Goal: Task Accomplishment & Management: Use online tool/utility

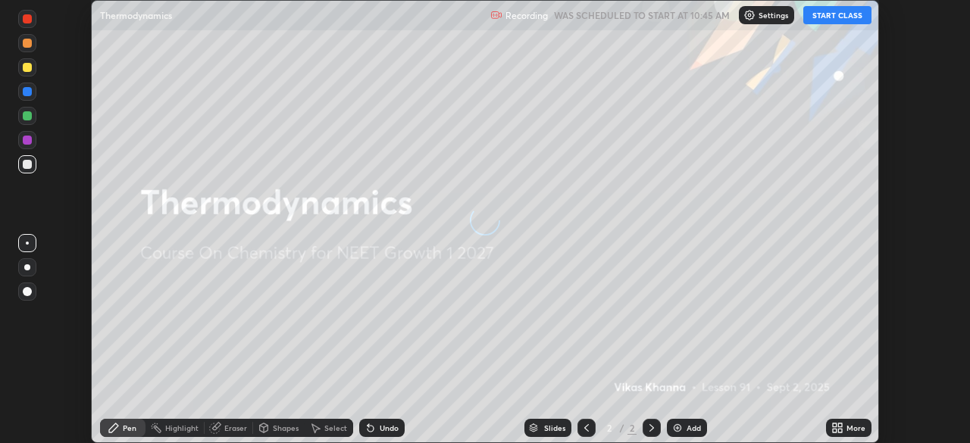
scroll to position [443, 969]
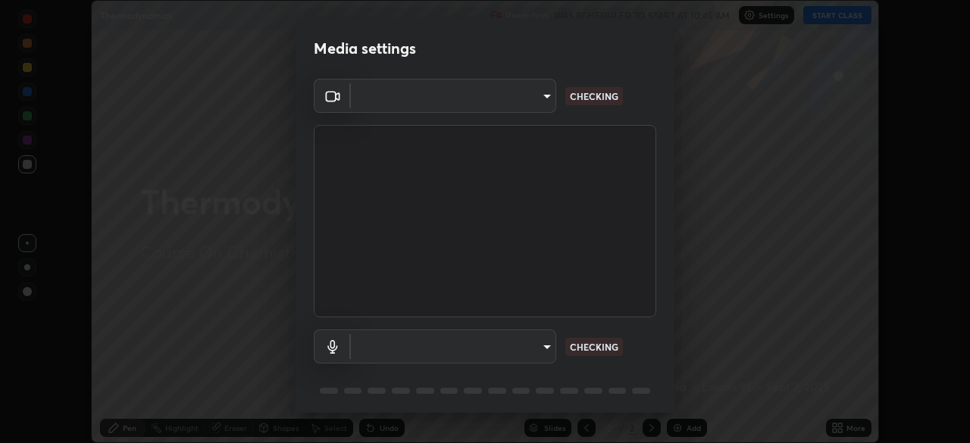
type input "1e49b53be58bf3658c32ba4c8e2538d2601885ca91182b01ba969948c87b8f29"
click at [525, 349] on body "Erase all Thermodynamics Recording WAS SCHEDULED TO START AT 10:45 AM Settings …" at bounding box center [485, 221] width 970 height 443
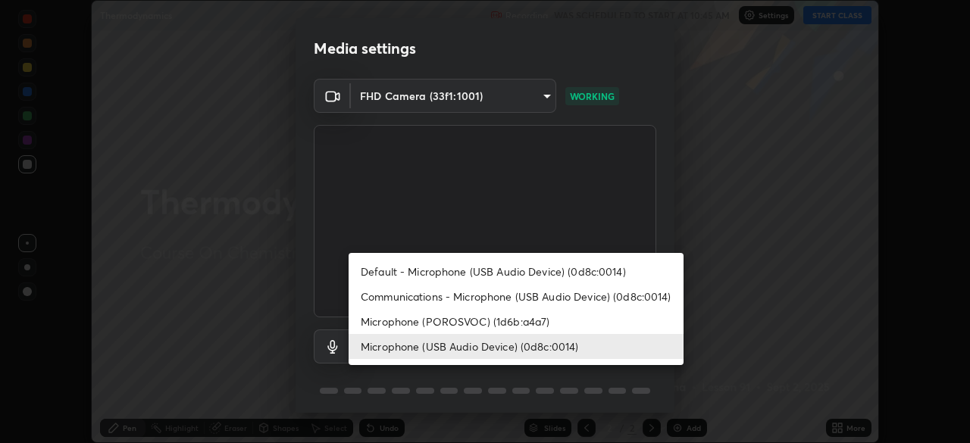
click at [508, 320] on li "Microphone (POROSVOC) (1d6b:a4a7)" at bounding box center [516, 321] width 335 height 25
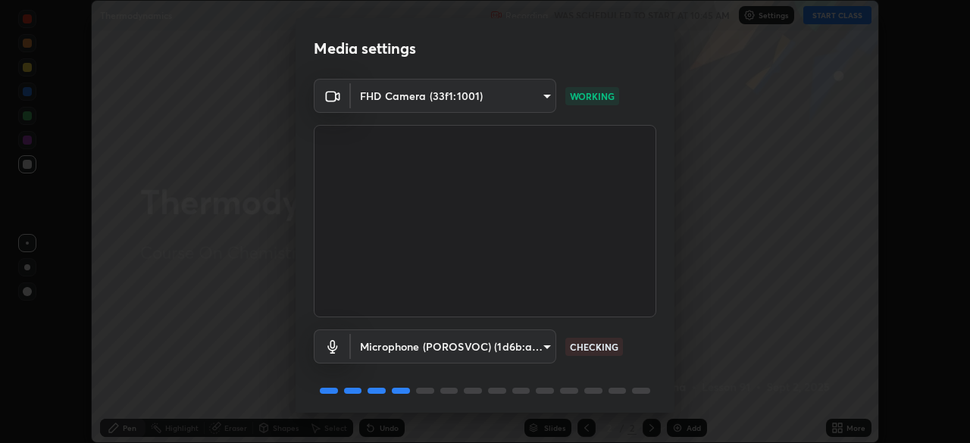
click at [490, 341] on body "Erase all Thermodynamics Recording WAS SCHEDULED TO START AT 10:45 AM Settings …" at bounding box center [485, 221] width 970 height 443
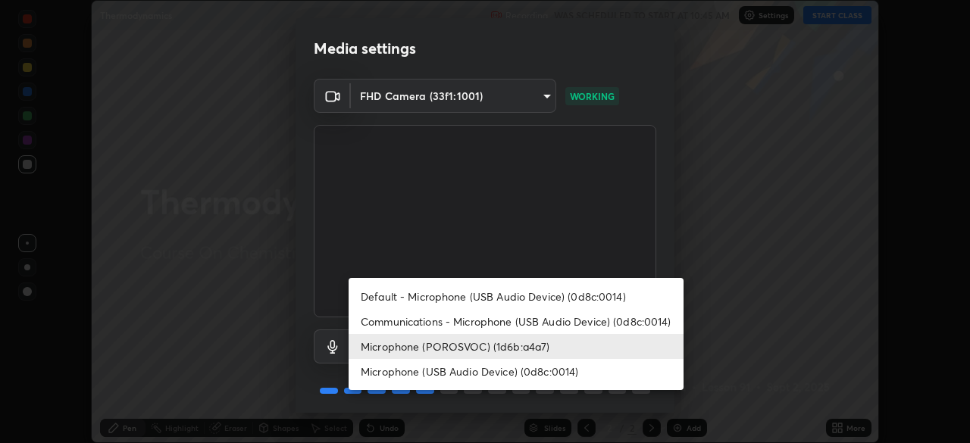
click at [512, 371] on li "Microphone (USB Audio Device) (0d8c:0014)" at bounding box center [516, 371] width 335 height 25
type input "c479ae5917e81ca6c629835639d3c14d73be07d1eae9ad26bfc29371bbaeb756"
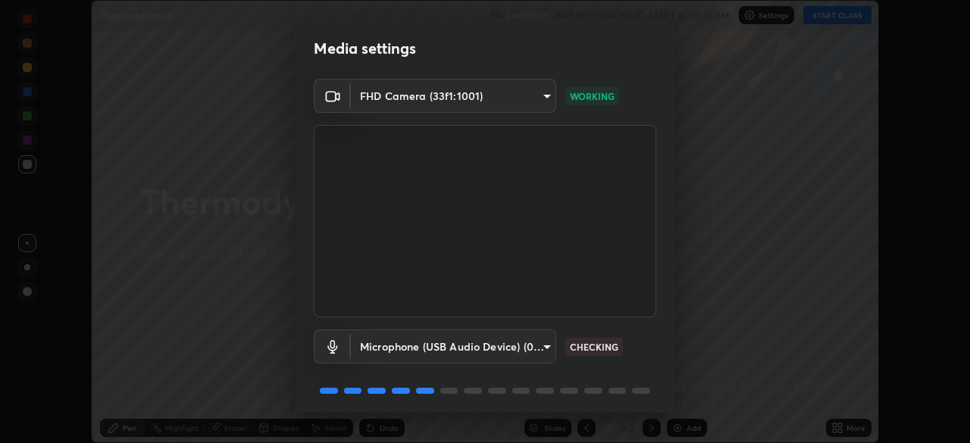
scroll to position [54, 0]
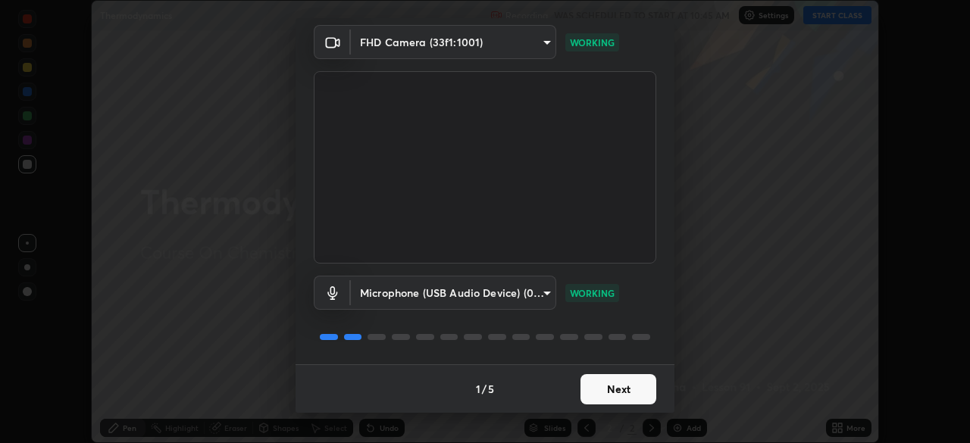
click at [598, 379] on button "Next" at bounding box center [618, 389] width 76 height 30
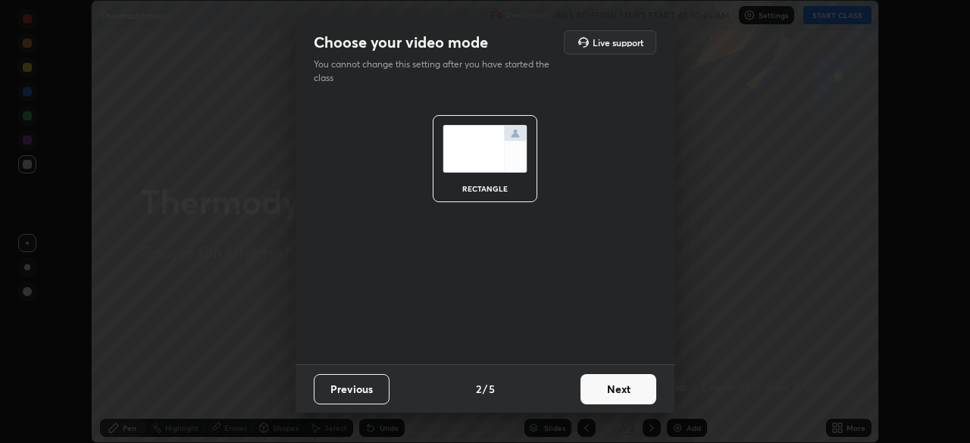
scroll to position [0, 0]
click at [613, 393] on button "Next" at bounding box center [618, 389] width 76 height 30
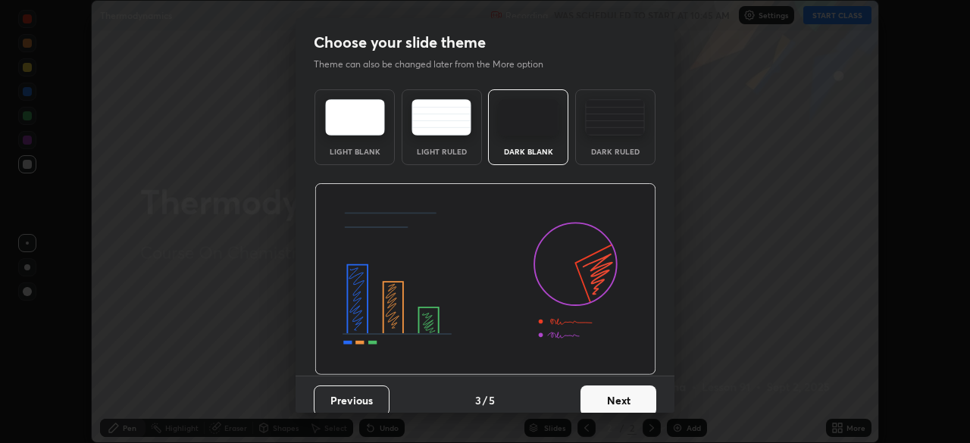
click at [627, 396] on button "Next" at bounding box center [618, 401] width 76 height 30
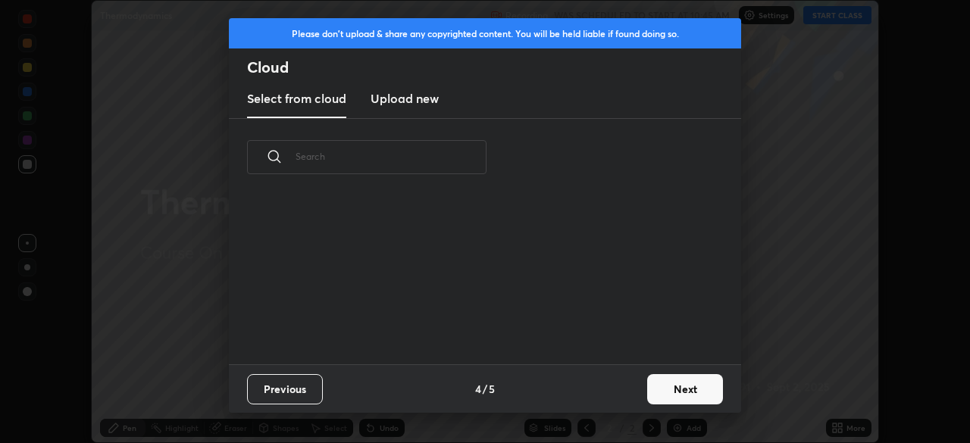
click at [674, 389] on button "Next" at bounding box center [685, 389] width 76 height 30
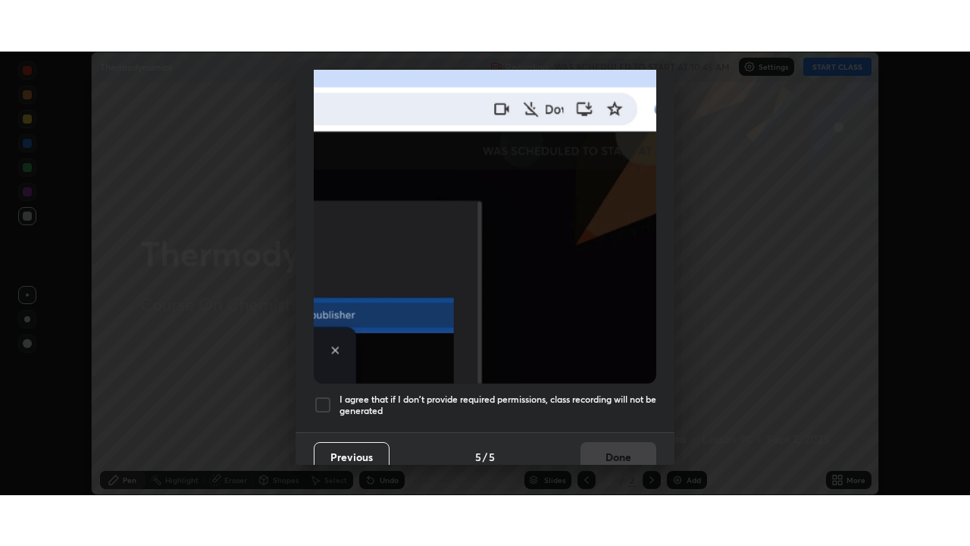
scroll to position [363, 0]
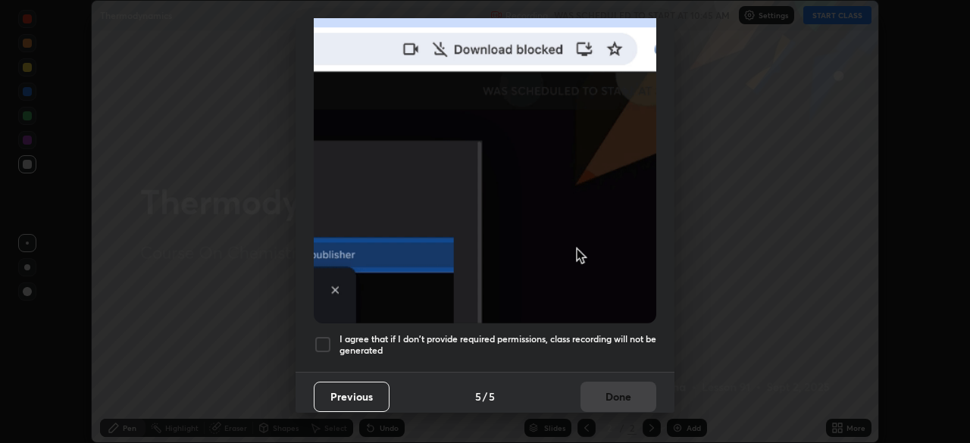
click at [320, 336] on div at bounding box center [323, 345] width 18 height 18
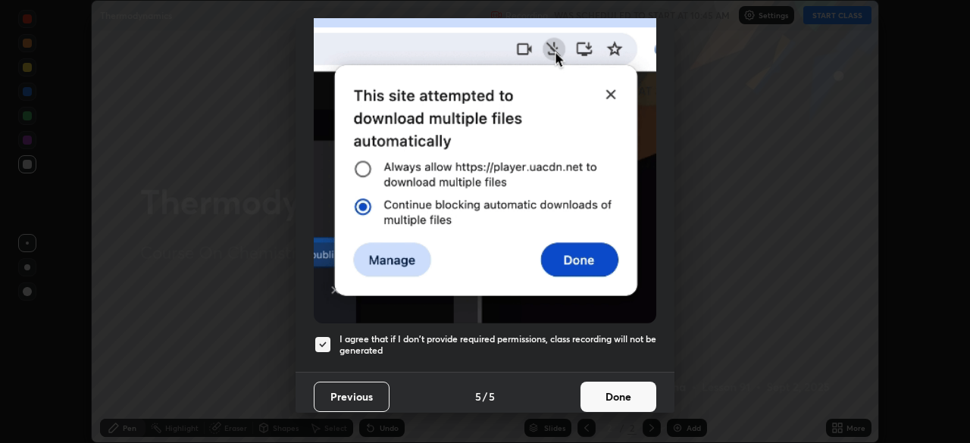
click at [594, 387] on button "Done" at bounding box center [618, 397] width 76 height 30
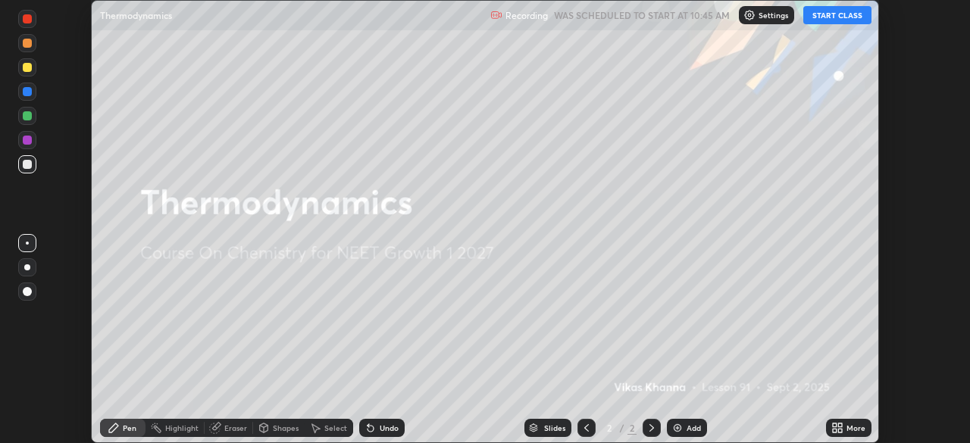
click at [824, 14] on button "START CLASS" at bounding box center [837, 15] width 68 height 18
click at [850, 421] on div "More" at bounding box center [848, 428] width 45 height 18
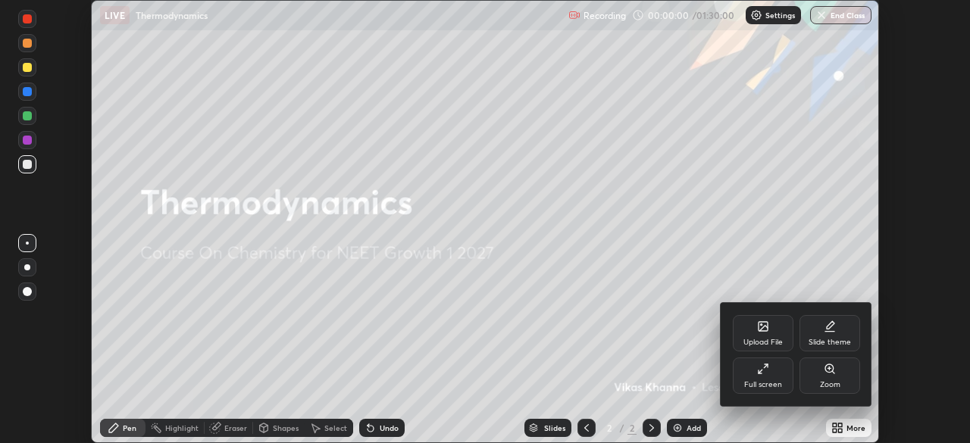
click at [769, 375] on div "Full screen" at bounding box center [763, 376] width 61 height 36
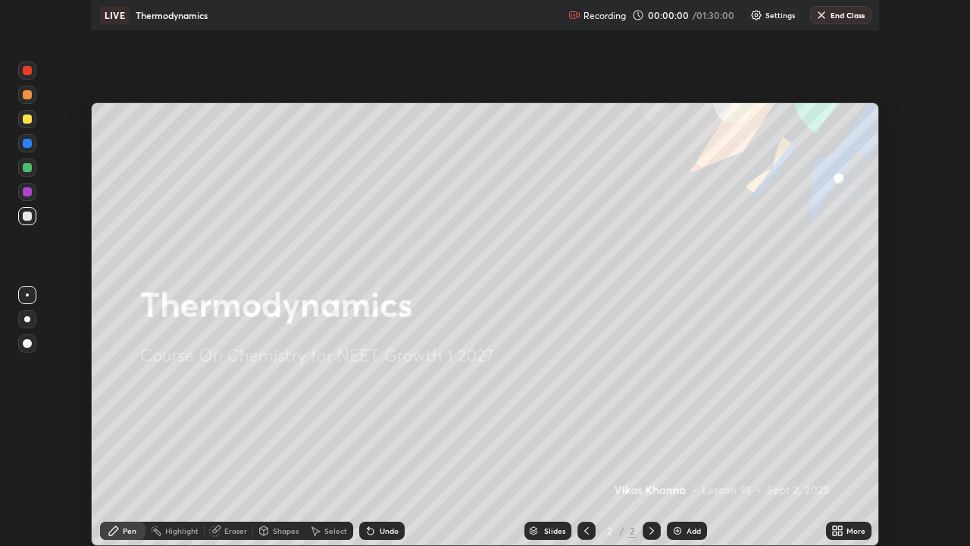
scroll to position [546, 970]
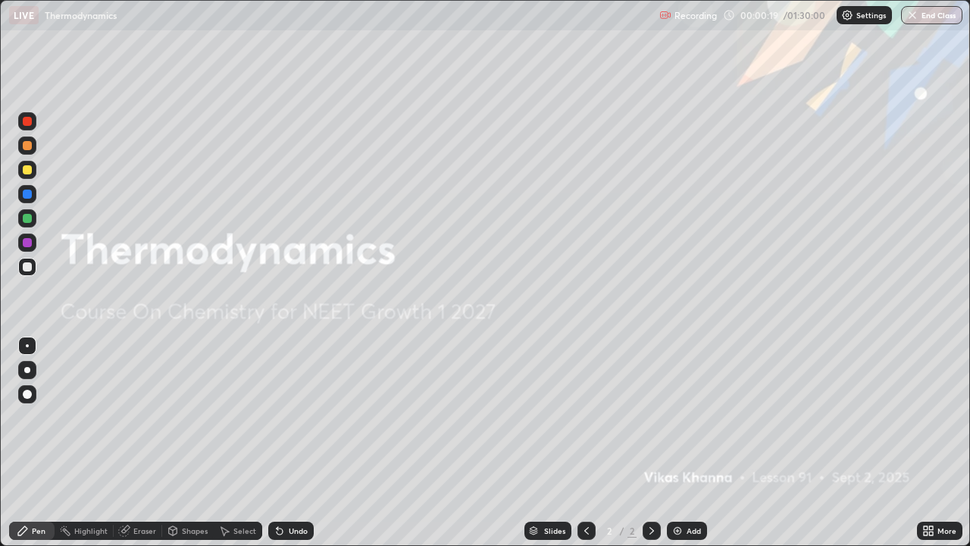
click at [33, 396] on div at bounding box center [27, 394] width 18 height 18
click at [30, 172] on div at bounding box center [27, 169] width 9 height 9
click at [687, 443] on div "Add" at bounding box center [694, 531] width 14 height 8
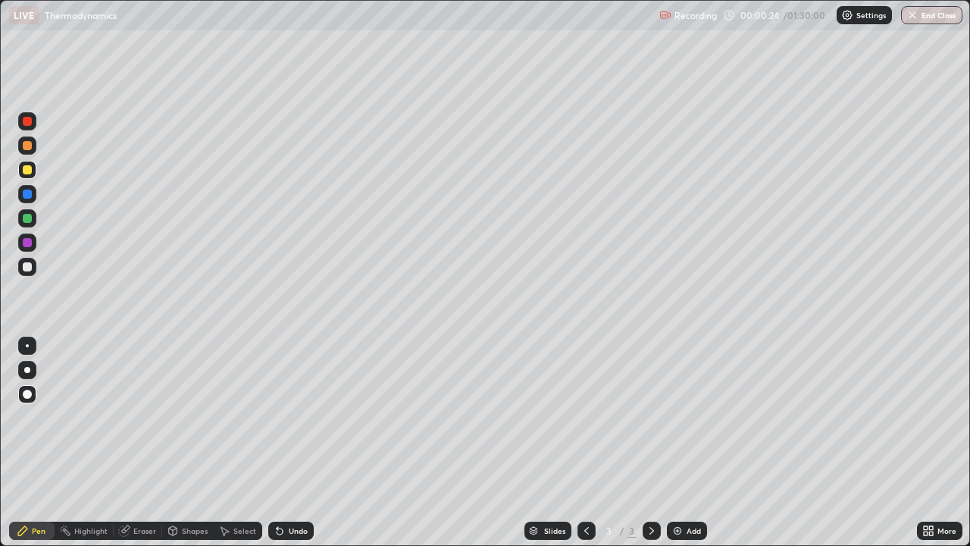
click at [189, 443] on div "Shapes" at bounding box center [188, 530] width 52 height 18
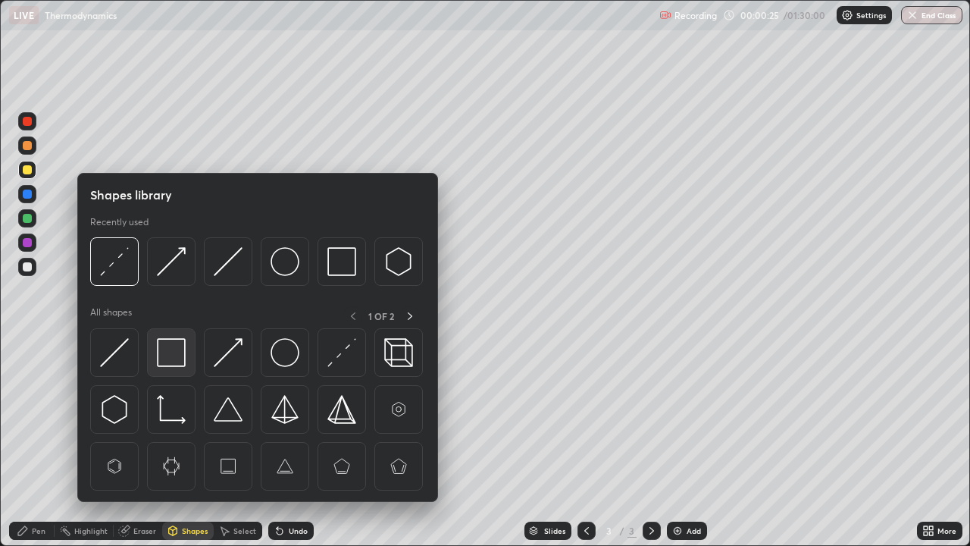
click at [176, 350] on img at bounding box center [171, 352] width 29 height 29
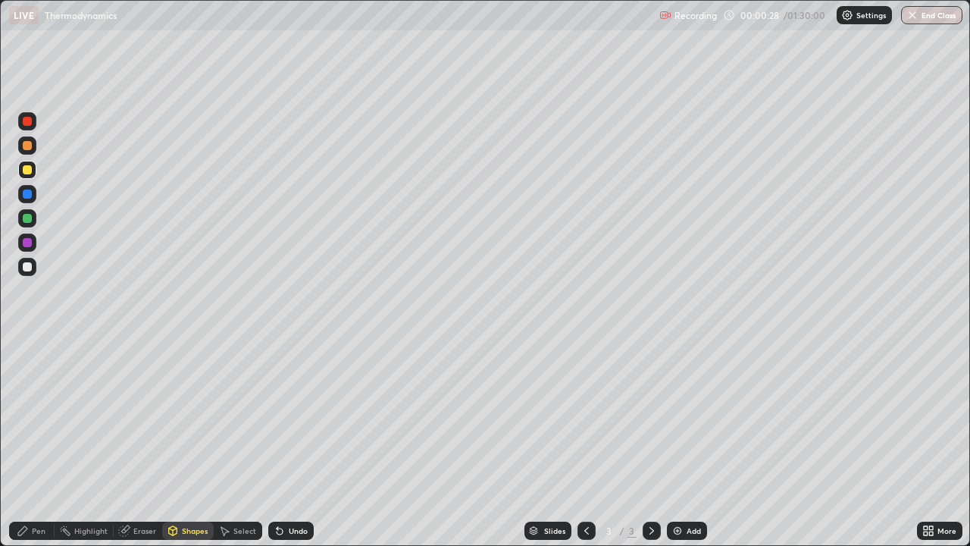
click at [39, 443] on div "Pen" at bounding box center [39, 531] width 14 height 8
click at [27, 194] on div at bounding box center [27, 193] width 9 height 9
click at [185, 443] on div "Shapes" at bounding box center [195, 531] width 26 height 8
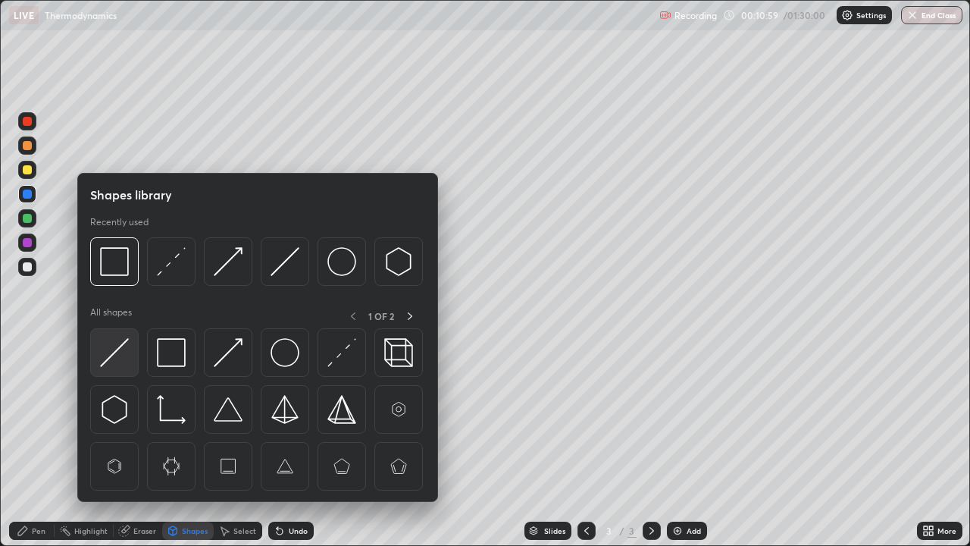
click at [127, 355] on img at bounding box center [114, 352] width 29 height 29
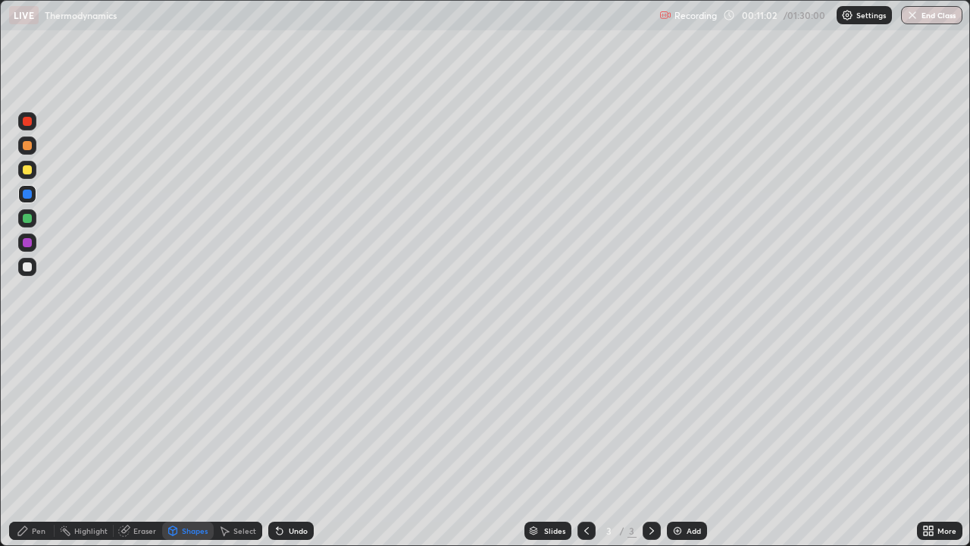
click at [193, 443] on div "Shapes" at bounding box center [195, 531] width 26 height 8
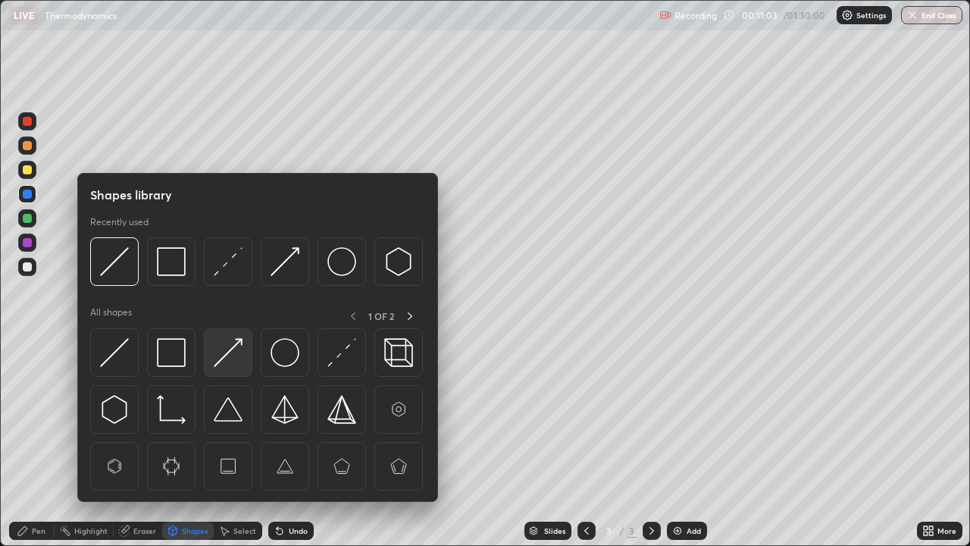
click at [229, 352] on img at bounding box center [228, 352] width 29 height 29
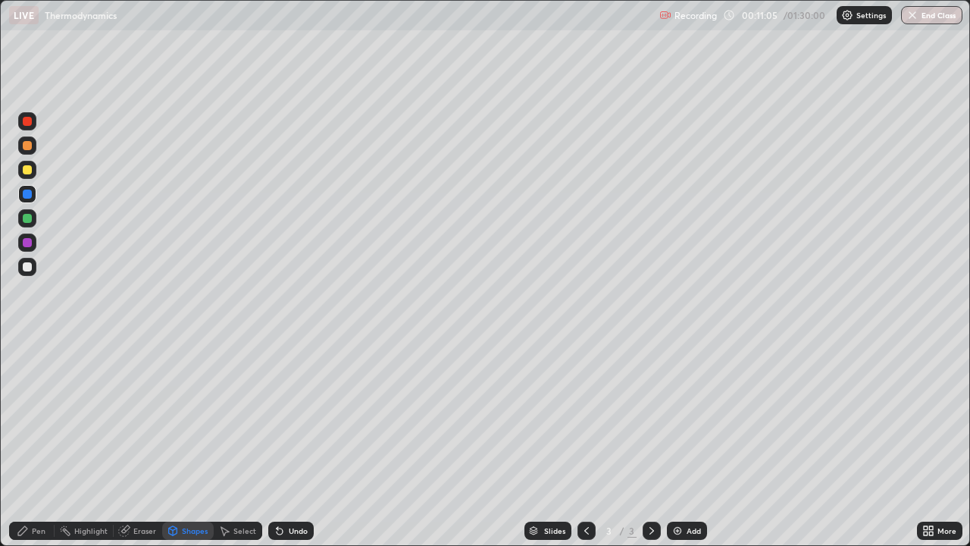
click at [33, 443] on div "Pen" at bounding box center [39, 531] width 14 height 8
click at [30, 243] on div at bounding box center [27, 242] width 9 height 9
click at [683, 443] on div "Add" at bounding box center [687, 530] width 40 height 18
click at [196, 443] on div "Shapes" at bounding box center [195, 531] width 26 height 8
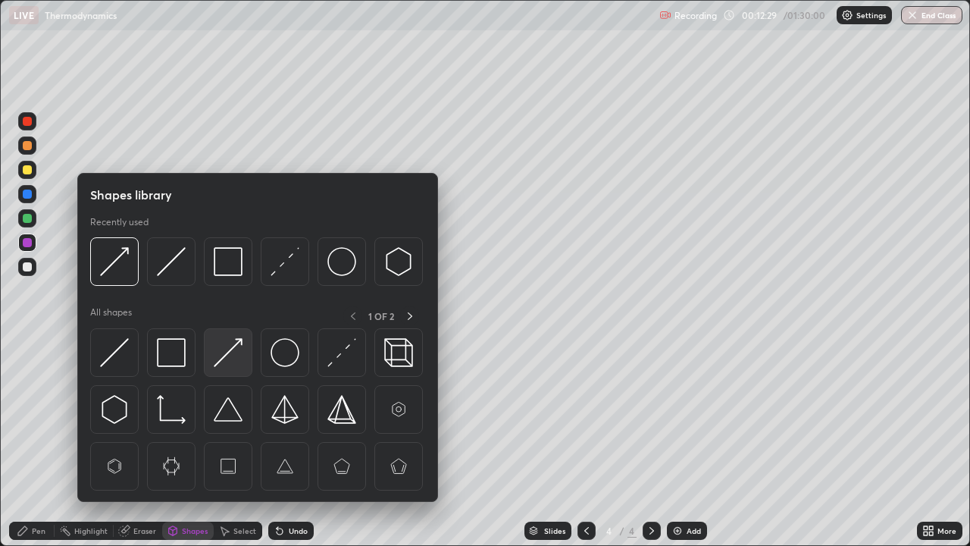
click at [234, 355] on img at bounding box center [228, 352] width 29 height 29
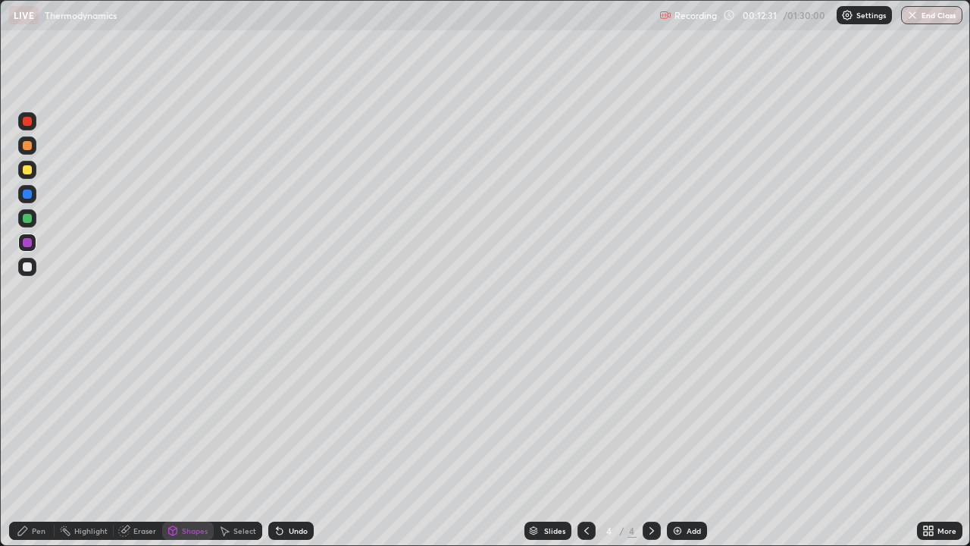
click at [39, 443] on div "Pen" at bounding box center [39, 531] width 14 height 8
click at [684, 443] on div "Add" at bounding box center [687, 530] width 40 height 18
click at [193, 443] on div "Shapes" at bounding box center [195, 531] width 26 height 8
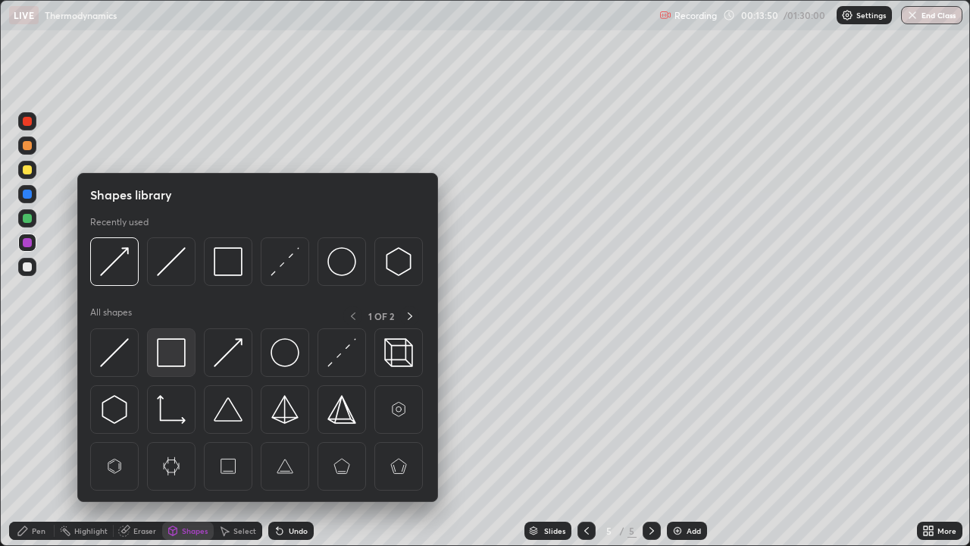
click at [168, 355] on img at bounding box center [171, 352] width 29 height 29
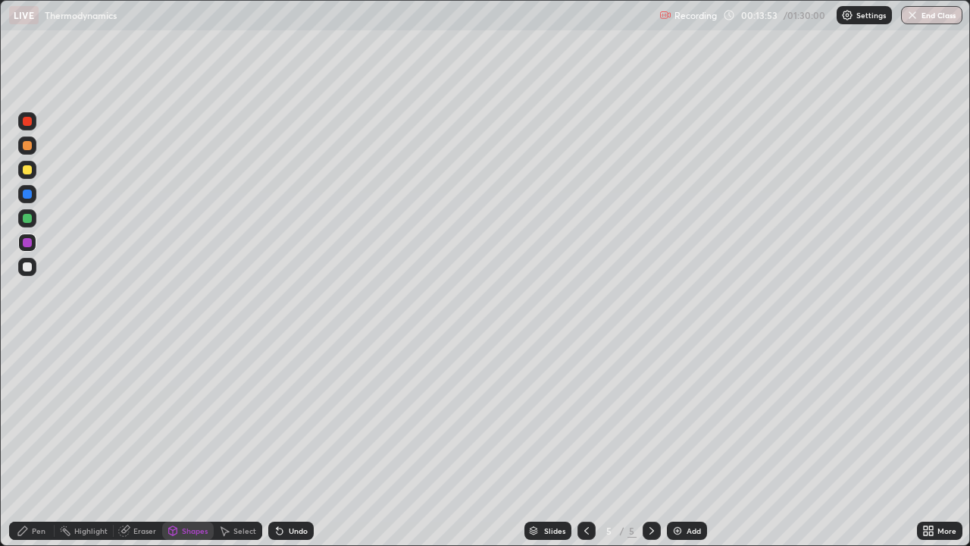
click at [292, 443] on div "Undo" at bounding box center [298, 531] width 19 height 8
click at [177, 443] on icon at bounding box center [173, 530] width 12 height 12
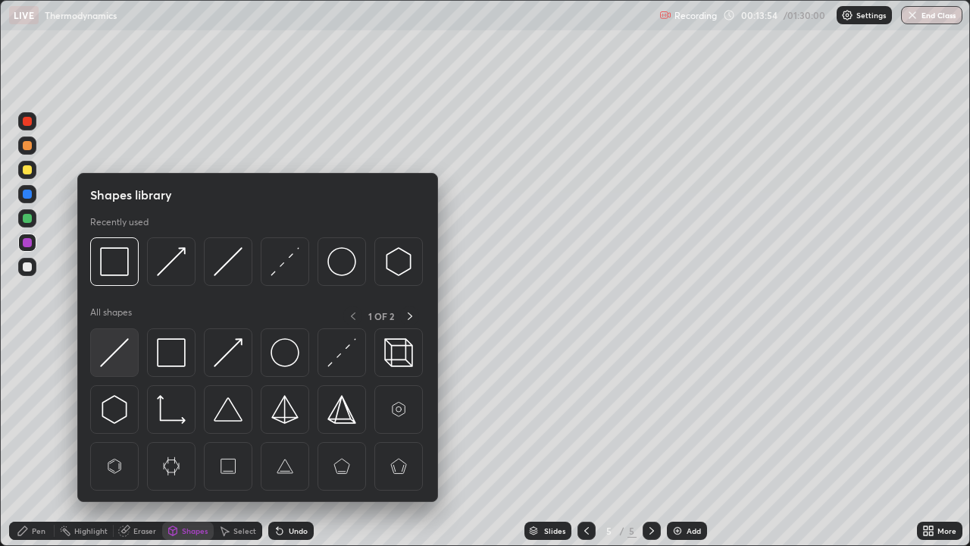
click at [118, 354] on img at bounding box center [114, 352] width 29 height 29
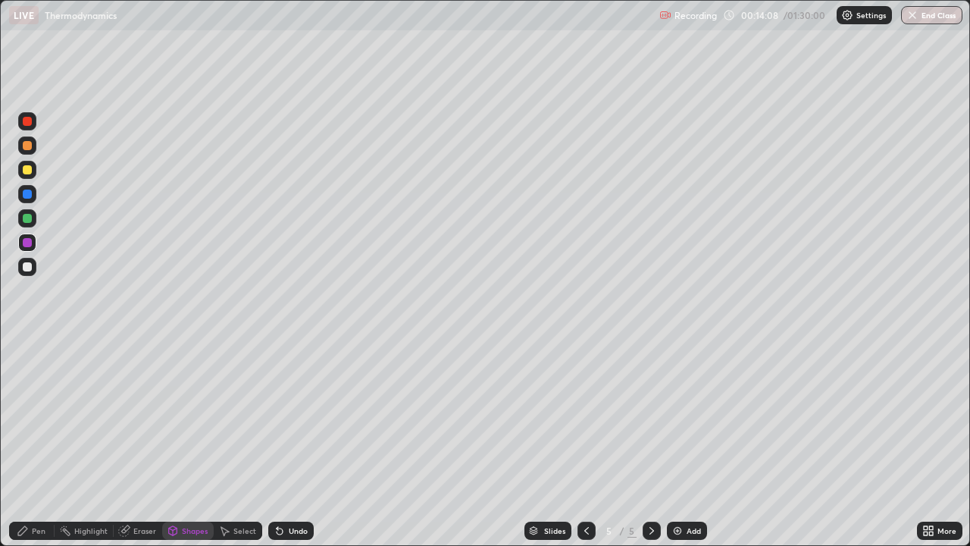
click at [28, 171] on div at bounding box center [27, 169] width 9 height 9
click at [28, 443] on icon at bounding box center [23, 530] width 12 height 12
click at [184, 443] on div "Shapes" at bounding box center [195, 531] width 26 height 8
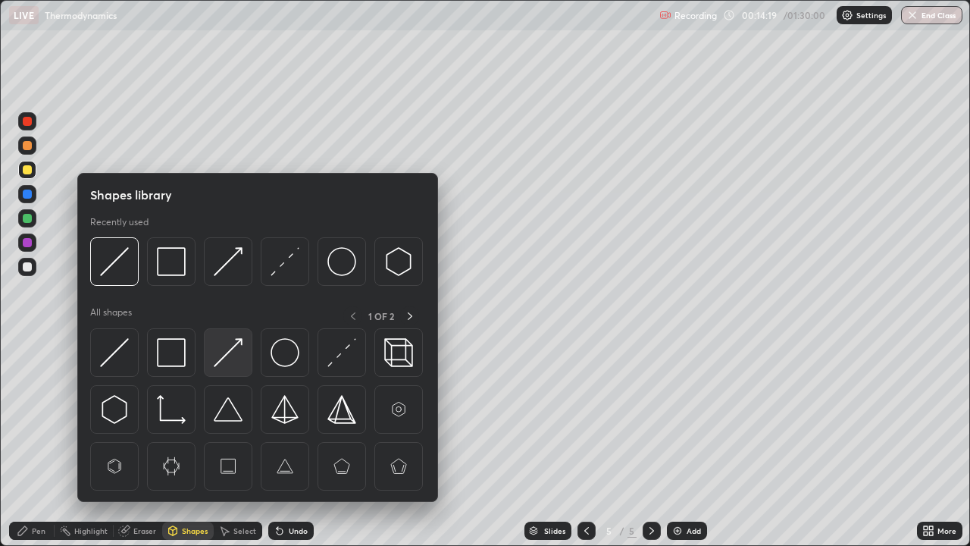
click at [232, 346] on img at bounding box center [228, 352] width 29 height 29
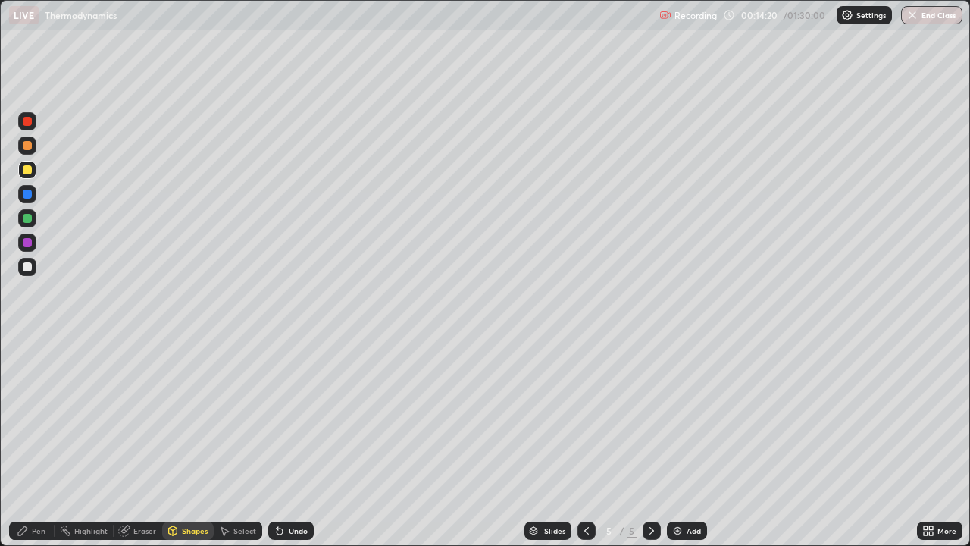
click at [31, 246] on div at bounding box center [27, 242] width 18 height 18
click at [26, 191] on div at bounding box center [27, 193] width 9 height 9
click at [33, 443] on div "Pen" at bounding box center [31, 530] width 45 height 18
click at [679, 443] on img at bounding box center [677, 530] width 12 height 12
click at [585, 443] on icon at bounding box center [586, 530] width 12 height 12
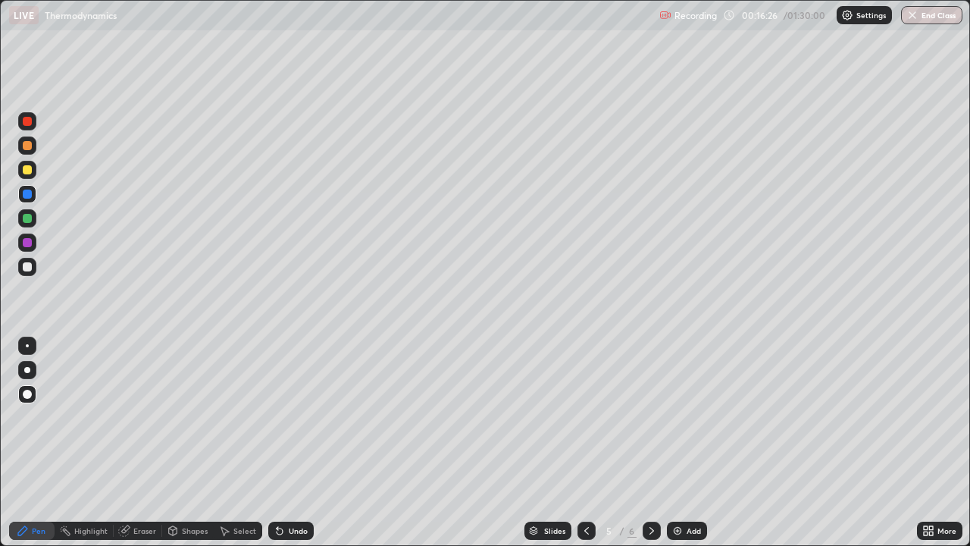
click at [650, 443] on icon at bounding box center [652, 530] width 12 height 12
click at [206, 443] on div "Shapes" at bounding box center [188, 530] width 52 height 18
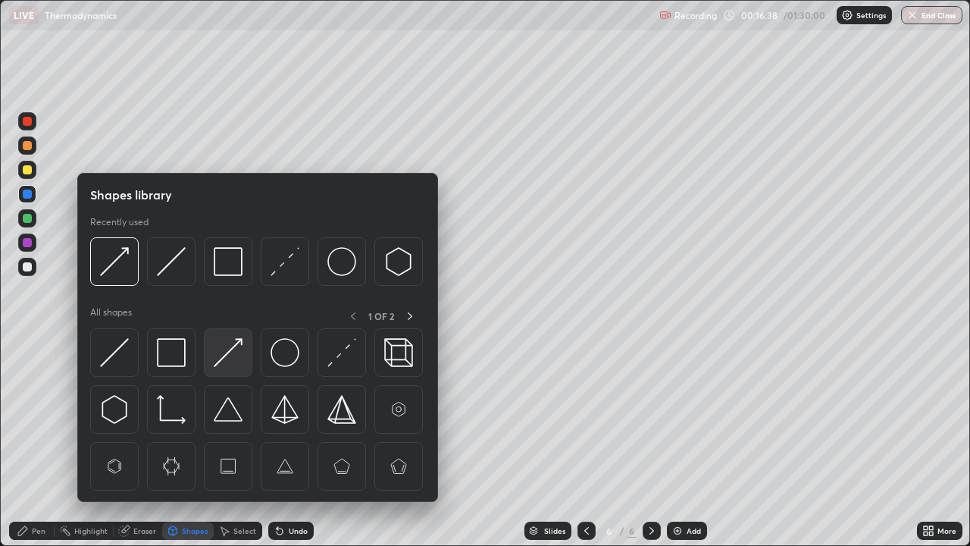
click at [229, 356] on img at bounding box center [228, 352] width 29 height 29
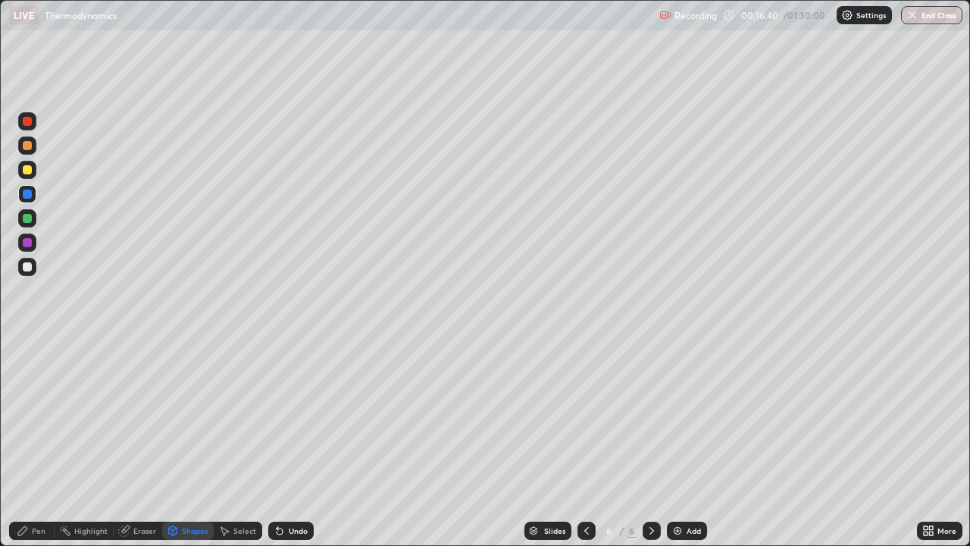
click at [38, 443] on div "Pen" at bounding box center [39, 531] width 14 height 8
click at [687, 443] on div "Add" at bounding box center [694, 531] width 14 height 8
click at [674, 443] on img at bounding box center [677, 530] width 12 height 12
click at [296, 443] on div "Undo" at bounding box center [298, 531] width 19 height 8
click at [189, 443] on div "Shapes" at bounding box center [195, 531] width 26 height 8
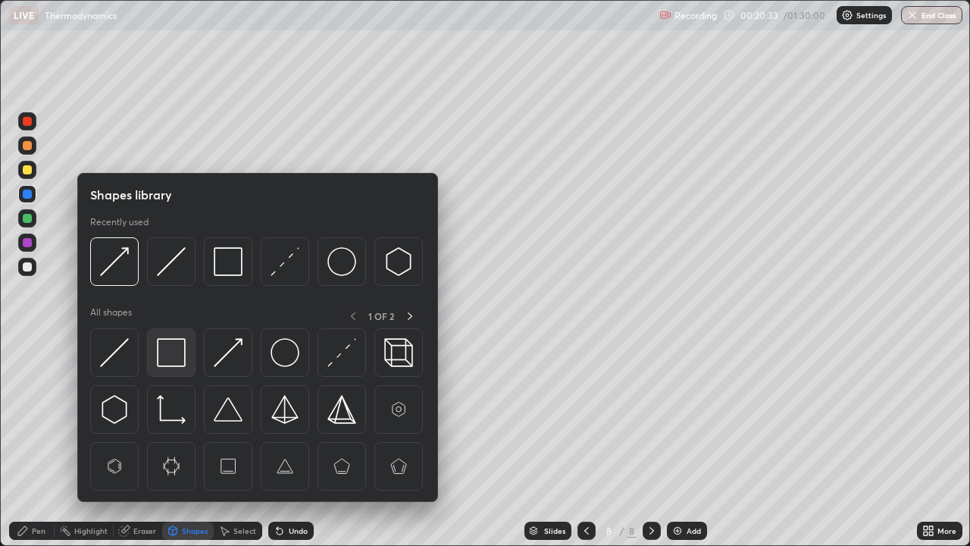
click at [171, 351] on img at bounding box center [171, 352] width 29 height 29
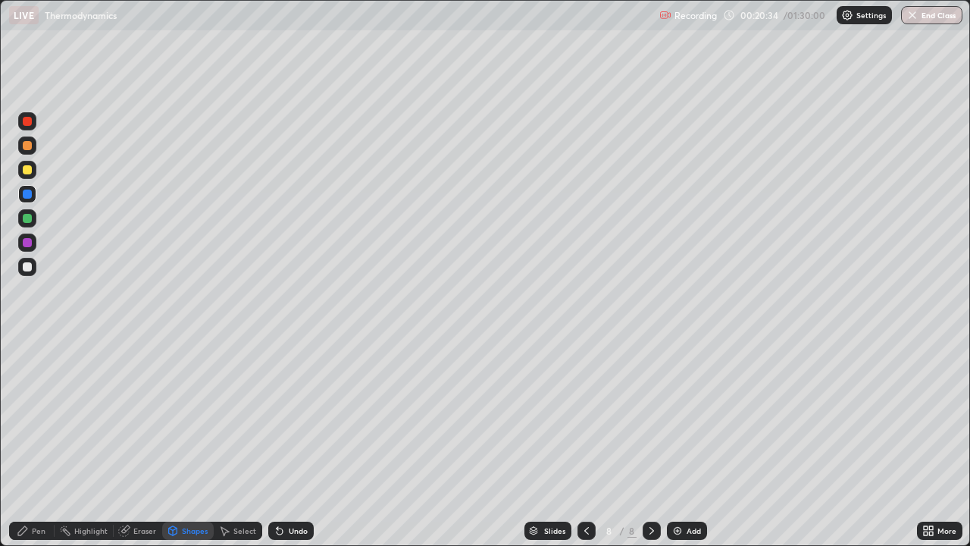
click at [31, 270] on div at bounding box center [27, 267] width 18 height 18
click at [30, 443] on div "Pen" at bounding box center [31, 530] width 45 height 18
click at [690, 443] on div "Add" at bounding box center [694, 531] width 14 height 8
click at [35, 443] on div "Pen" at bounding box center [39, 531] width 14 height 8
click at [30, 167] on div at bounding box center [27, 169] width 9 height 9
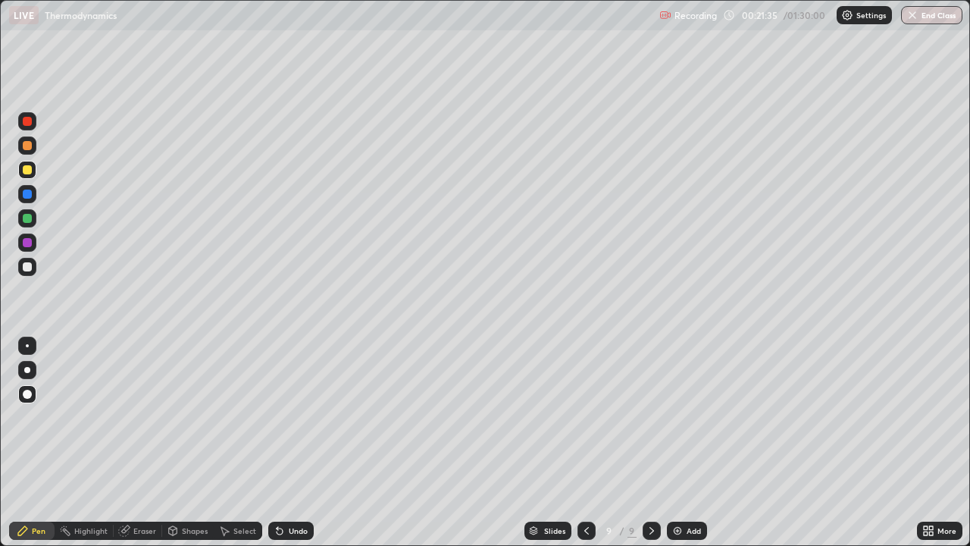
click at [585, 443] on icon at bounding box center [586, 530] width 12 height 12
click at [649, 443] on icon at bounding box center [652, 530] width 12 height 12
click at [187, 443] on div "Shapes" at bounding box center [195, 531] width 26 height 8
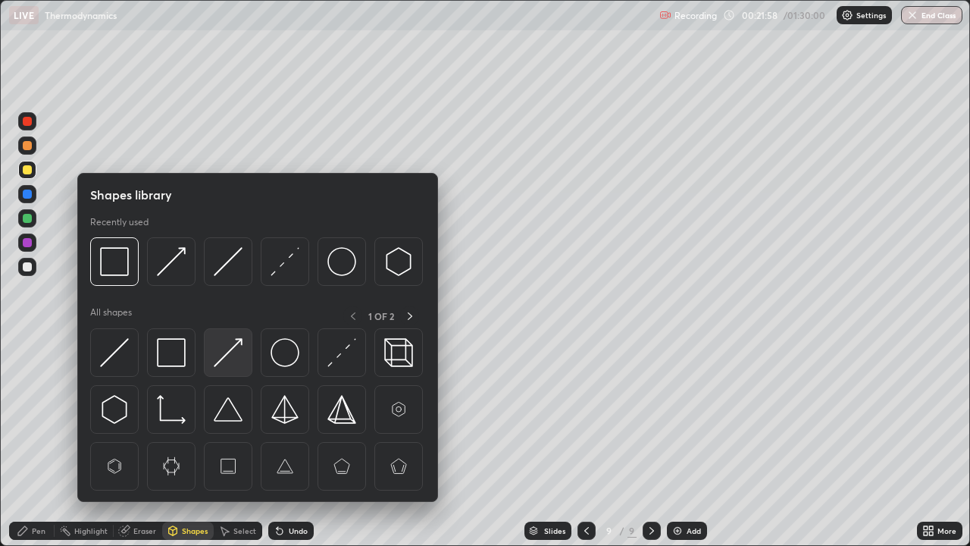
click at [228, 358] on img at bounding box center [228, 352] width 29 height 29
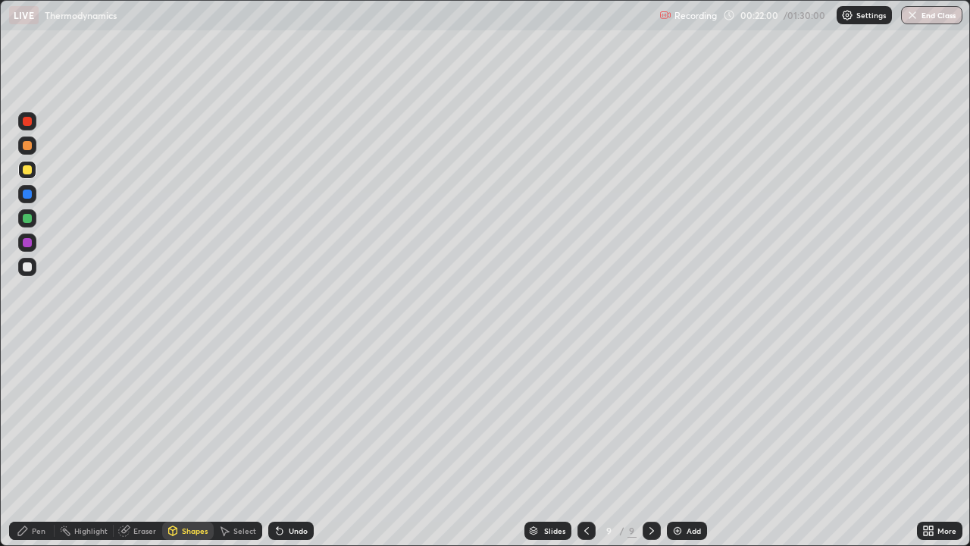
click at [47, 443] on div "Pen" at bounding box center [31, 530] width 45 height 18
click at [296, 443] on div "Undo" at bounding box center [298, 531] width 19 height 8
click at [299, 443] on div "Undo" at bounding box center [298, 531] width 19 height 8
click at [301, 443] on div "Undo" at bounding box center [298, 531] width 19 height 8
click at [683, 443] on div "Add" at bounding box center [687, 530] width 40 height 18
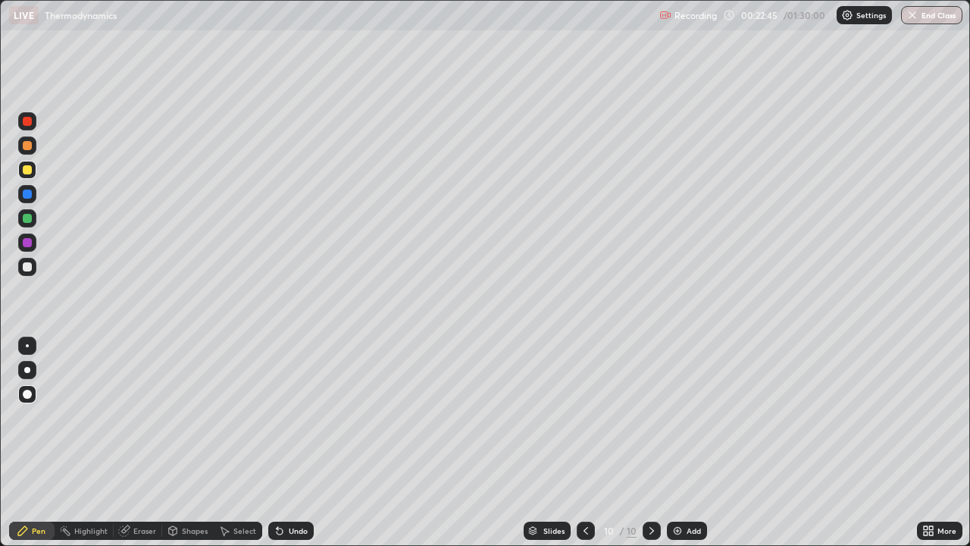
click at [28, 242] on div at bounding box center [27, 242] width 9 height 9
click at [584, 443] on icon at bounding box center [586, 530] width 12 height 12
click at [652, 443] on icon at bounding box center [652, 530] width 12 height 12
click at [584, 443] on icon at bounding box center [586, 530] width 12 height 12
click at [648, 443] on icon at bounding box center [652, 530] width 12 height 12
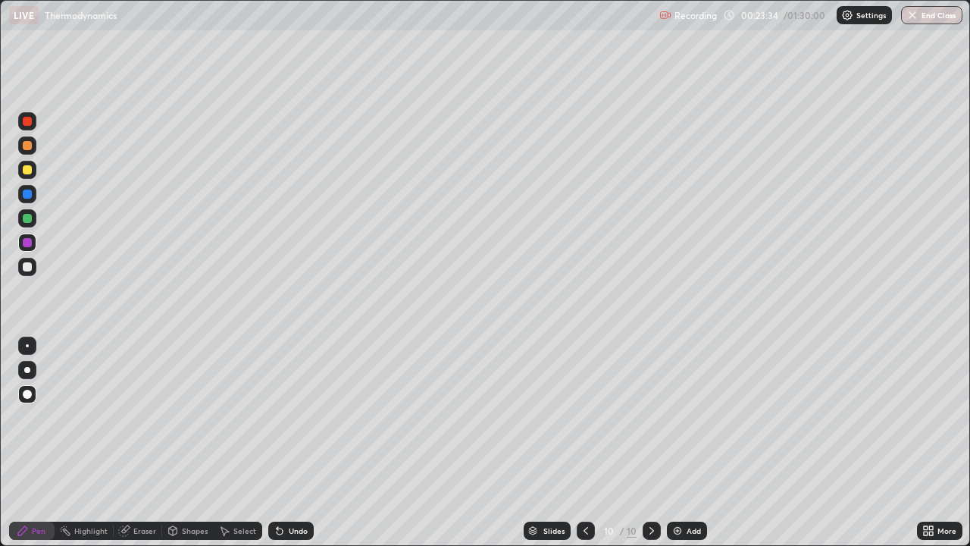
click at [588, 443] on icon at bounding box center [586, 530] width 12 height 12
click at [650, 443] on icon at bounding box center [652, 530] width 12 height 12
click at [687, 443] on div "Add" at bounding box center [694, 531] width 14 height 8
click at [584, 443] on icon at bounding box center [586, 531] width 5 height 8
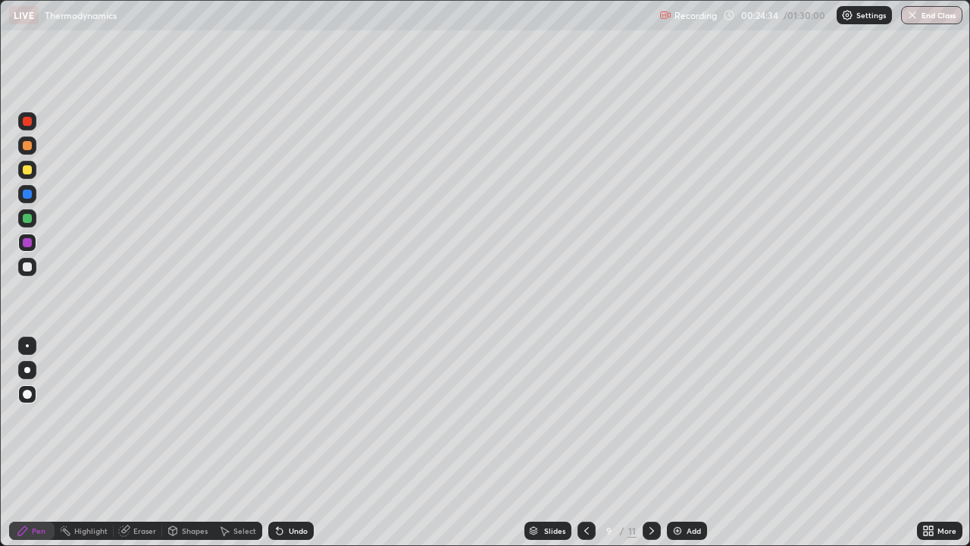
click at [584, 443] on icon at bounding box center [586, 530] width 12 height 12
click at [584, 443] on div at bounding box center [586, 530] width 18 height 18
click at [585, 443] on icon at bounding box center [586, 530] width 12 height 12
click at [584, 443] on icon at bounding box center [586, 531] width 5 height 8
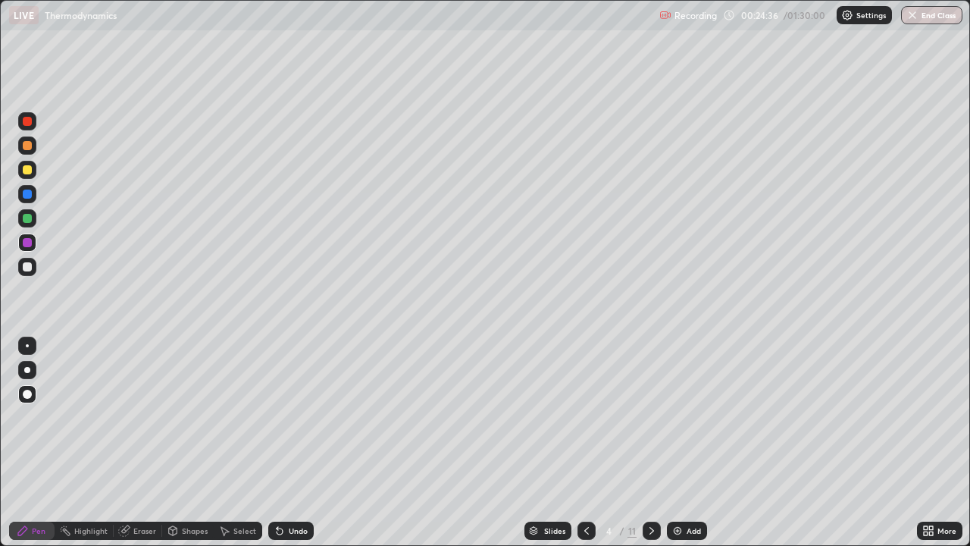
click at [584, 443] on icon at bounding box center [586, 531] width 5 height 8
click at [648, 443] on icon at bounding box center [652, 530] width 12 height 12
click at [649, 443] on icon at bounding box center [652, 530] width 12 height 12
click at [649, 443] on icon at bounding box center [651, 531] width 5 height 8
click at [650, 443] on icon at bounding box center [652, 530] width 12 height 12
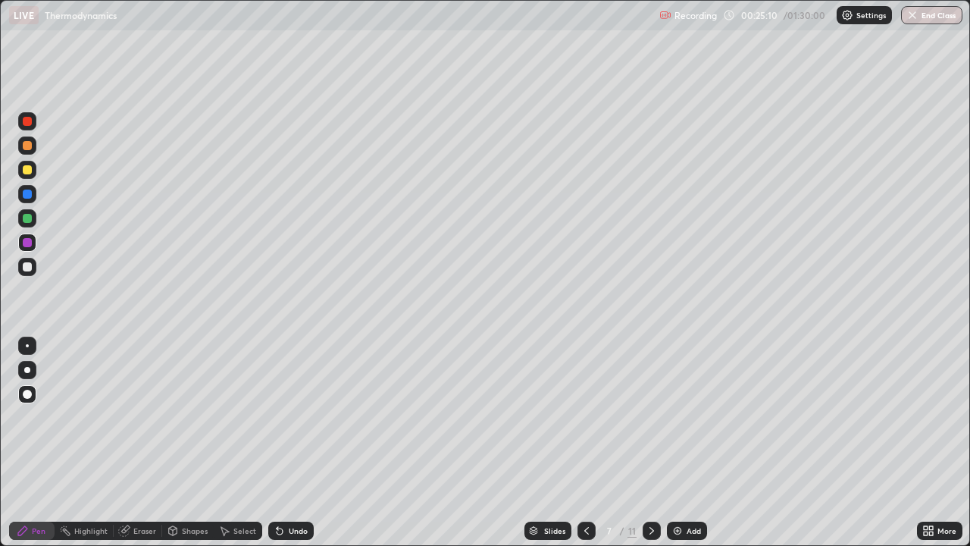
click at [650, 443] on icon at bounding box center [651, 531] width 5 height 8
click at [650, 443] on icon at bounding box center [652, 530] width 12 height 12
click at [187, 443] on div "Shapes" at bounding box center [188, 530] width 52 height 18
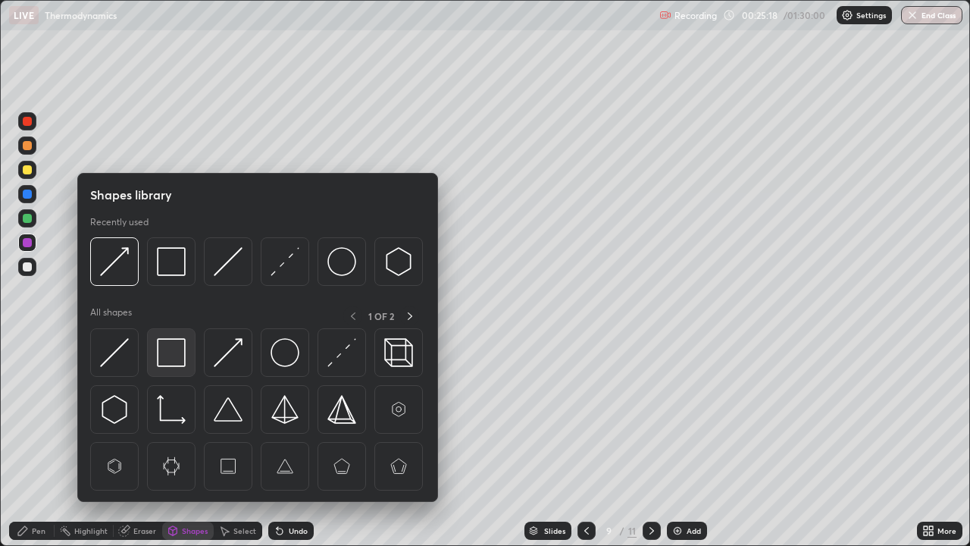
click at [174, 352] on img at bounding box center [171, 352] width 29 height 29
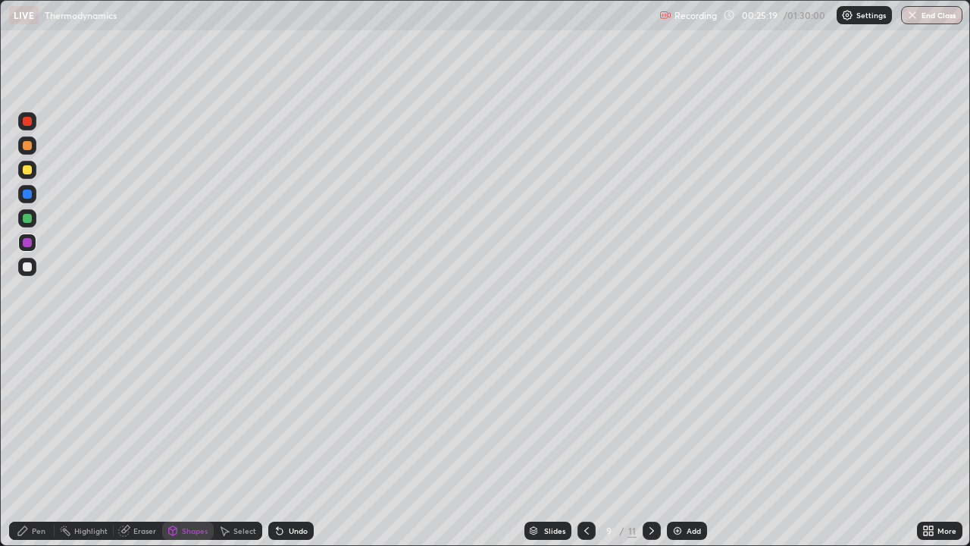
click at [28, 193] on div at bounding box center [27, 193] width 9 height 9
click at [23, 443] on div "Pen" at bounding box center [31, 530] width 45 height 18
click at [650, 443] on icon at bounding box center [652, 530] width 12 height 12
click at [691, 443] on div "Add" at bounding box center [694, 531] width 14 height 8
click at [186, 443] on div "Shapes" at bounding box center [195, 531] width 26 height 8
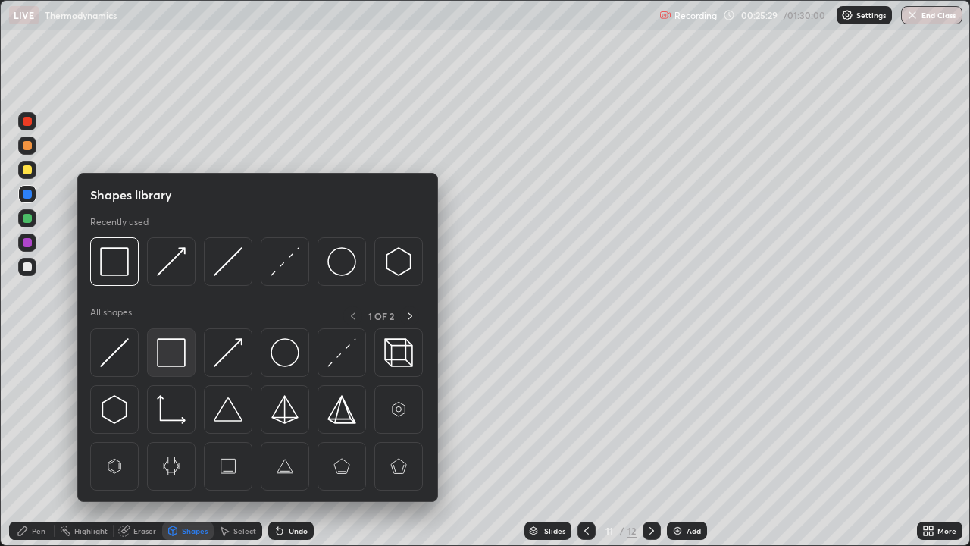
click at [178, 352] on img at bounding box center [171, 352] width 29 height 29
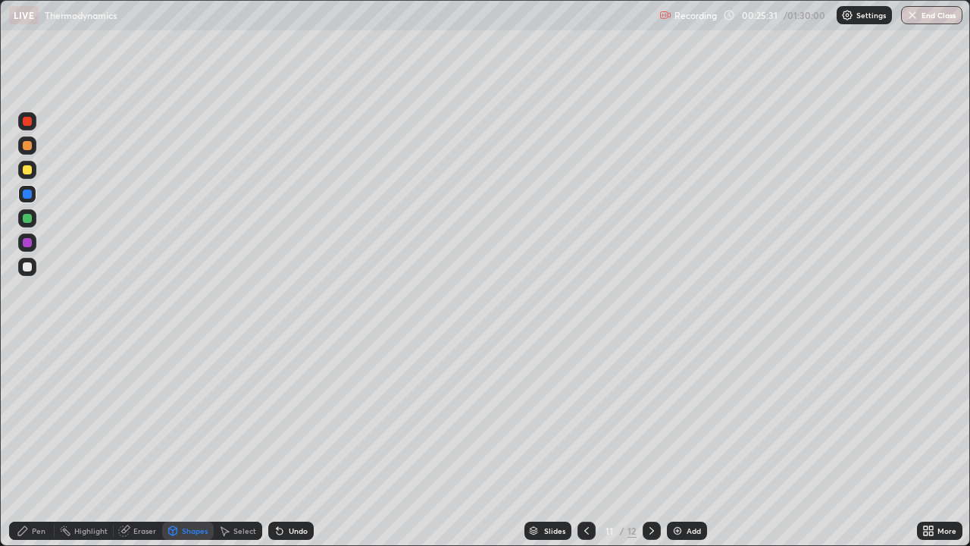
click at [30, 443] on div "Pen" at bounding box center [31, 530] width 45 height 18
click at [27, 172] on div at bounding box center [27, 169] width 9 height 9
click at [190, 443] on div "Shapes" at bounding box center [195, 531] width 26 height 8
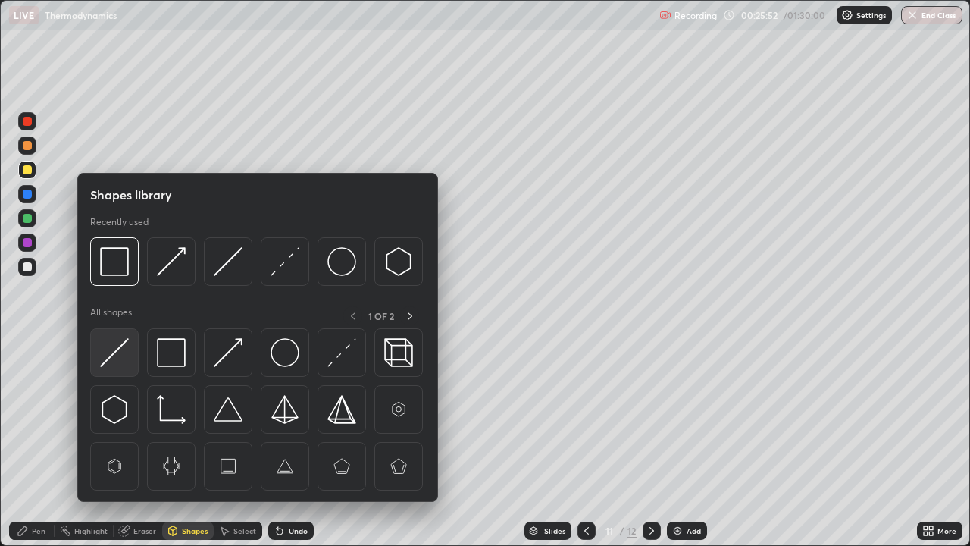
click at [128, 355] on img at bounding box center [114, 352] width 29 height 29
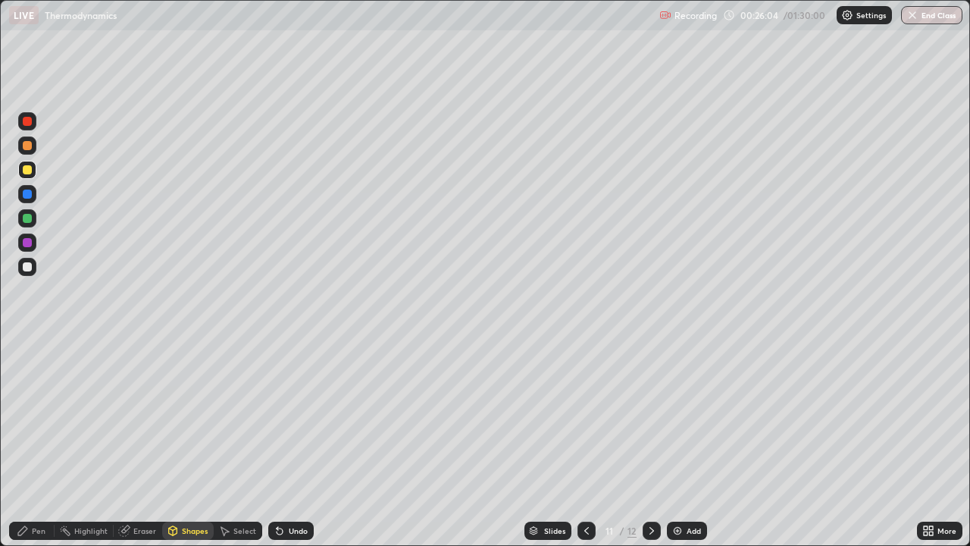
click at [185, 443] on div "Shapes" at bounding box center [195, 531] width 26 height 8
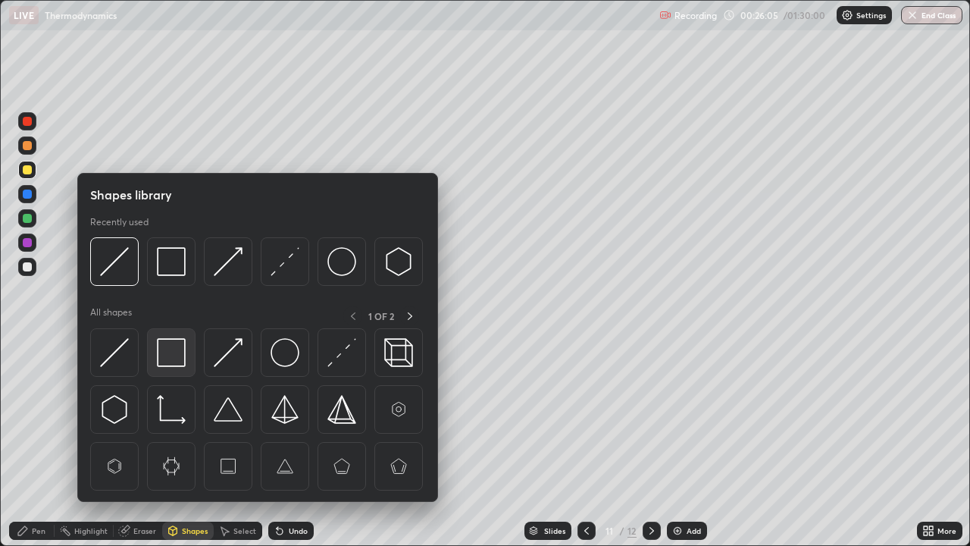
click at [162, 348] on img at bounding box center [171, 352] width 29 height 29
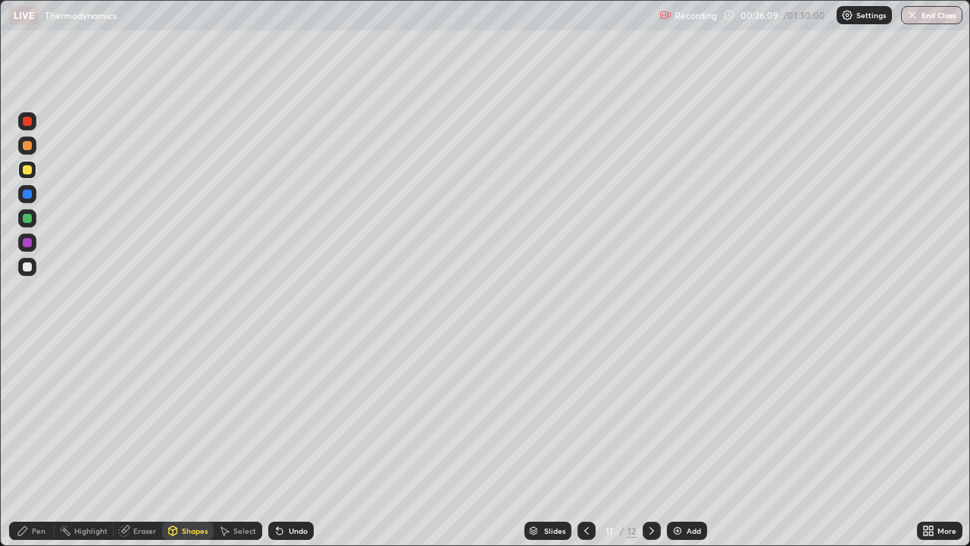
click at [36, 443] on div "Pen" at bounding box center [39, 531] width 14 height 8
click at [141, 443] on div "Eraser" at bounding box center [138, 530] width 49 height 18
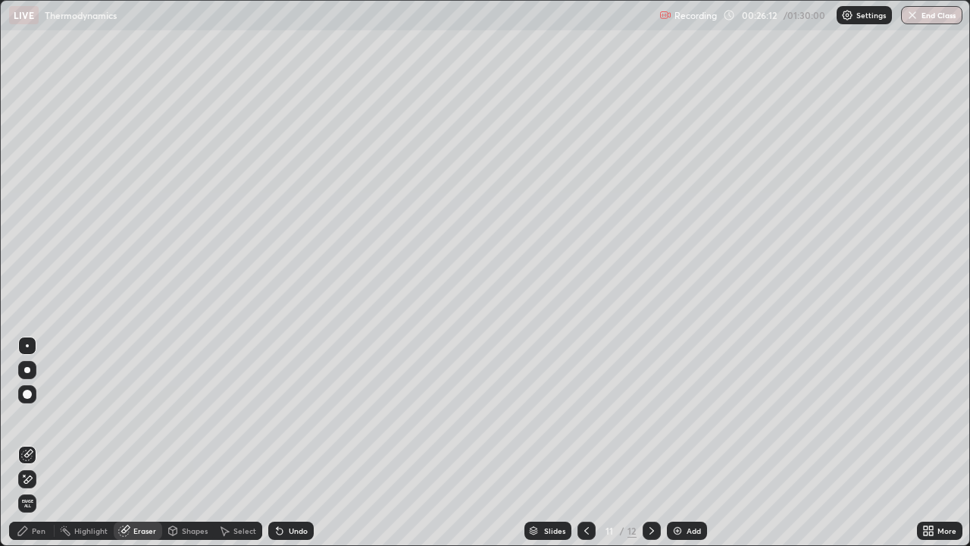
click at [33, 443] on div "Pen" at bounding box center [39, 531] width 14 height 8
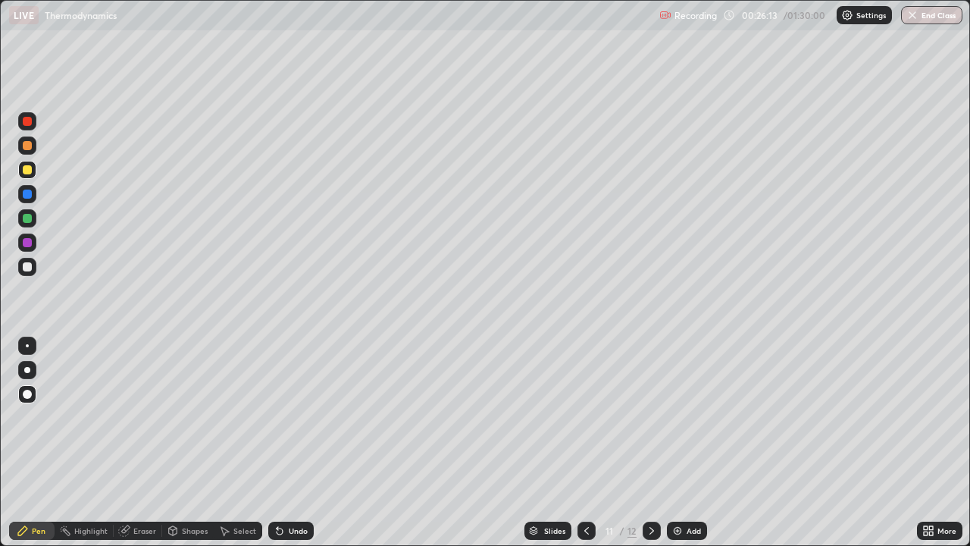
click at [30, 242] on div at bounding box center [27, 242] width 9 height 9
click at [288, 443] on div "Undo" at bounding box center [290, 530] width 45 height 18
click at [282, 443] on div "Undo" at bounding box center [290, 530] width 45 height 18
click at [283, 443] on div "Undo" at bounding box center [290, 530] width 45 height 18
click at [28, 218] on div at bounding box center [27, 218] width 9 height 9
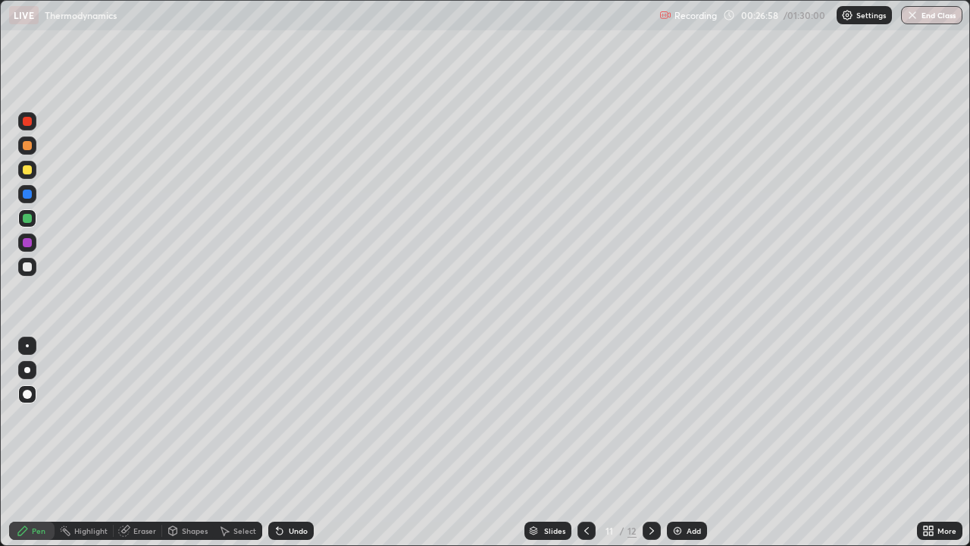
click at [192, 443] on div "Shapes" at bounding box center [195, 531] width 26 height 8
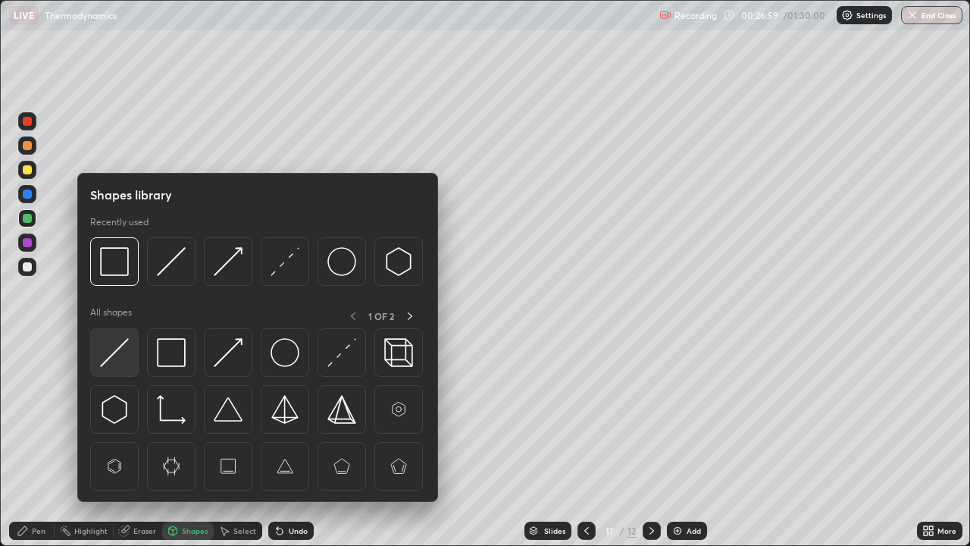
click at [133, 352] on div at bounding box center [114, 352] width 49 height 49
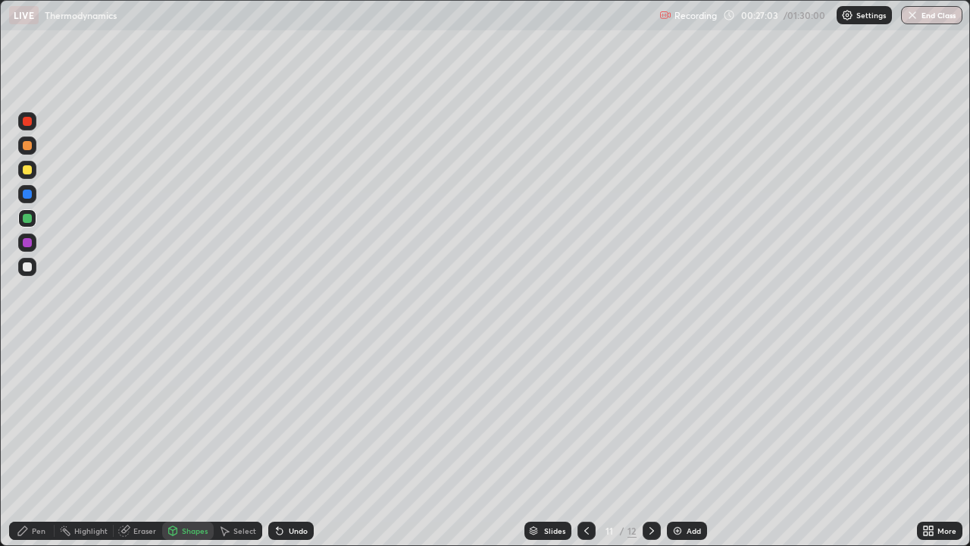
click at [23, 443] on icon at bounding box center [23, 530] width 12 height 12
click at [29, 194] on div at bounding box center [27, 193] width 9 height 9
click at [182, 443] on div "Shapes" at bounding box center [195, 531] width 26 height 8
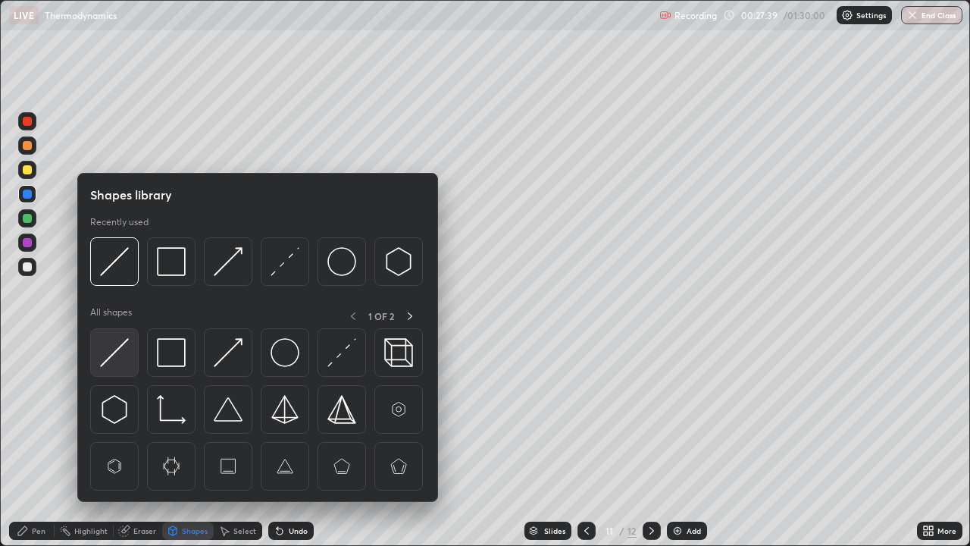
click at [117, 357] on img at bounding box center [114, 352] width 29 height 29
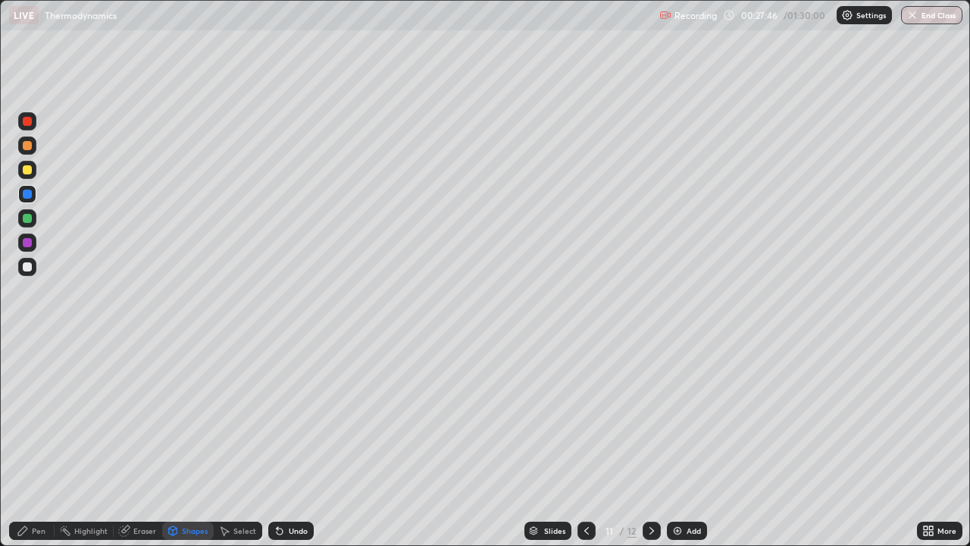
click at [289, 443] on div "Undo" at bounding box center [298, 531] width 19 height 8
click at [652, 443] on icon at bounding box center [652, 530] width 12 height 12
click at [289, 443] on div "Undo" at bounding box center [298, 531] width 19 height 8
click at [189, 443] on div "Shapes" at bounding box center [195, 531] width 26 height 8
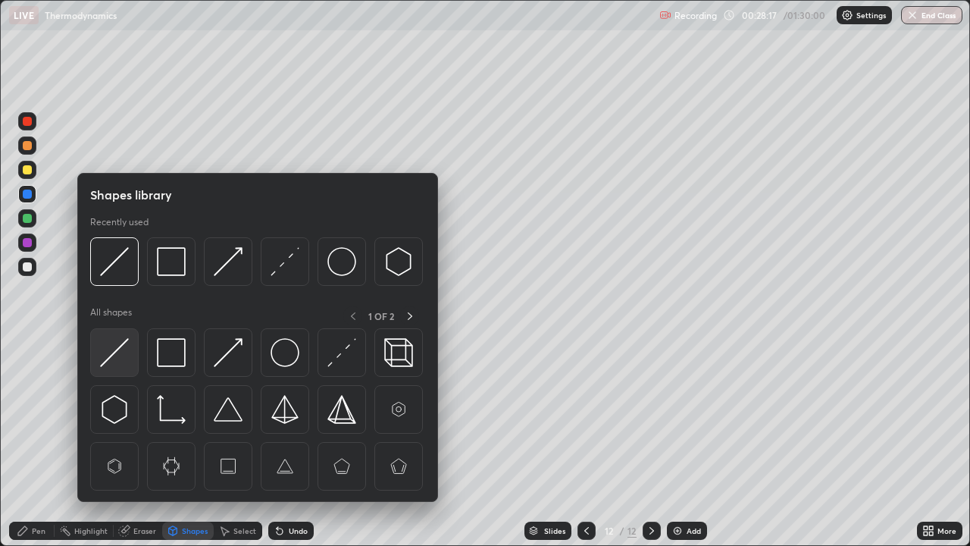
click at [124, 355] on img at bounding box center [114, 352] width 29 height 29
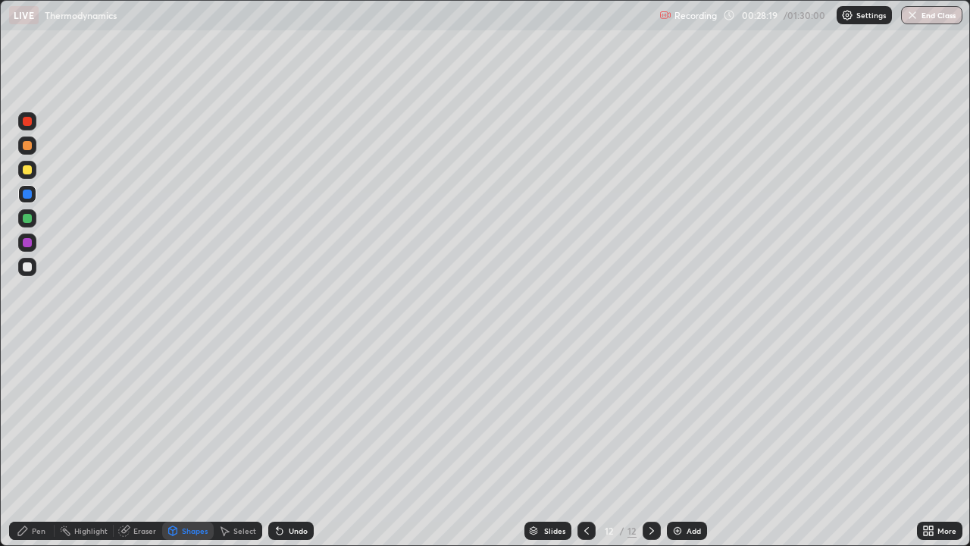
click at [30, 443] on div "Pen" at bounding box center [31, 530] width 45 height 18
click at [27, 172] on div at bounding box center [27, 169] width 9 height 9
click at [189, 443] on div "Shapes" at bounding box center [195, 531] width 26 height 8
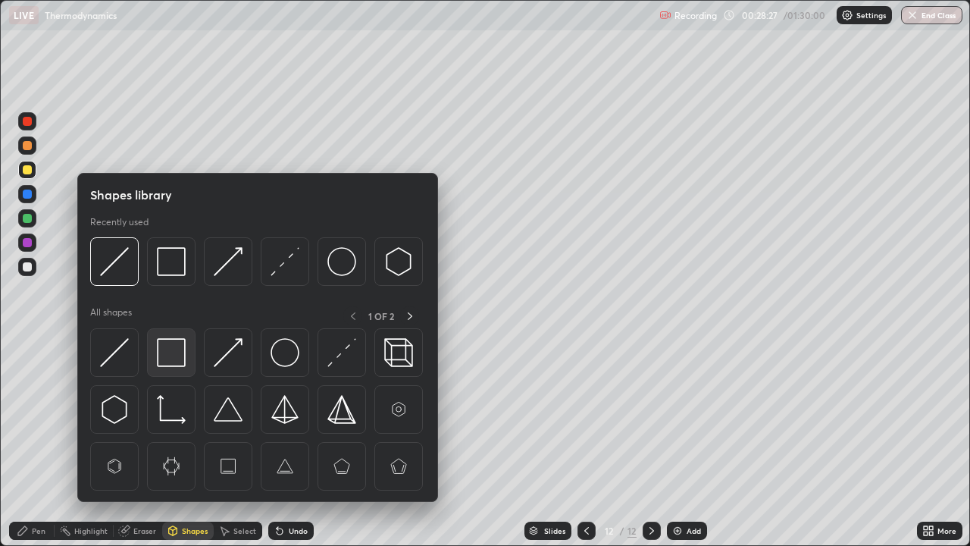
click at [174, 353] on img at bounding box center [171, 352] width 29 height 29
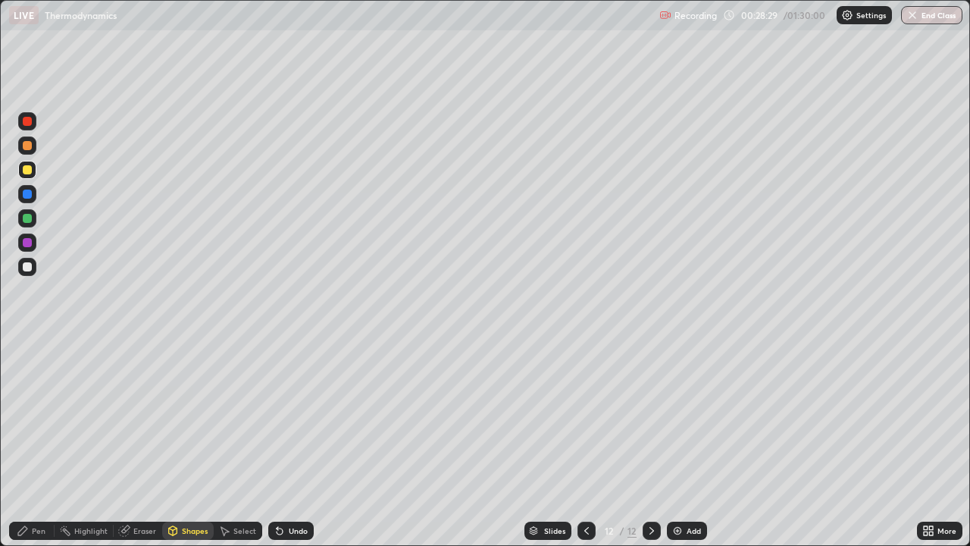
click at [34, 443] on div "Pen" at bounding box center [39, 531] width 14 height 8
click at [188, 443] on div "Shapes" at bounding box center [195, 531] width 26 height 8
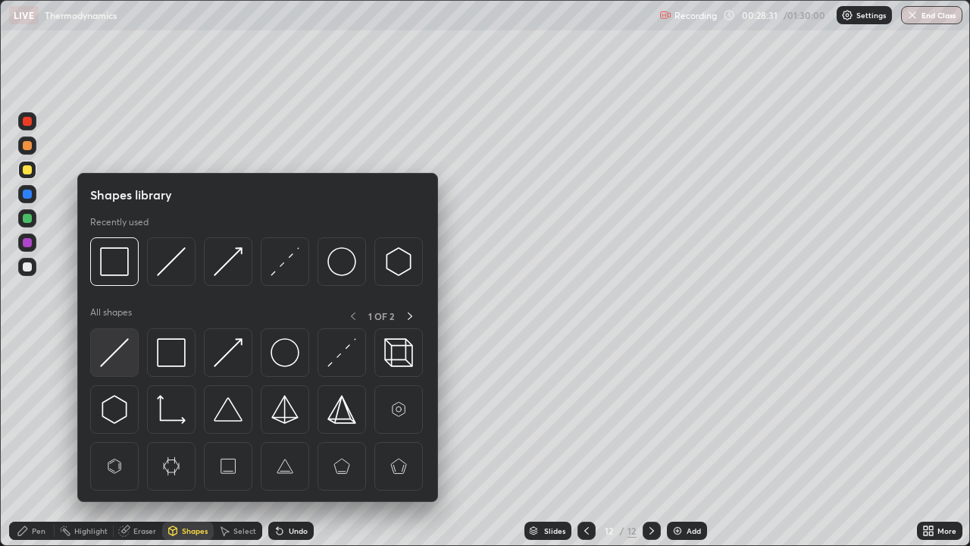
click at [127, 355] on img at bounding box center [114, 352] width 29 height 29
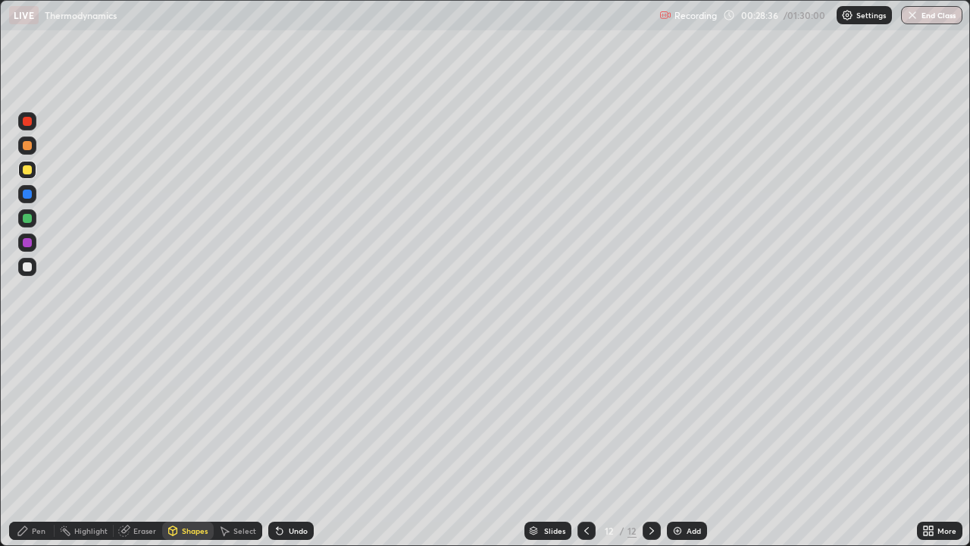
click at [283, 443] on icon at bounding box center [280, 530] width 12 height 12
click at [39, 443] on div "Pen" at bounding box center [39, 531] width 14 height 8
click at [27, 217] on div at bounding box center [27, 218] width 9 height 9
click at [145, 443] on div "Eraser" at bounding box center [144, 531] width 23 height 8
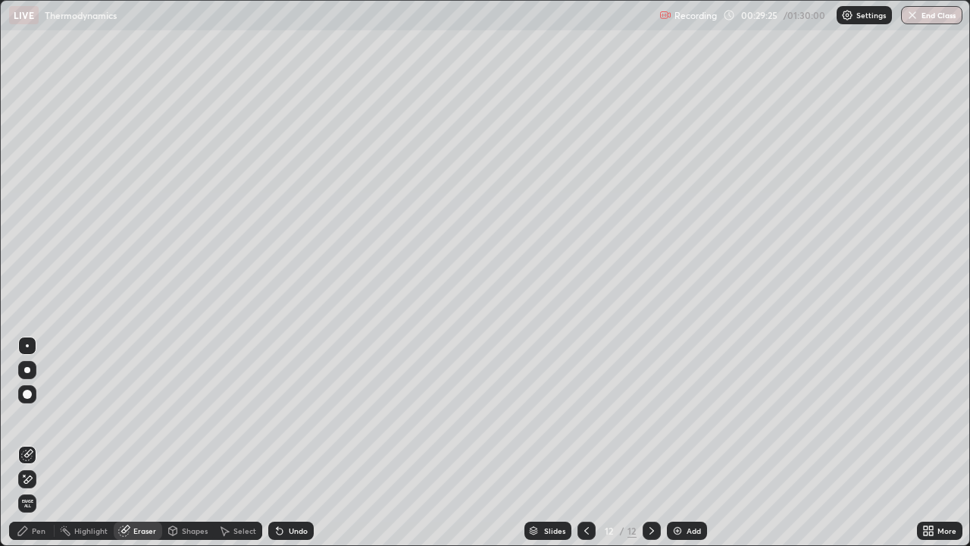
click at [193, 443] on div "Shapes" at bounding box center [195, 531] width 26 height 8
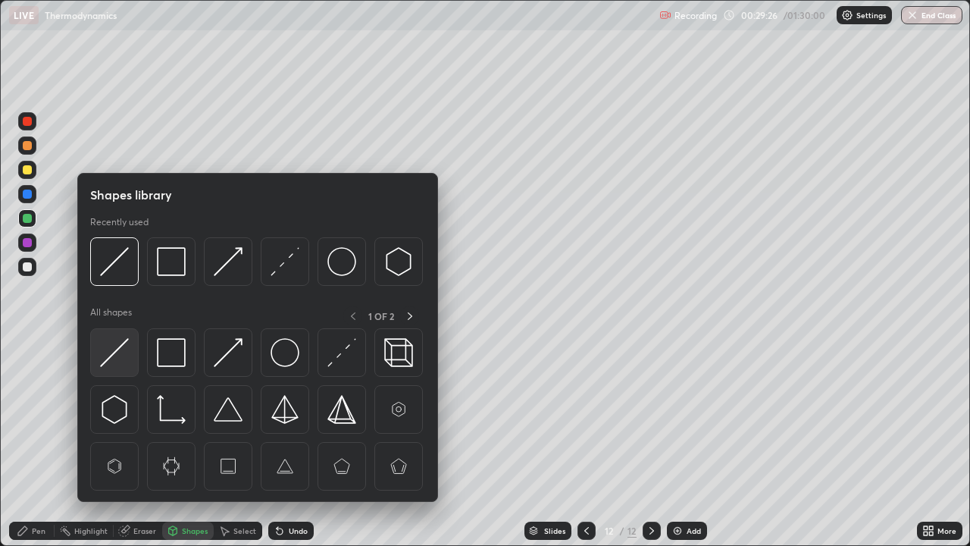
click at [120, 352] on img at bounding box center [114, 352] width 29 height 29
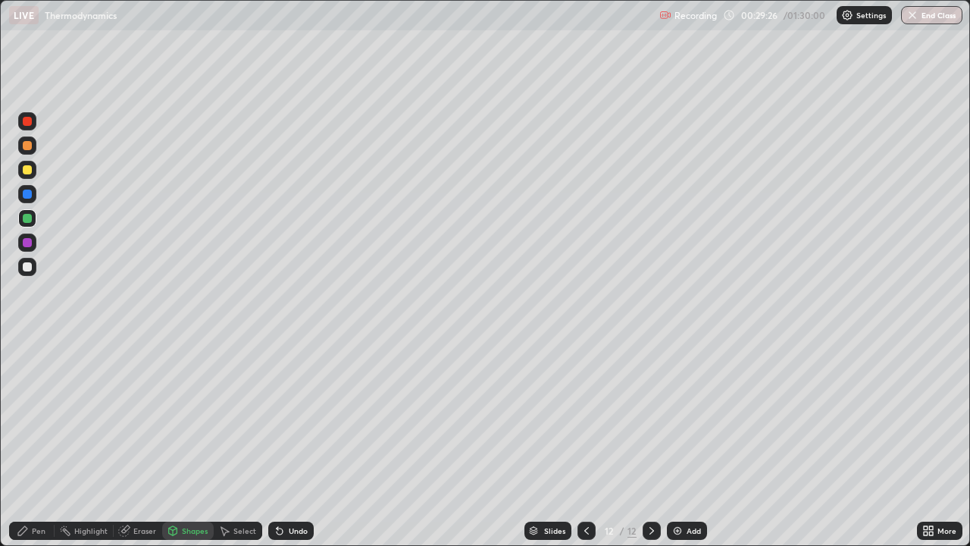
click at [29, 173] on div at bounding box center [27, 169] width 9 height 9
click at [36, 443] on div "Pen" at bounding box center [31, 530] width 45 height 18
click at [30, 243] on div at bounding box center [27, 242] width 9 height 9
click at [678, 443] on img at bounding box center [677, 530] width 12 height 12
click at [182, 443] on div "Shapes" at bounding box center [195, 531] width 26 height 8
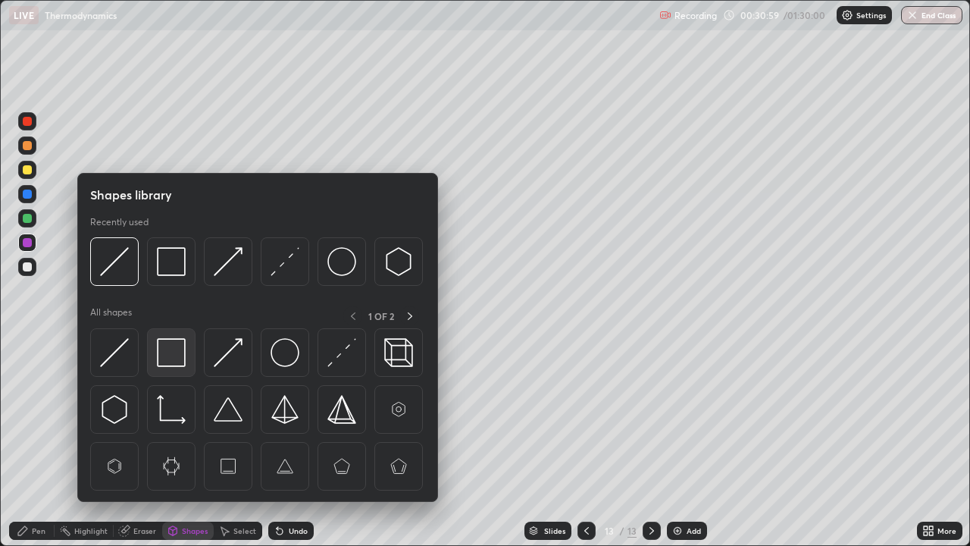
click at [169, 352] on img at bounding box center [171, 352] width 29 height 29
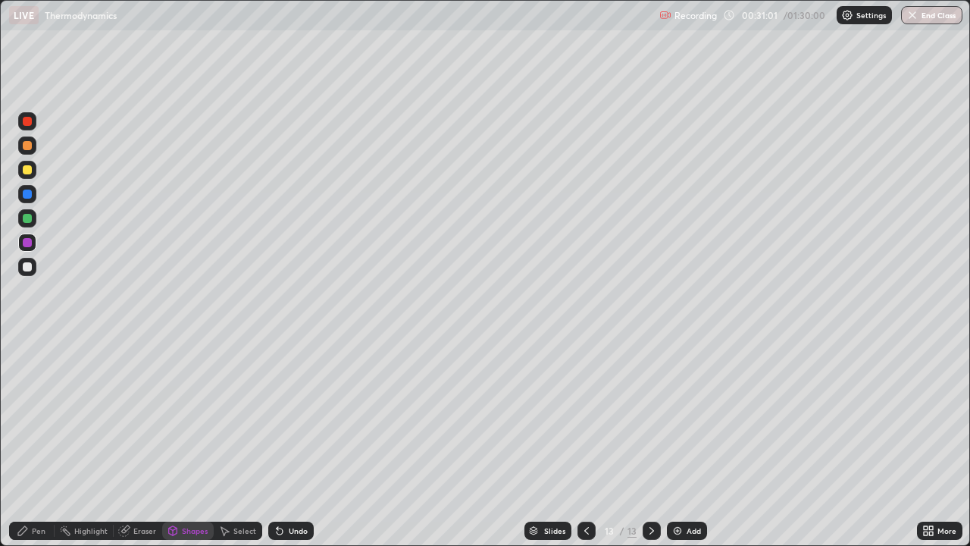
click at [20, 443] on icon at bounding box center [22, 530] width 9 height 9
click at [27, 171] on div at bounding box center [27, 169] width 9 height 9
click at [192, 443] on div "Shapes" at bounding box center [195, 531] width 26 height 8
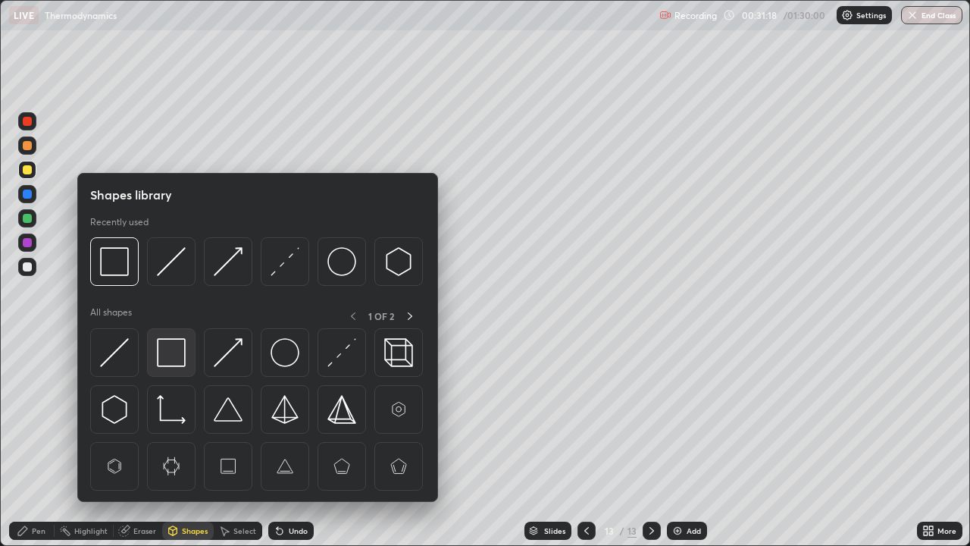
click at [174, 352] on img at bounding box center [171, 352] width 29 height 29
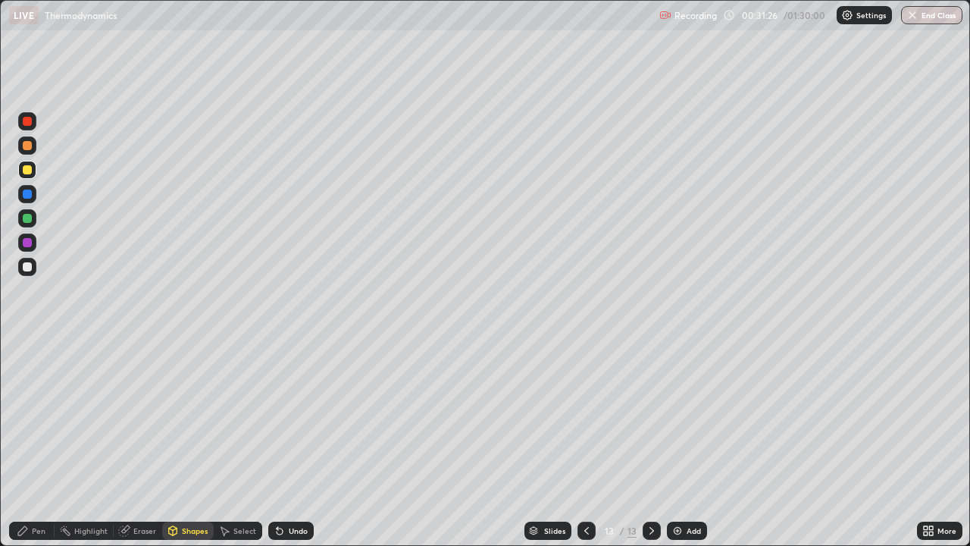
click at [36, 443] on div "Pen" at bounding box center [31, 530] width 45 height 18
click at [26, 243] on div at bounding box center [27, 242] width 9 height 9
click at [185, 443] on div "Shapes" at bounding box center [195, 531] width 26 height 8
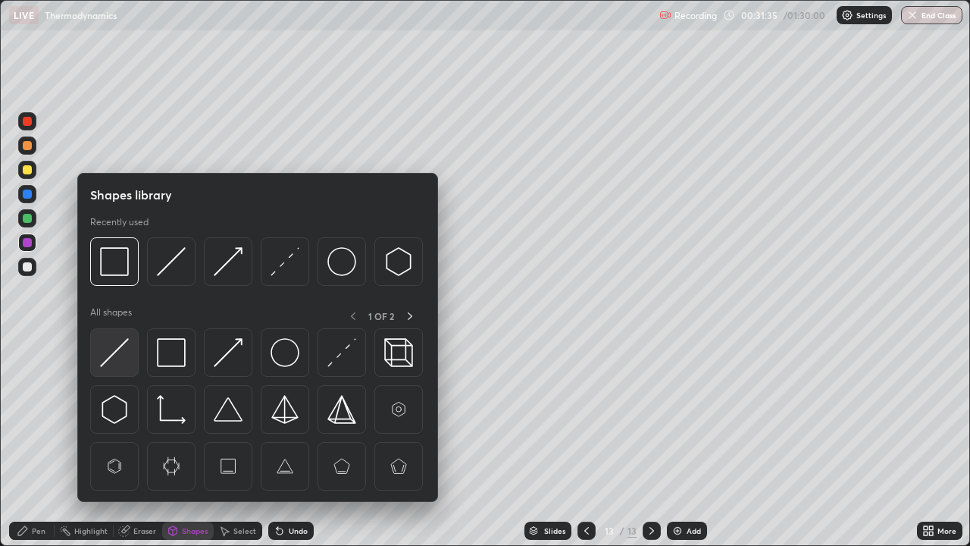
click at [116, 358] on img at bounding box center [114, 352] width 29 height 29
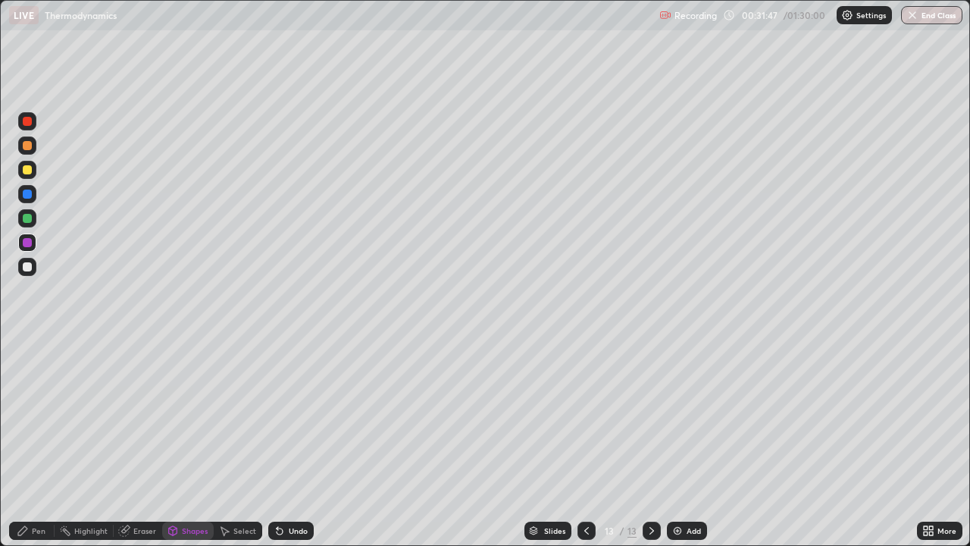
click at [28, 217] on div at bounding box center [27, 218] width 9 height 9
click at [36, 443] on div "Pen" at bounding box center [39, 531] width 14 height 8
click at [30, 250] on div at bounding box center [27, 242] width 18 height 18
click at [23, 170] on div at bounding box center [27, 169] width 9 height 9
click at [183, 443] on div "Shapes" at bounding box center [195, 531] width 26 height 8
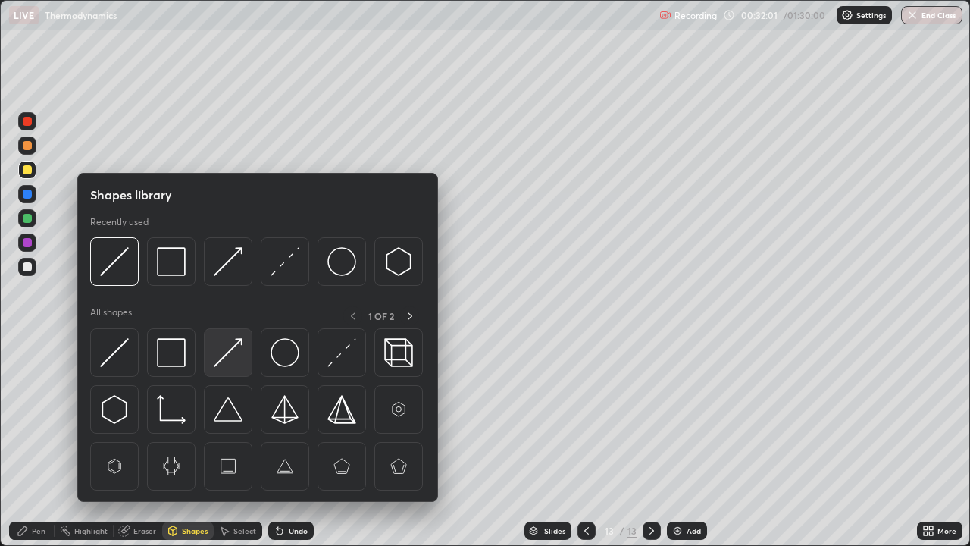
click at [226, 352] on img at bounding box center [228, 352] width 29 height 29
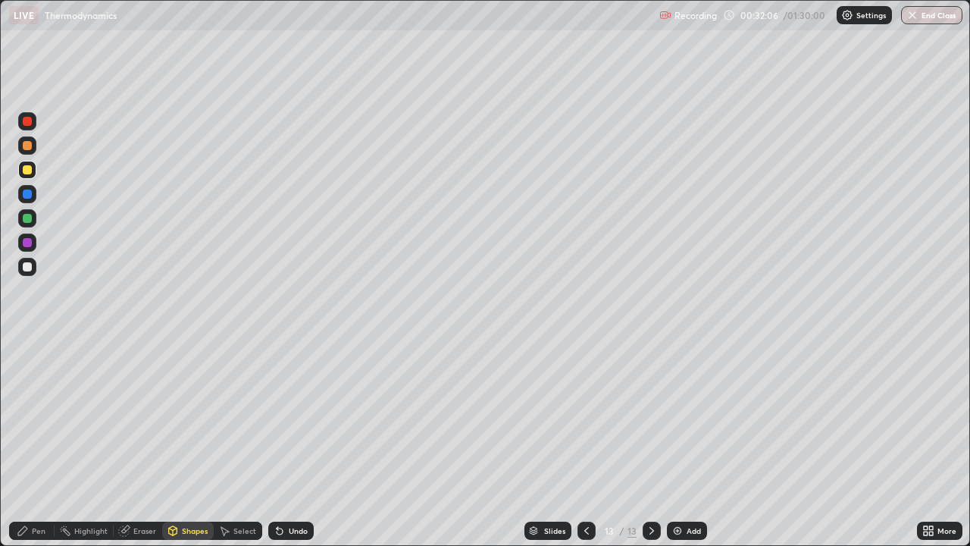
click at [32, 443] on div "Pen" at bounding box center [31, 530] width 45 height 18
click at [296, 443] on div "Undo" at bounding box center [298, 531] width 19 height 8
click at [293, 443] on div "Undo" at bounding box center [298, 531] width 19 height 8
click at [295, 443] on div "Undo" at bounding box center [290, 530] width 45 height 18
click at [585, 443] on icon at bounding box center [586, 530] width 12 height 12
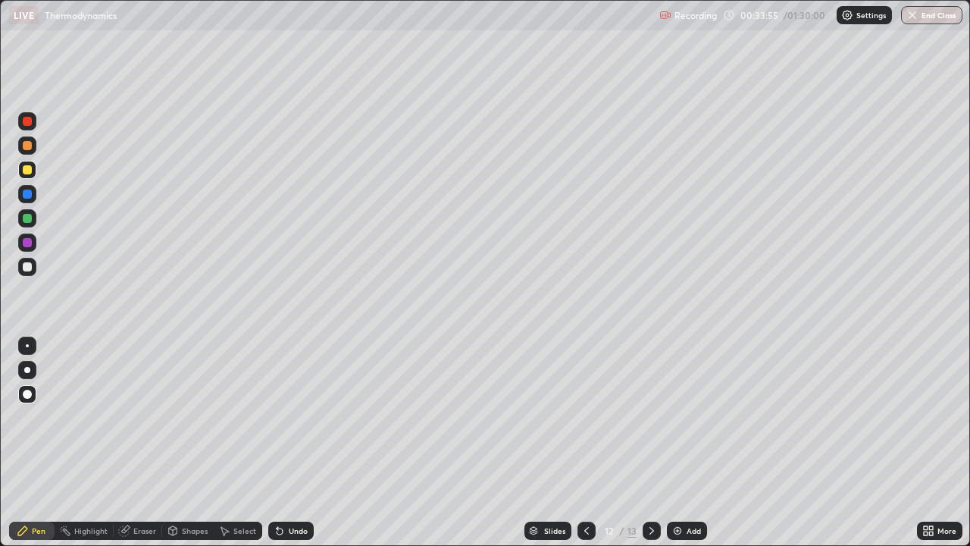
click at [585, 443] on icon at bounding box center [586, 530] width 12 height 12
click at [652, 443] on icon at bounding box center [652, 530] width 12 height 12
click at [649, 443] on icon at bounding box center [652, 530] width 12 height 12
click at [590, 443] on icon at bounding box center [586, 530] width 12 height 12
click at [592, 443] on div at bounding box center [586, 530] width 18 height 18
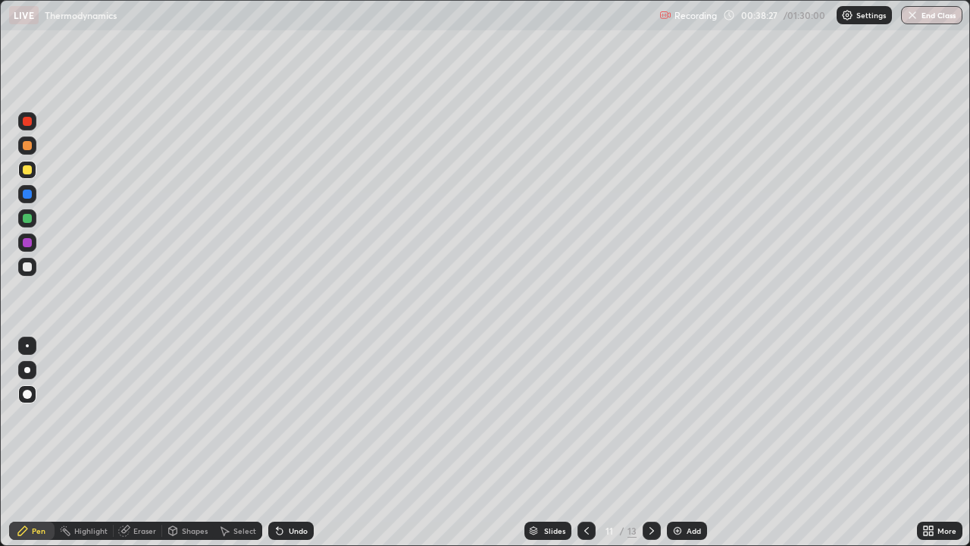
click at [650, 443] on icon at bounding box center [652, 530] width 12 height 12
click at [648, 443] on div at bounding box center [652, 530] width 18 height 30
click at [693, 443] on div "Add" at bounding box center [694, 531] width 14 height 8
click at [195, 443] on div "Shapes" at bounding box center [195, 531] width 26 height 8
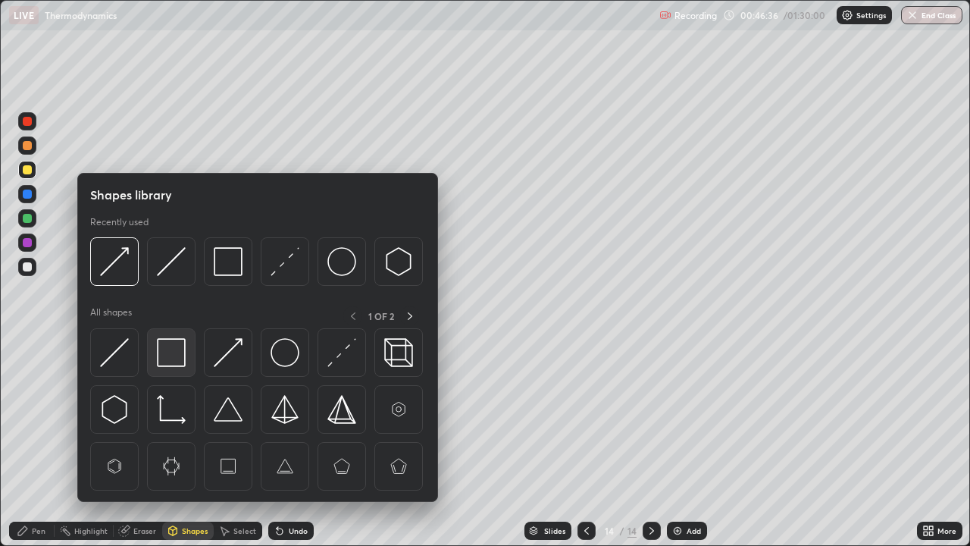
click at [174, 356] on img at bounding box center [171, 352] width 29 height 29
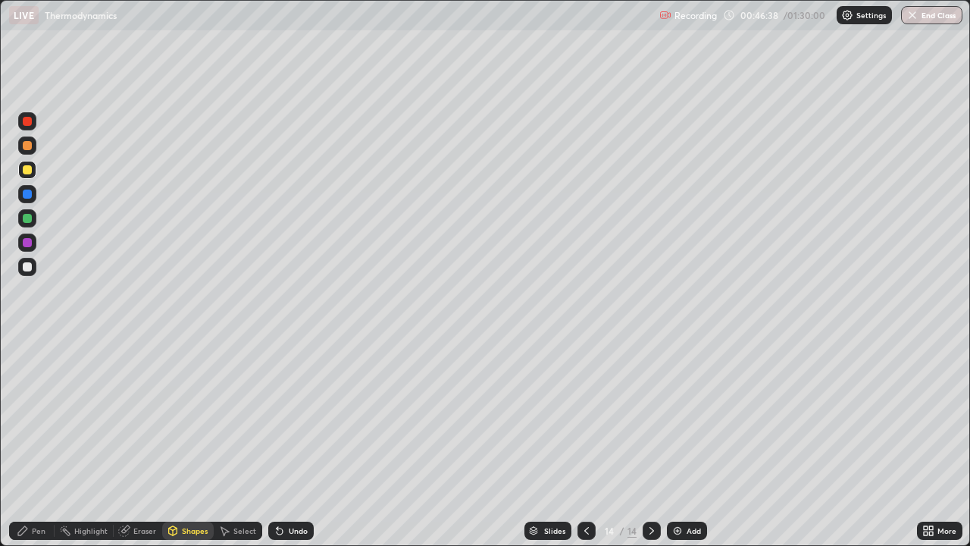
click at [24, 443] on icon at bounding box center [23, 530] width 12 height 12
click at [29, 192] on div at bounding box center [27, 193] width 9 height 9
click at [189, 443] on div "Shapes" at bounding box center [188, 530] width 52 height 18
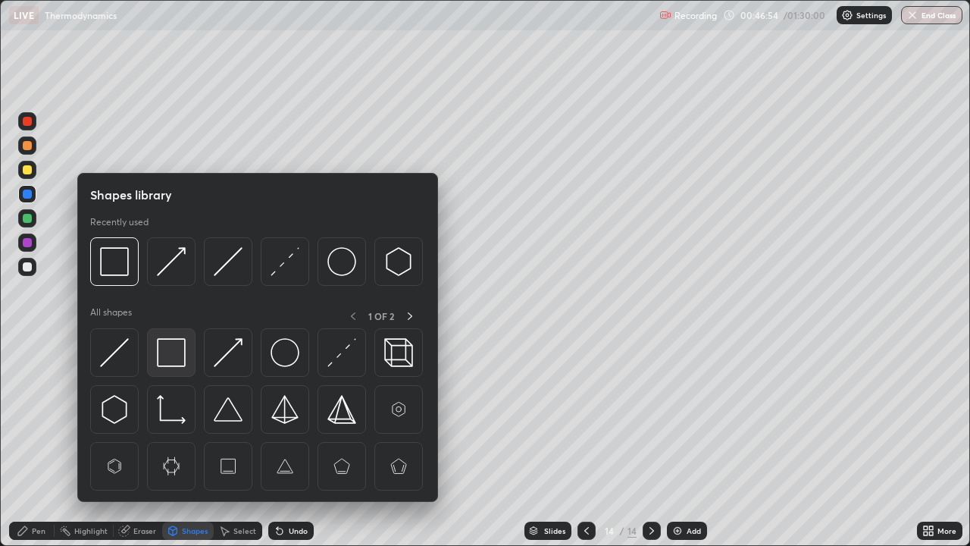
click at [168, 355] on img at bounding box center [171, 352] width 29 height 29
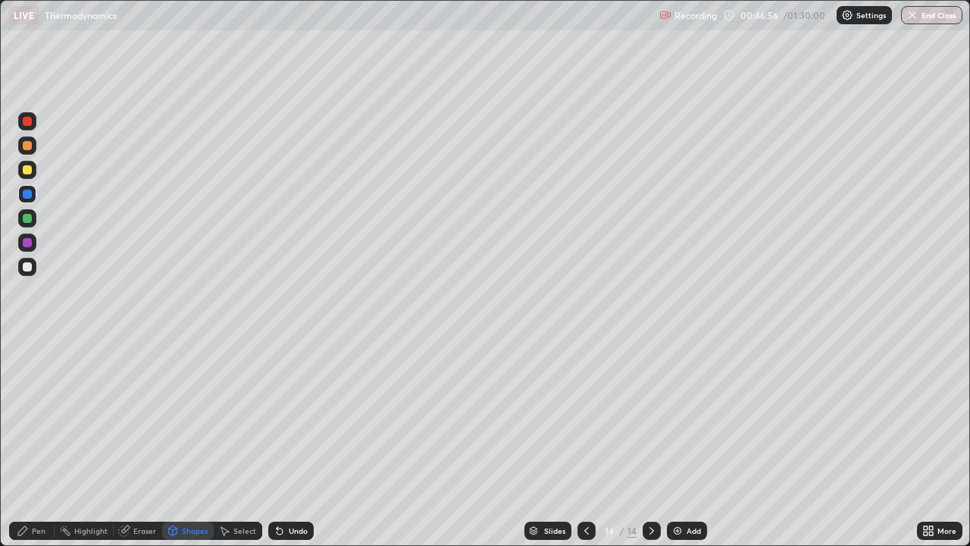
click at [32, 443] on div "Pen" at bounding box center [39, 531] width 14 height 8
click at [26, 166] on div at bounding box center [27, 169] width 9 height 9
click at [286, 443] on div "Undo" at bounding box center [290, 530] width 45 height 18
click at [198, 443] on div "Shapes" at bounding box center [195, 531] width 26 height 8
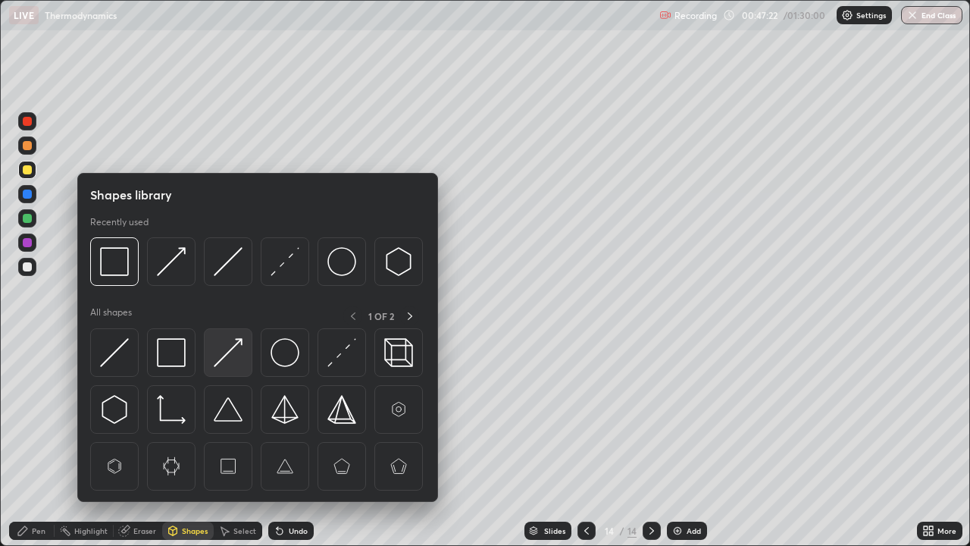
click at [226, 363] on img at bounding box center [228, 352] width 29 height 29
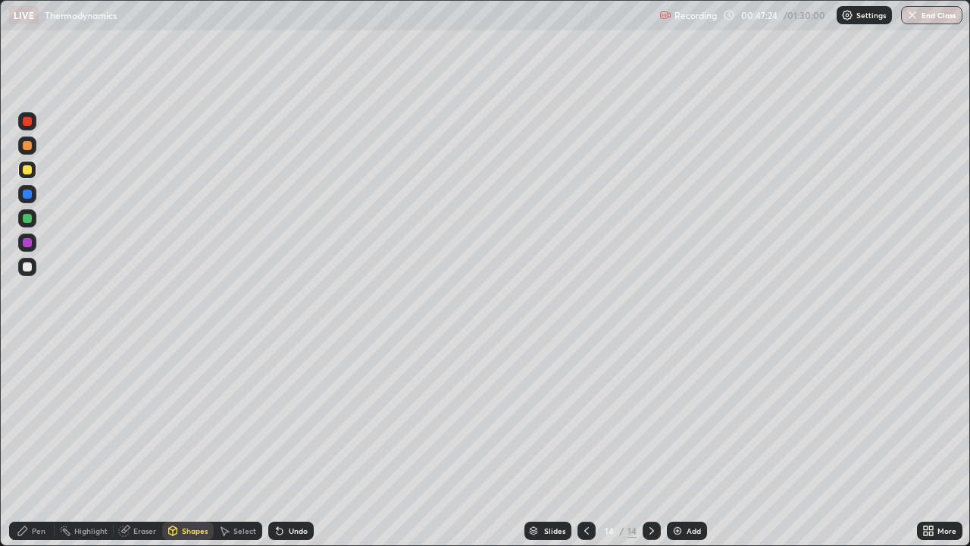
click at [28, 443] on icon at bounding box center [23, 530] width 12 height 12
click at [681, 443] on img at bounding box center [677, 530] width 12 height 12
click at [585, 443] on icon at bounding box center [586, 530] width 12 height 12
click at [650, 443] on icon at bounding box center [652, 530] width 12 height 12
click at [189, 443] on div "Shapes" at bounding box center [195, 531] width 26 height 8
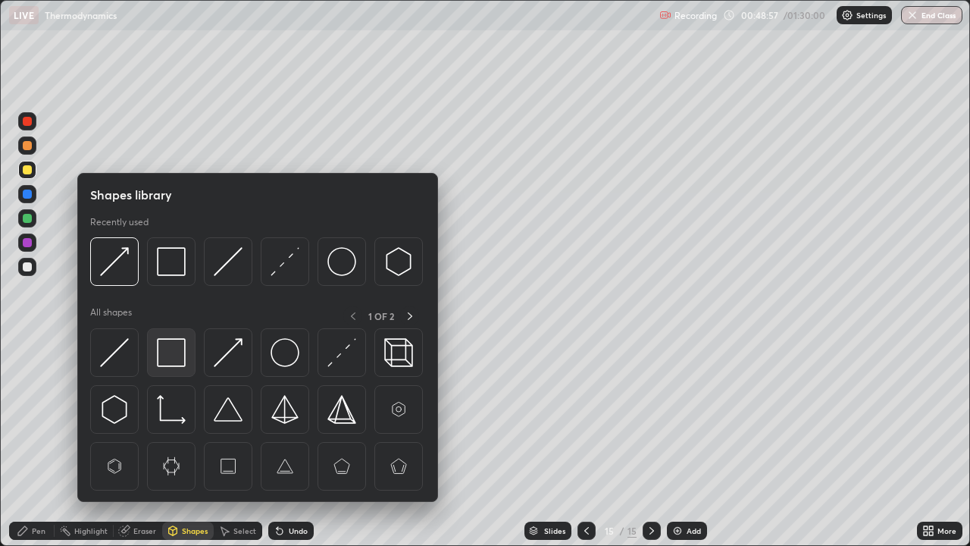
click at [174, 354] on img at bounding box center [171, 352] width 29 height 29
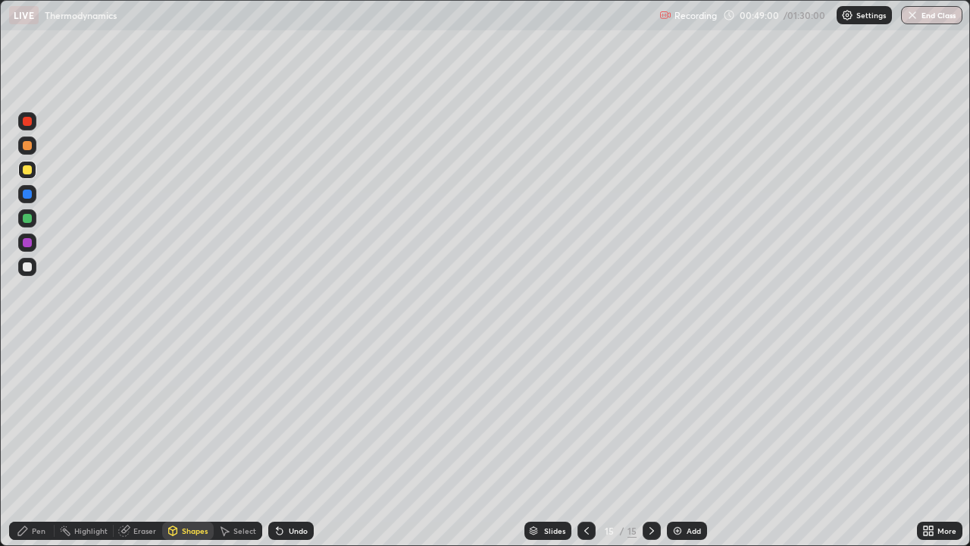
click at [34, 443] on div "Pen" at bounding box center [39, 531] width 14 height 8
click at [33, 192] on div at bounding box center [27, 194] width 18 height 18
click at [285, 443] on div "Undo" at bounding box center [290, 530] width 45 height 18
click at [194, 443] on div "Shapes" at bounding box center [195, 531] width 26 height 8
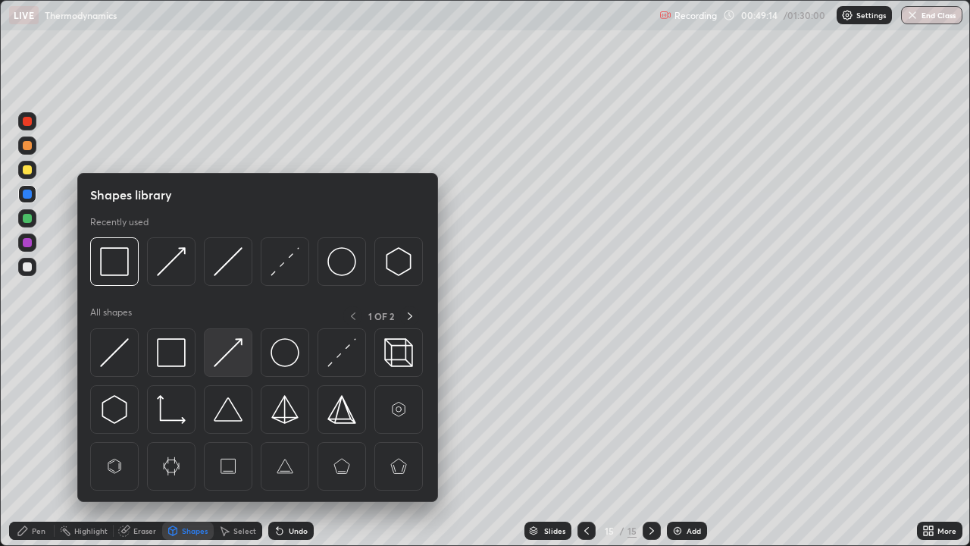
click at [224, 360] on img at bounding box center [228, 352] width 29 height 29
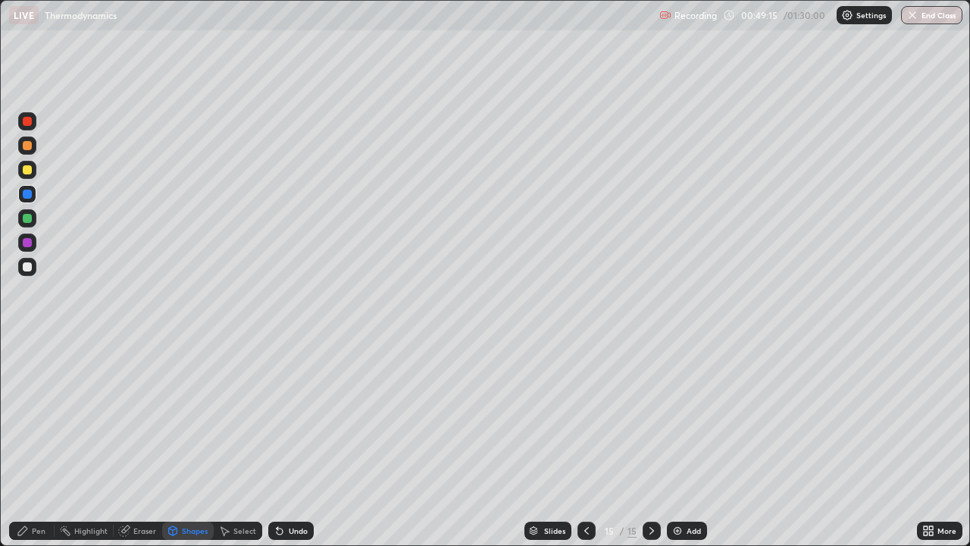
click at [30, 167] on div at bounding box center [27, 169] width 9 height 9
click at [189, 443] on div "Shapes" at bounding box center [195, 531] width 26 height 8
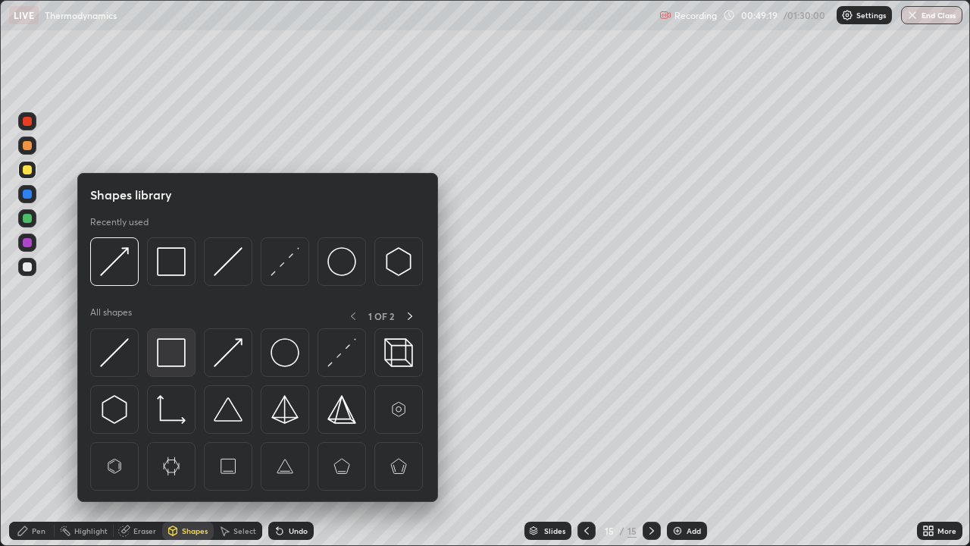
click at [174, 360] on img at bounding box center [171, 352] width 29 height 29
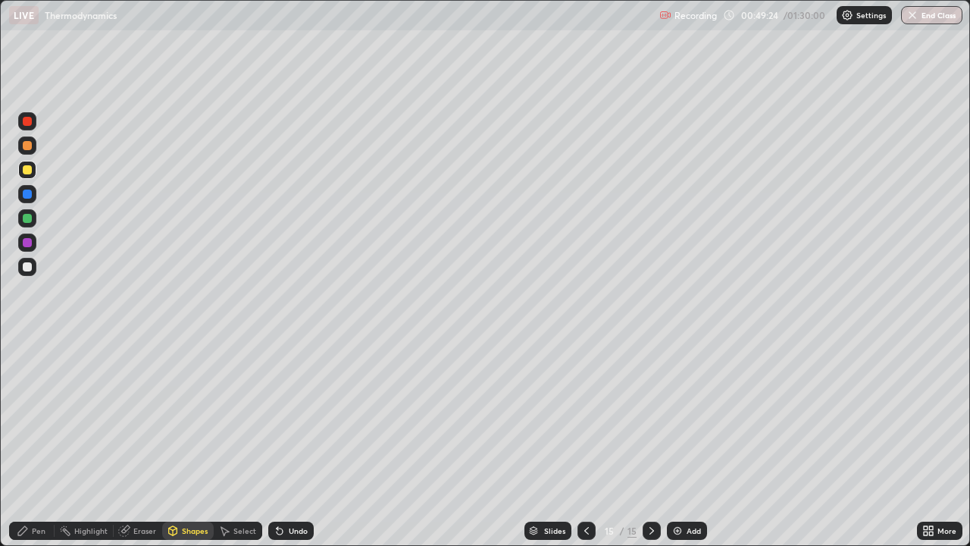
click at [33, 443] on div "Pen" at bounding box center [39, 531] width 14 height 8
click at [28, 194] on div at bounding box center [27, 193] width 9 height 9
click at [301, 443] on div "Undo" at bounding box center [290, 530] width 45 height 18
click at [194, 443] on div "Shapes" at bounding box center [195, 531] width 26 height 8
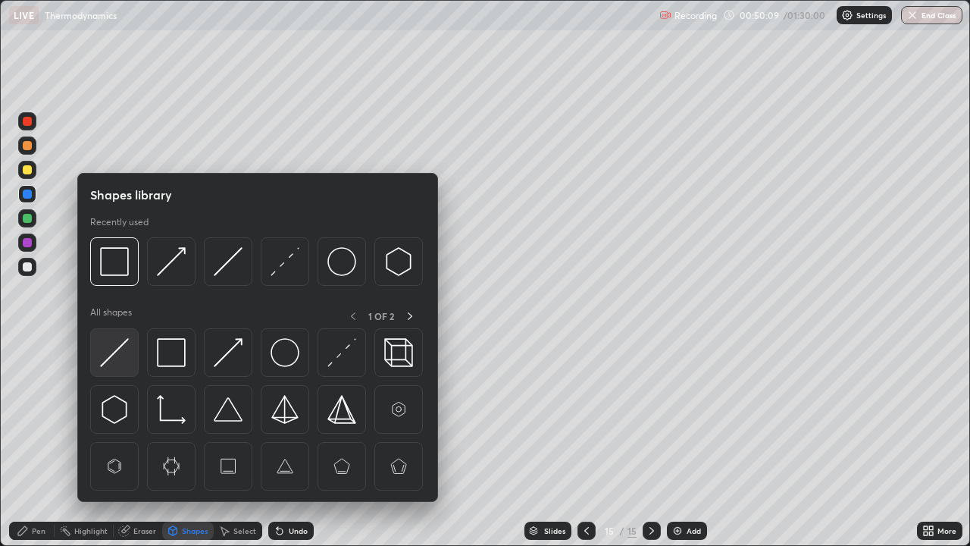
click at [119, 353] on img at bounding box center [114, 352] width 29 height 29
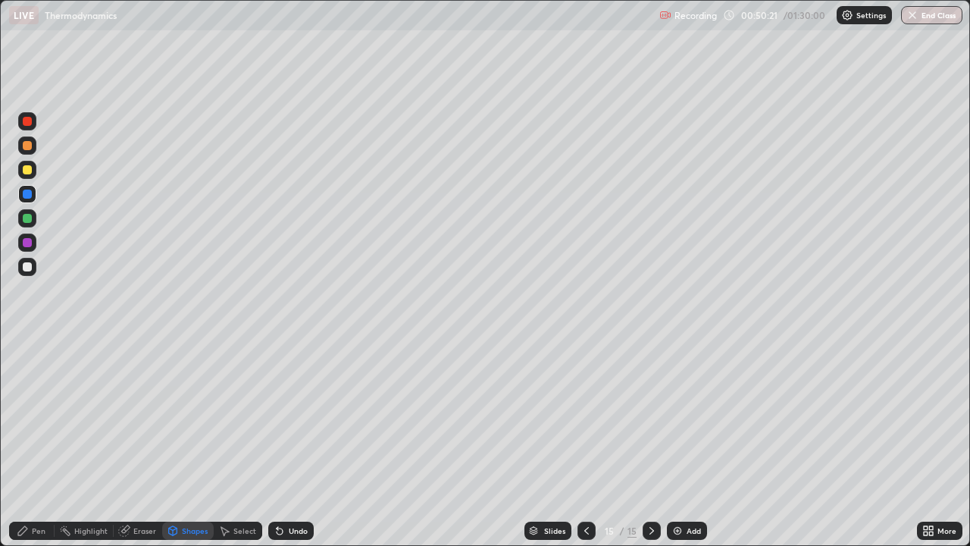
click at [24, 218] on div at bounding box center [27, 218] width 9 height 9
click at [293, 443] on div "Undo" at bounding box center [290, 530] width 45 height 18
click at [27, 443] on icon at bounding box center [23, 530] width 12 height 12
click at [294, 443] on div "Undo" at bounding box center [298, 531] width 19 height 8
click at [296, 443] on div "Undo" at bounding box center [298, 531] width 19 height 8
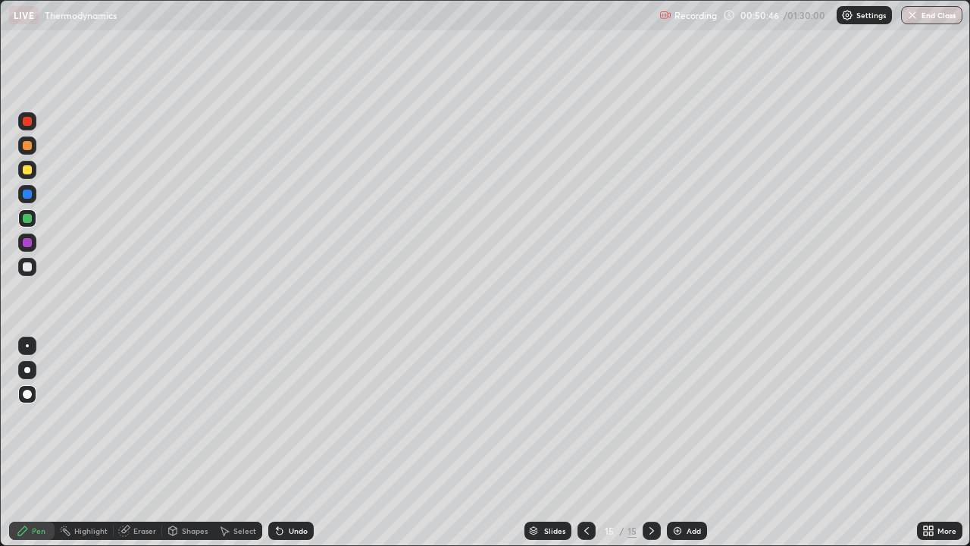
click at [189, 443] on div "Shapes" at bounding box center [195, 531] width 26 height 8
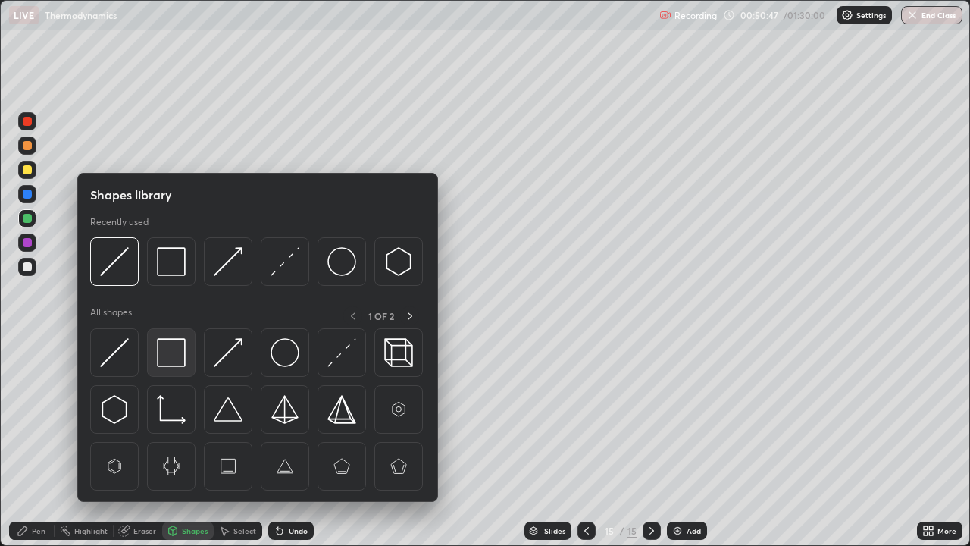
click at [170, 355] on img at bounding box center [171, 352] width 29 height 29
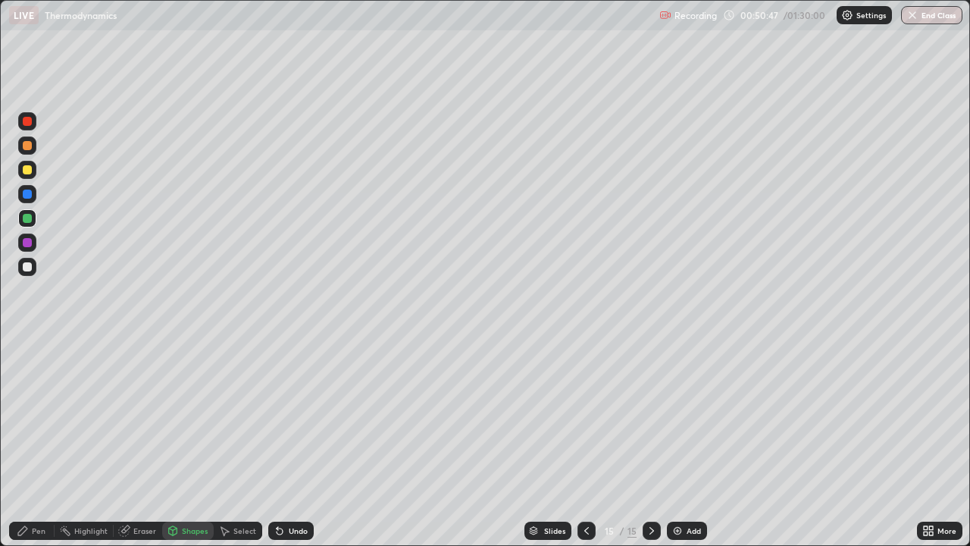
click at [33, 271] on div at bounding box center [27, 267] width 18 height 18
click at [33, 443] on div "Pen" at bounding box center [39, 531] width 14 height 8
click at [44, 443] on div "Pen" at bounding box center [39, 531] width 14 height 8
click at [27, 213] on div at bounding box center [27, 218] width 18 height 18
click at [678, 443] on img at bounding box center [677, 530] width 12 height 12
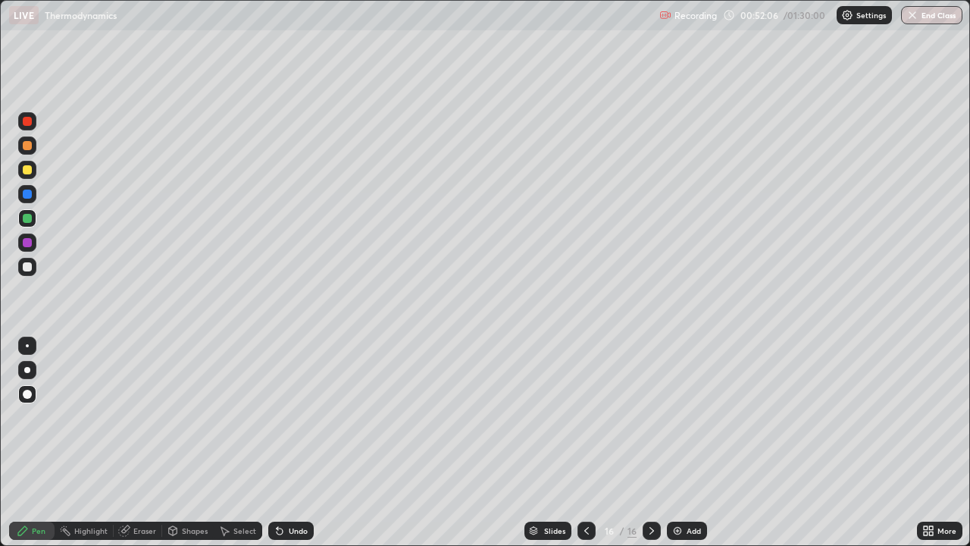
click at [292, 443] on div "Undo" at bounding box center [298, 531] width 19 height 8
click at [186, 443] on div "Shapes" at bounding box center [195, 531] width 26 height 8
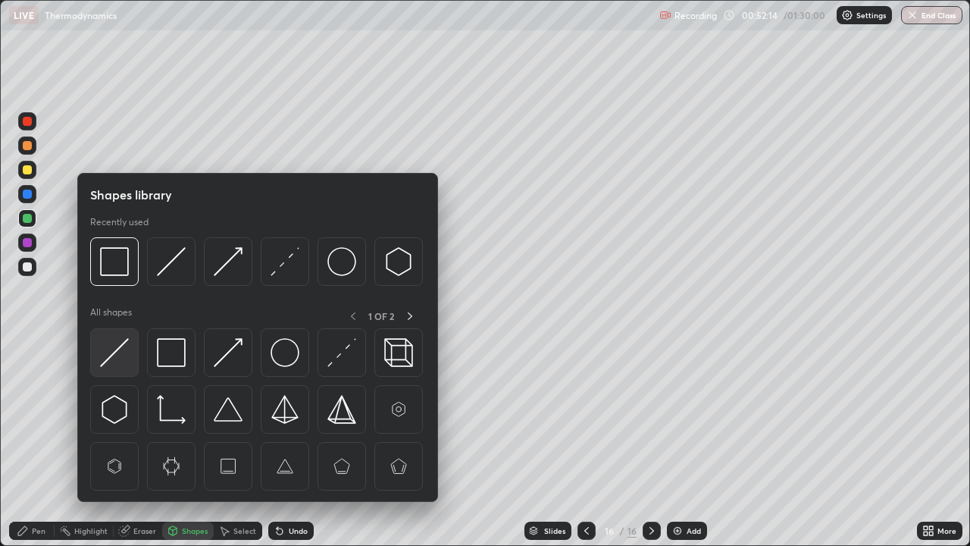
click at [118, 360] on img at bounding box center [114, 352] width 29 height 29
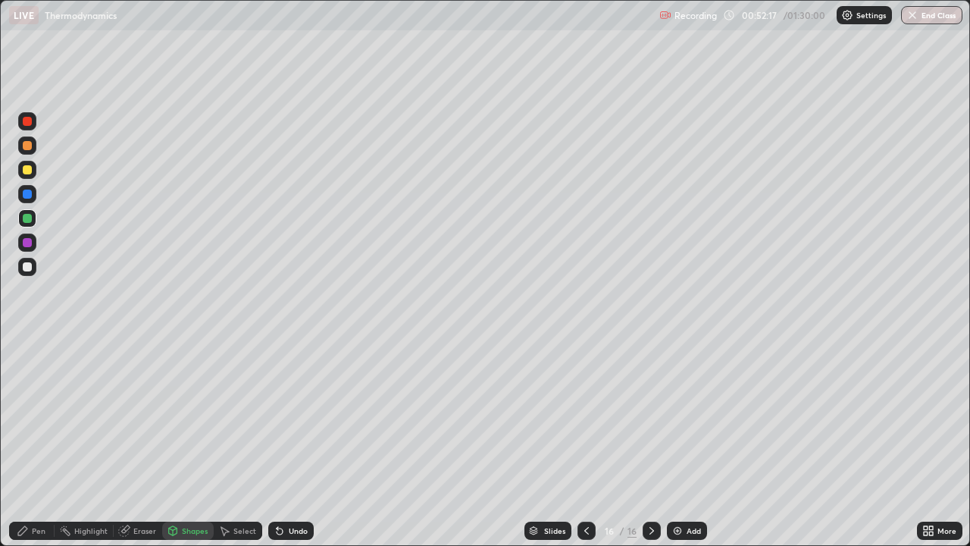
click at [45, 443] on div "Pen" at bounding box center [31, 530] width 45 height 18
click at [29, 189] on div at bounding box center [27, 193] width 9 height 9
click at [193, 443] on div "Shapes" at bounding box center [195, 531] width 26 height 8
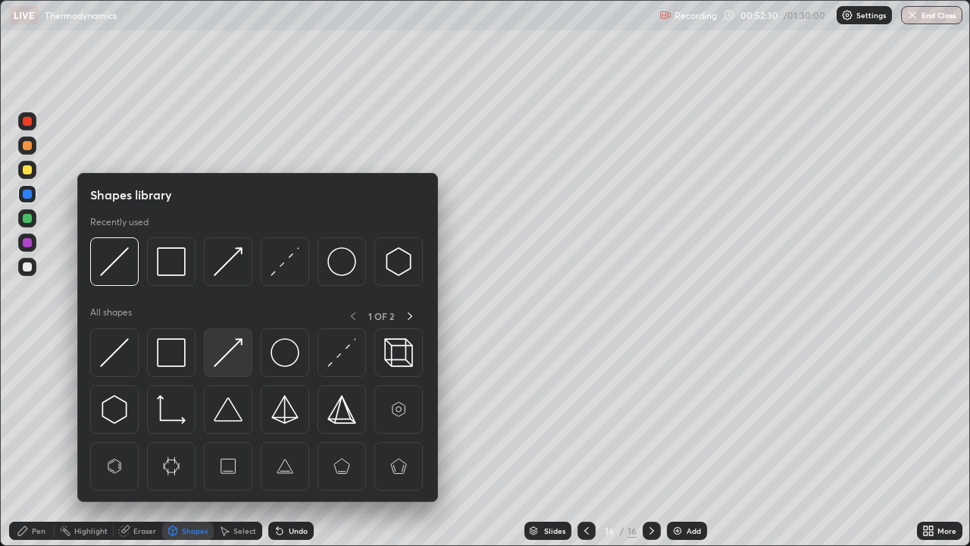
click at [224, 360] on img at bounding box center [228, 352] width 29 height 29
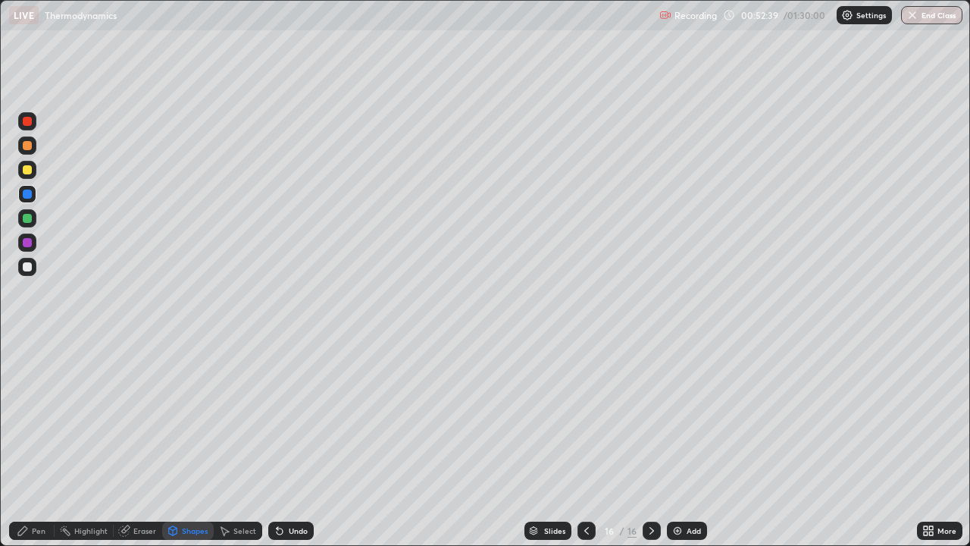
click at [29, 169] on div at bounding box center [27, 169] width 9 height 9
click at [293, 443] on div "Undo" at bounding box center [298, 531] width 19 height 8
click at [38, 443] on div "Pen" at bounding box center [39, 531] width 14 height 8
click at [302, 443] on div "Undo" at bounding box center [298, 531] width 19 height 8
click at [297, 443] on div "Undo" at bounding box center [298, 531] width 19 height 8
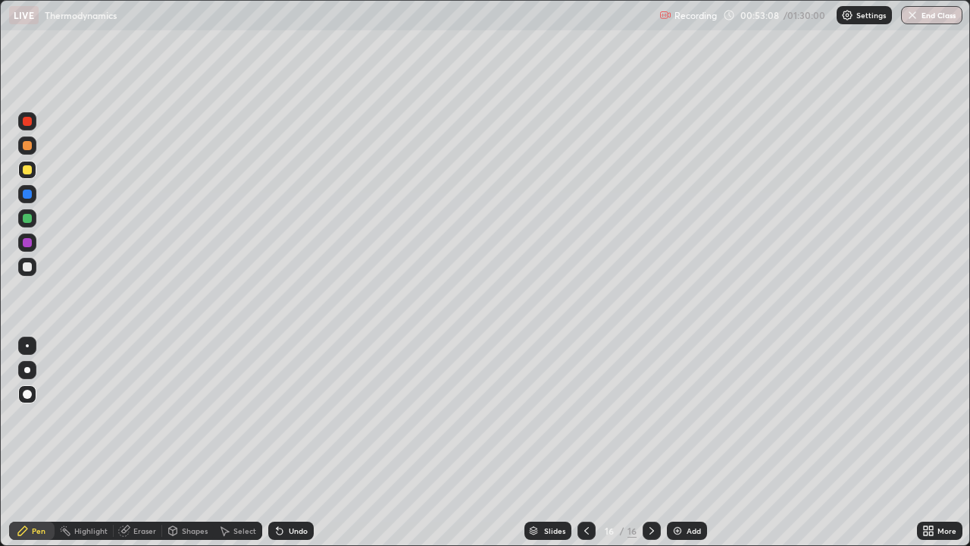
click at [297, 443] on div "Undo" at bounding box center [298, 531] width 19 height 8
click at [585, 443] on icon at bounding box center [586, 530] width 12 height 12
click at [582, 443] on div at bounding box center [586, 530] width 18 height 18
click at [643, 443] on div at bounding box center [652, 530] width 18 height 18
click at [585, 443] on icon at bounding box center [586, 530] width 12 height 12
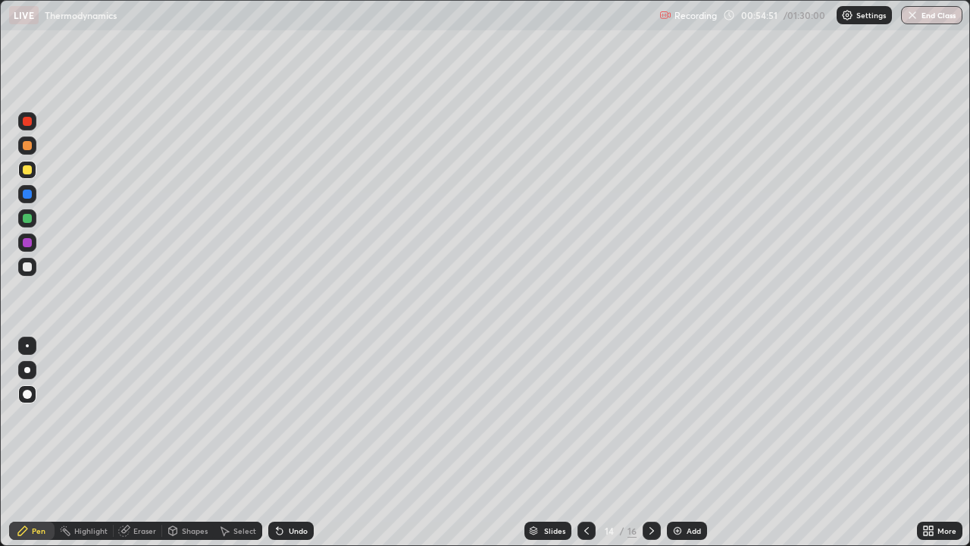
click at [650, 443] on icon at bounding box center [652, 530] width 12 height 12
click at [649, 443] on icon at bounding box center [651, 531] width 5 height 8
click at [681, 443] on img at bounding box center [677, 530] width 12 height 12
click at [183, 443] on div "Shapes" at bounding box center [188, 530] width 52 height 18
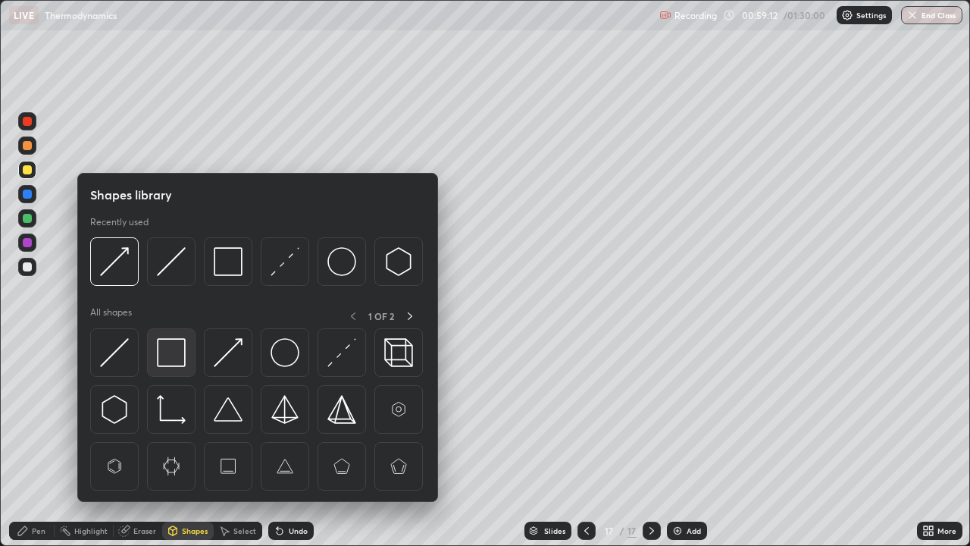
click at [174, 358] on img at bounding box center [171, 352] width 29 height 29
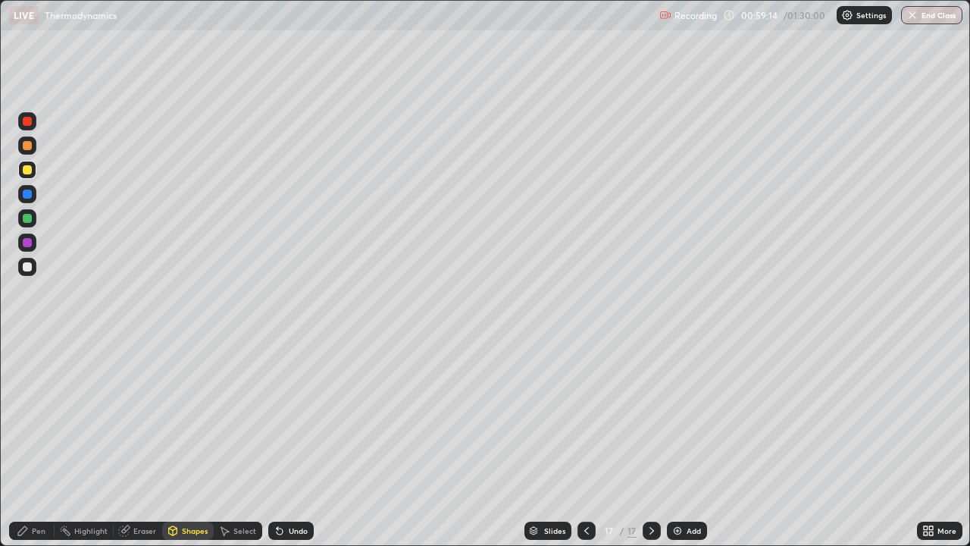
click at [37, 443] on div "Pen" at bounding box center [39, 531] width 14 height 8
click at [29, 196] on div at bounding box center [27, 193] width 9 height 9
click at [190, 443] on div "Shapes" at bounding box center [195, 531] width 26 height 8
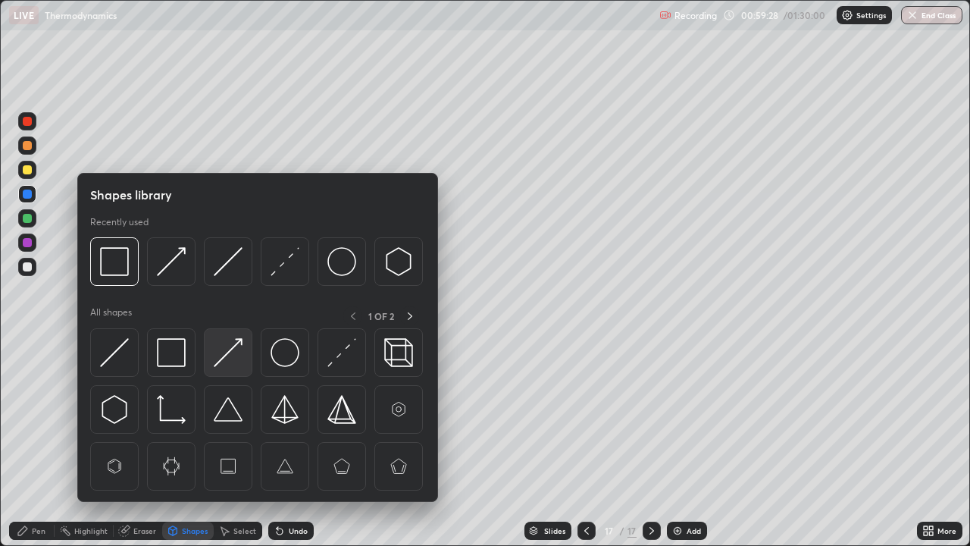
click at [230, 349] on img at bounding box center [228, 352] width 29 height 29
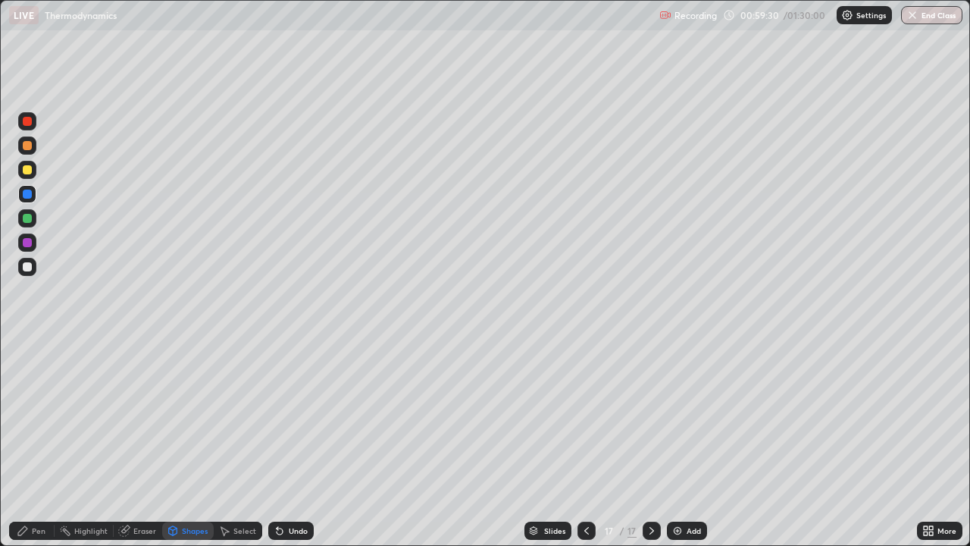
click at [34, 443] on div "Pen" at bounding box center [39, 531] width 14 height 8
click at [195, 443] on div "Shapes" at bounding box center [195, 531] width 26 height 8
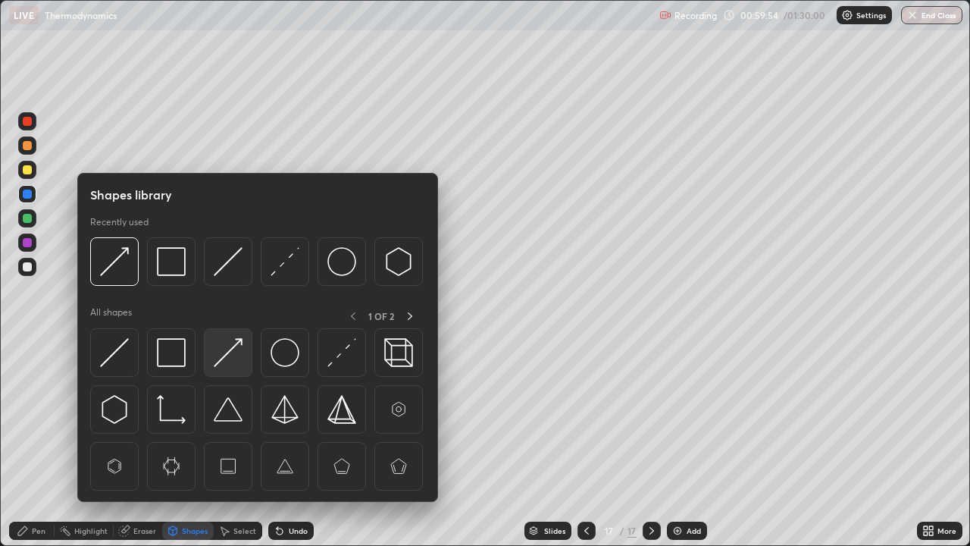
click at [226, 357] on img at bounding box center [228, 352] width 29 height 29
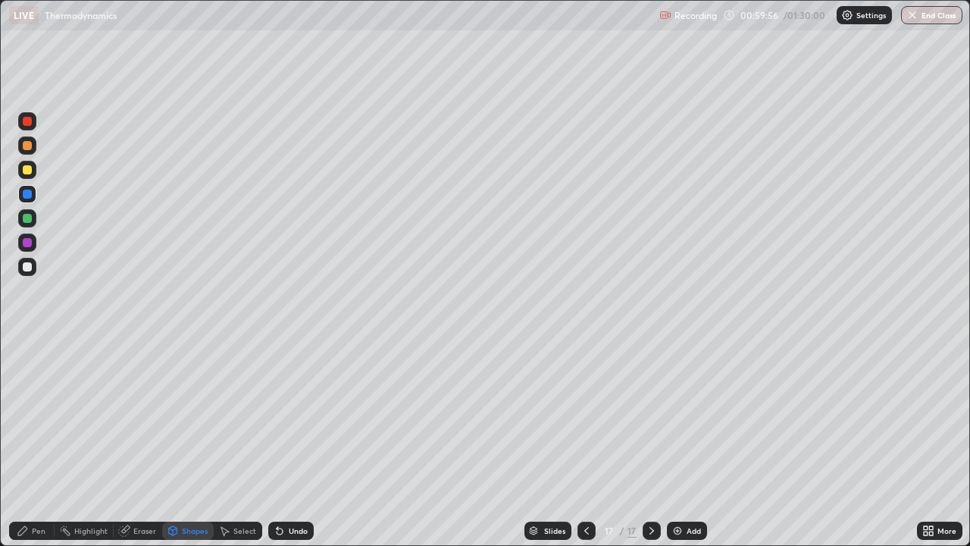
click at [30, 443] on div "Pen" at bounding box center [31, 530] width 45 height 18
click at [292, 443] on div "Undo" at bounding box center [290, 530] width 45 height 18
click at [299, 443] on div "Undo" at bounding box center [290, 530] width 45 height 18
click at [682, 443] on div "Add" at bounding box center [687, 530] width 40 height 18
click at [198, 443] on div "Shapes" at bounding box center [195, 531] width 26 height 8
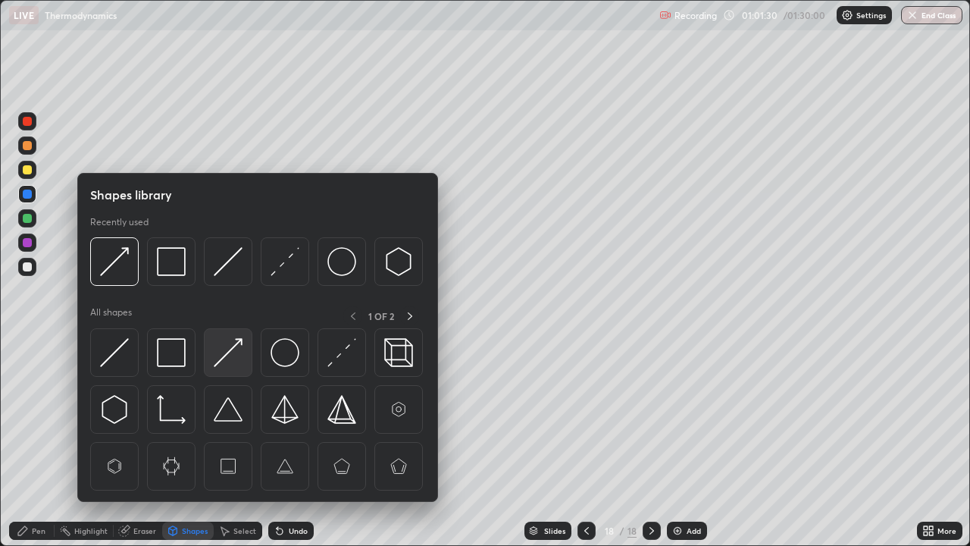
click at [222, 365] on img at bounding box center [228, 352] width 29 height 29
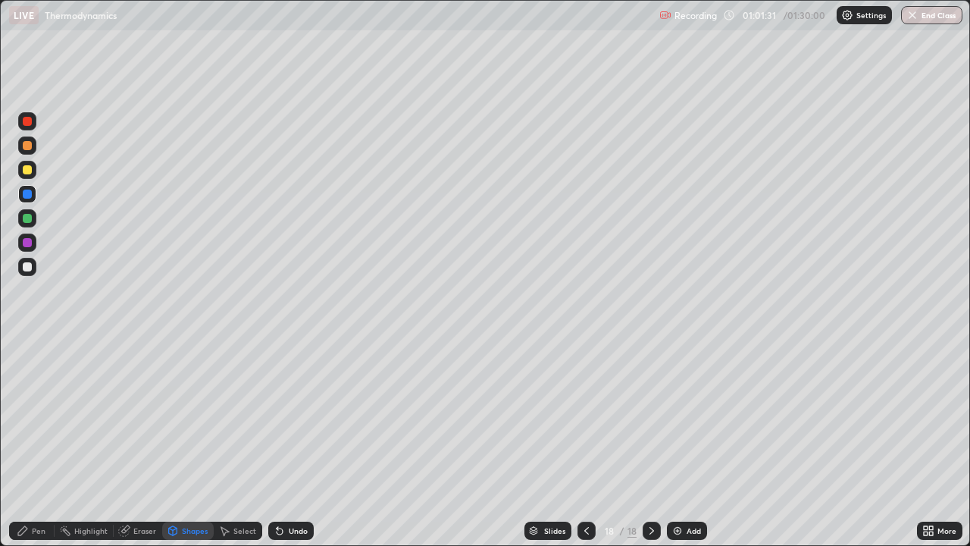
click at [30, 443] on div "Pen" at bounding box center [31, 530] width 45 height 18
click at [585, 443] on icon at bounding box center [586, 530] width 12 height 12
click at [652, 443] on icon at bounding box center [652, 530] width 12 height 12
click at [584, 443] on icon at bounding box center [586, 531] width 5 height 8
click at [647, 443] on div at bounding box center [652, 530] width 18 height 18
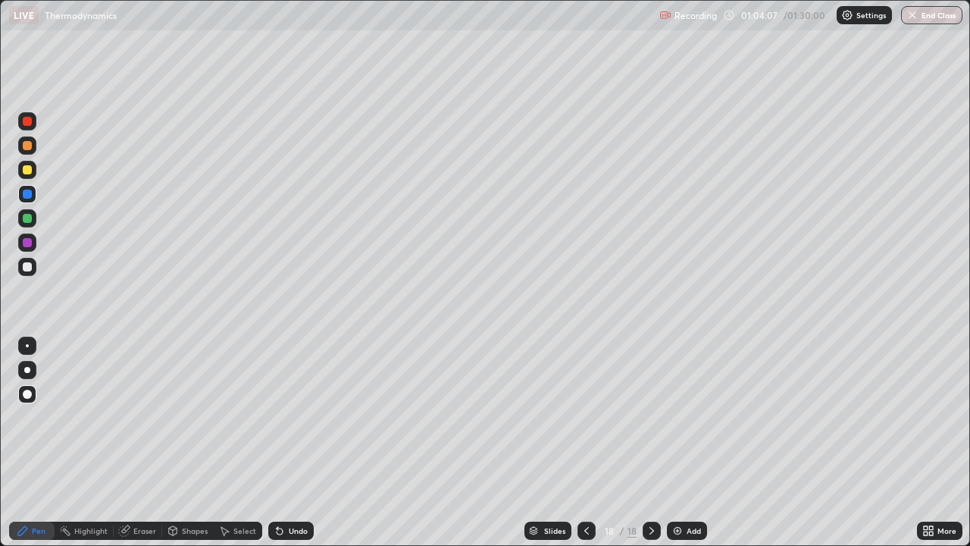
click at [691, 443] on div "Add" at bounding box center [687, 530] width 40 height 18
click at [190, 443] on div "Shapes" at bounding box center [188, 530] width 52 height 18
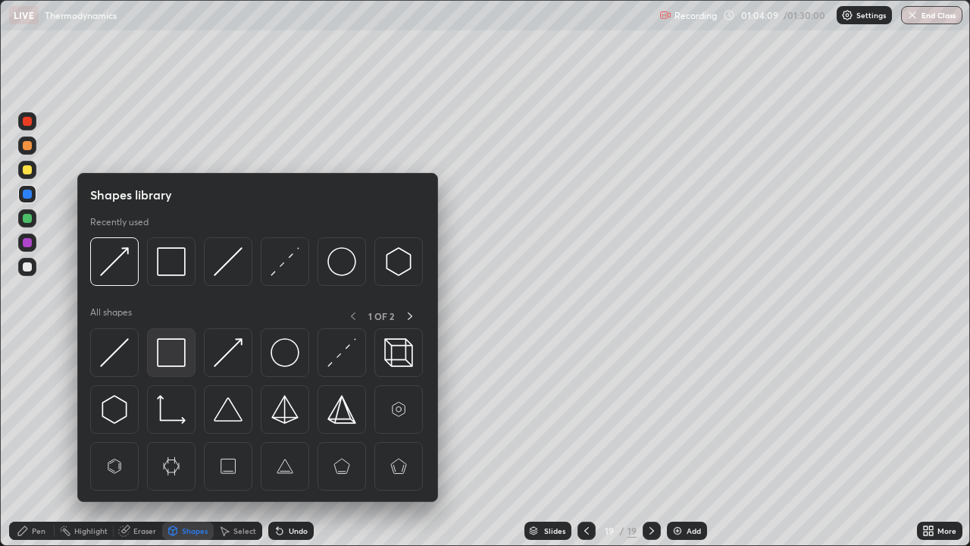
click at [177, 357] on img at bounding box center [171, 352] width 29 height 29
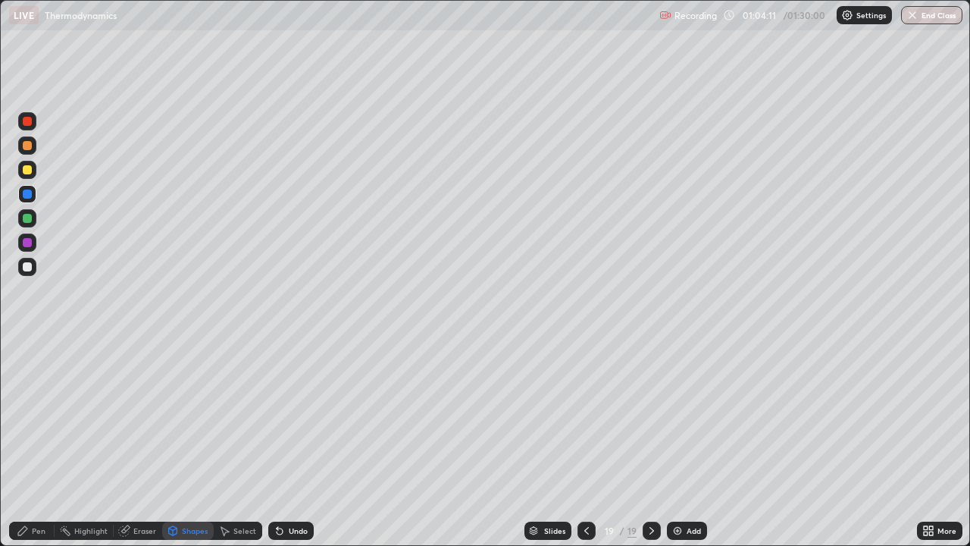
click at [32, 443] on div "Pen" at bounding box center [39, 531] width 14 height 8
click at [27, 165] on div at bounding box center [27, 169] width 9 height 9
click at [186, 443] on div "Shapes" at bounding box center [195, 531] width 26 height 8
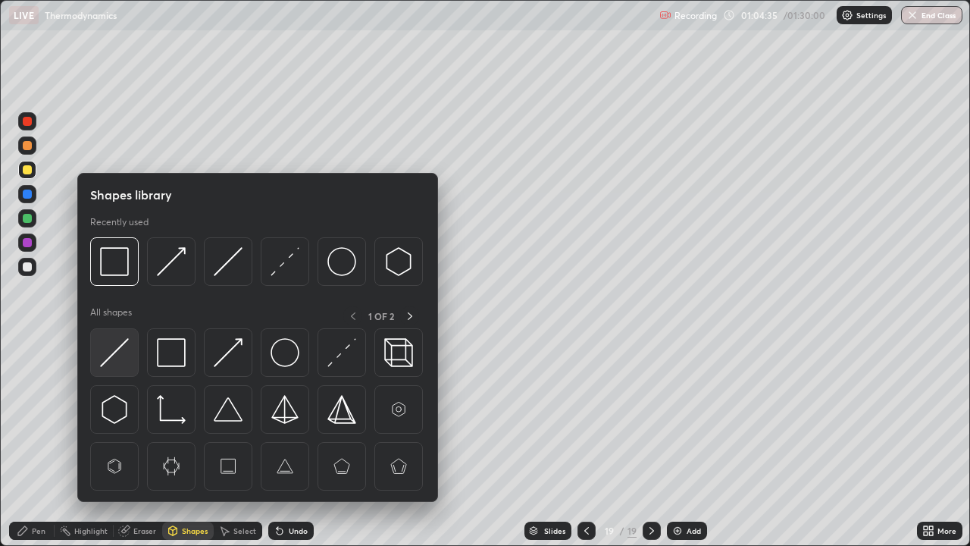
click at [124, 357] on img at bounding box center [114, 352] width 29 height 29
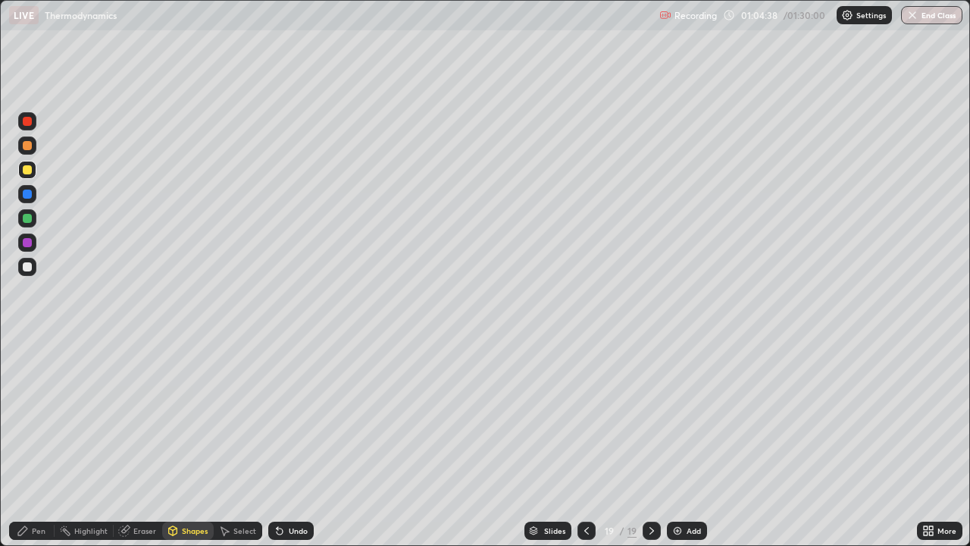
click at [38, 443] on div "Pen" at bounding box center [39, 531] width 14 height 8
click at [687, 443] on div "Add" at bounding box center [694, 531] width 14 height 8
click at [291, 443] on div "Undo" at bounding box center [290, 530] width 45 height 18
click at [283, 443] on div "Undo" at bounding box center [290, 530] width 45 height 18
click at [286, 443] on div "Undo" at bounding box center [290, 530] width 45 height 18
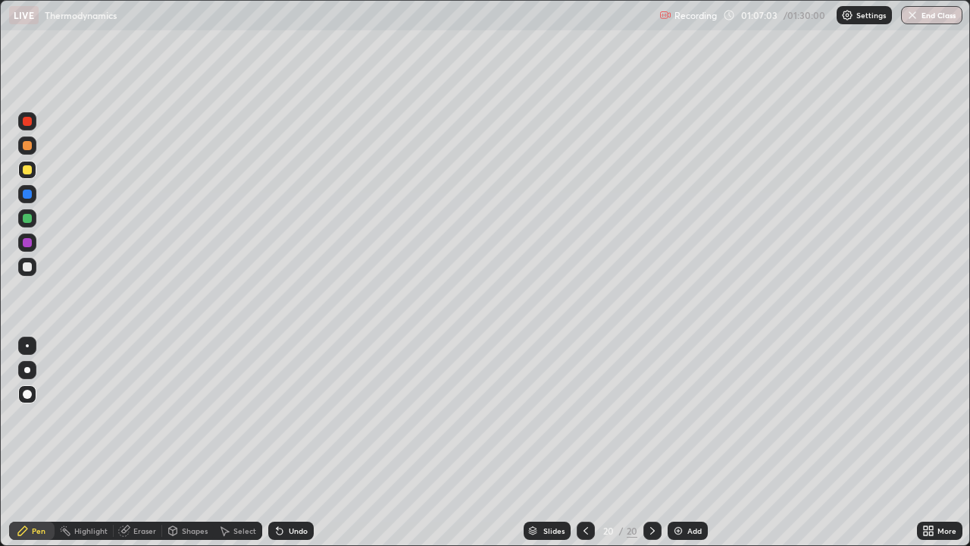
click at [283, 443] on icon at bounding box center [280, 530] width 12 height 12
click at [291, 443] on div "Undo" at bounding box center [298, 531] width 19 height 8
click at [277, 443] on icon at bounding box center [280, 531] width 6 height 6
click at [196, 443] on div "Shapes" at bounding box center [195, 531] width 26 height 8
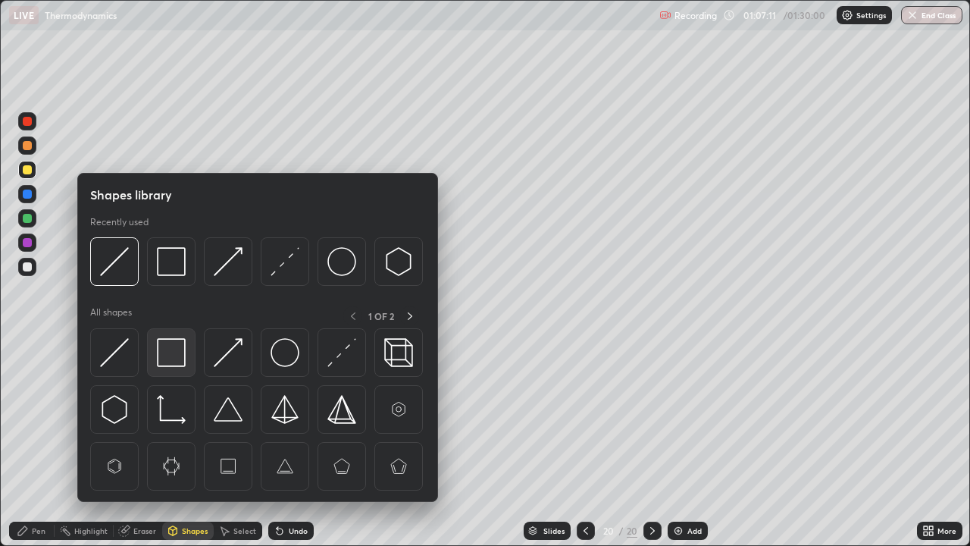
click at [178, 360] on img at bounding box center [171, 352] width 29 height 29
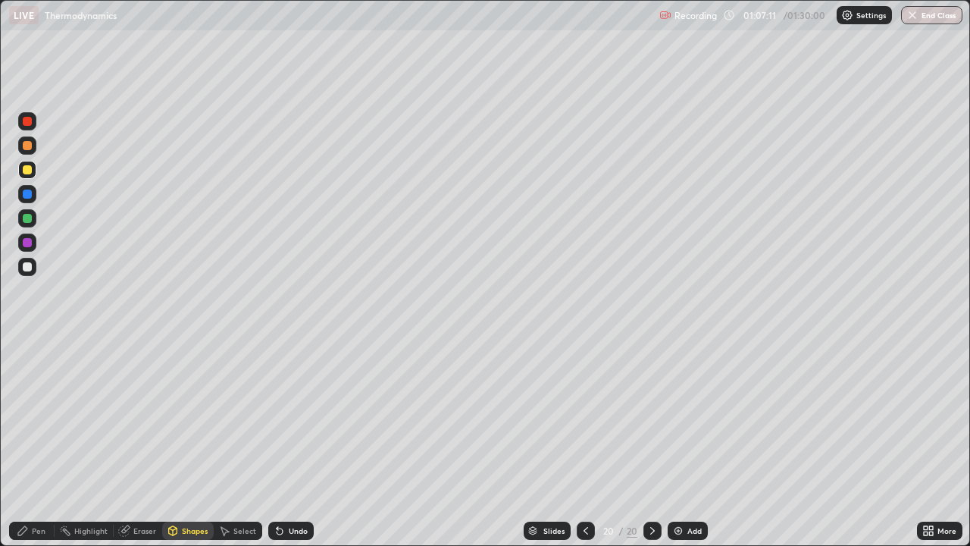
click at [27, 243] on div at bounding box center [27, 242] width 9 height 9
click at [35, 443] on div "Pen" at bounding box center [39, 531] width 14 height 8
click at [584, 443] on icon at bounding box center [586, 530] width 12 height 12
click at [646, 443] on icon at bounding box center [652, 530] width 12 height 12
click at [687, 443] on div "Add" at bounding box center [694, 531] width 14 height 8
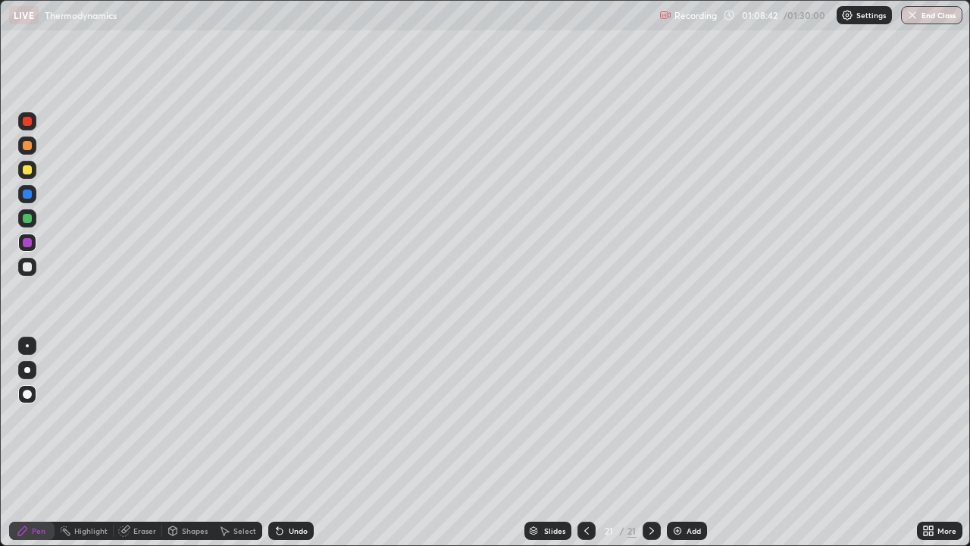
click at [192, 443] on div "Shapes" at bounding box center [195, 531] width 26 height 8
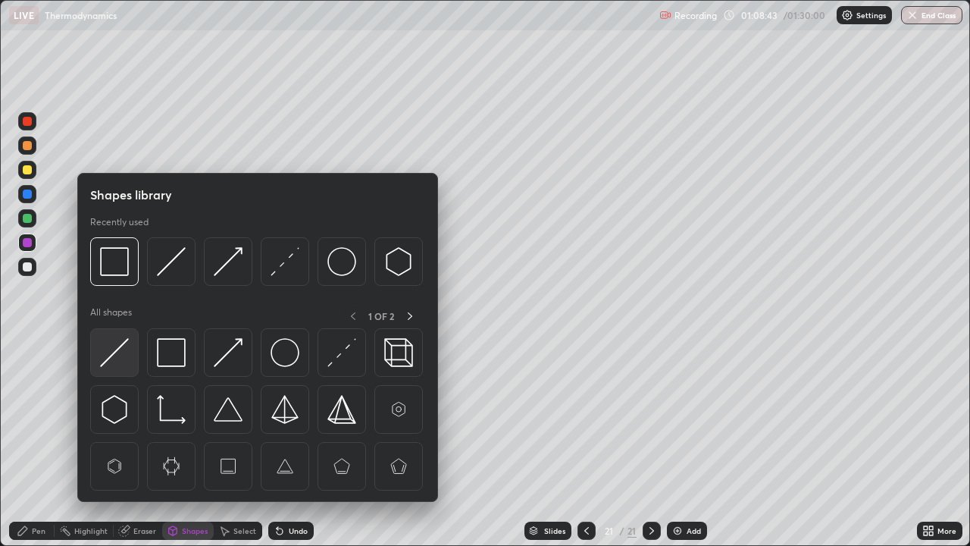
click at [125, 357] on img at bounding box center [114, 352] width 29 height 29
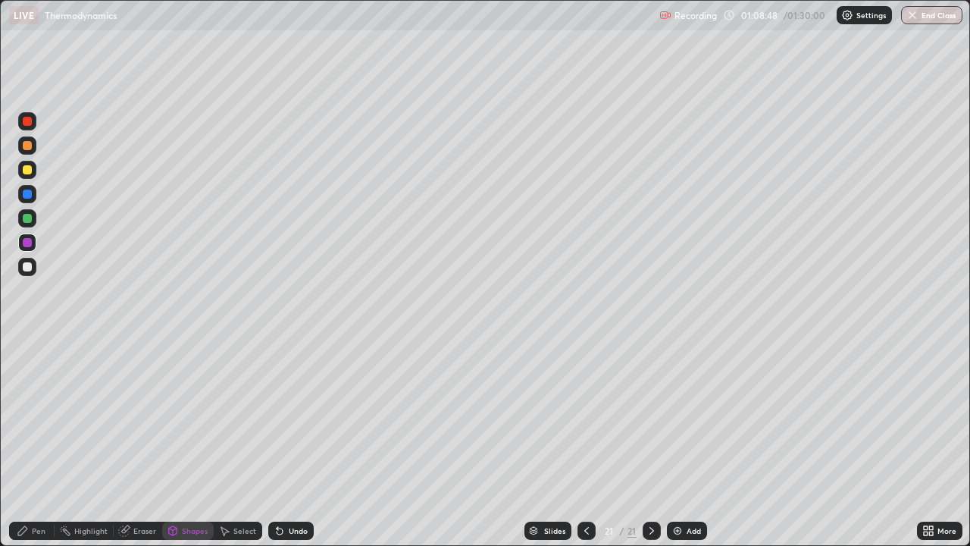
click at [33, 443] on div "Pen" at bounding box center [39, 531] width 14 height 8
click at [33, 166] on div at bounding box center [27, 170] width 18 height 18
click at [298, 443] on div "Undo" at bounding box center [298, 531] width 19 height 8
click at [194, 443] on div "Shapes" at bounding box center [195, 531] width 26 height 8
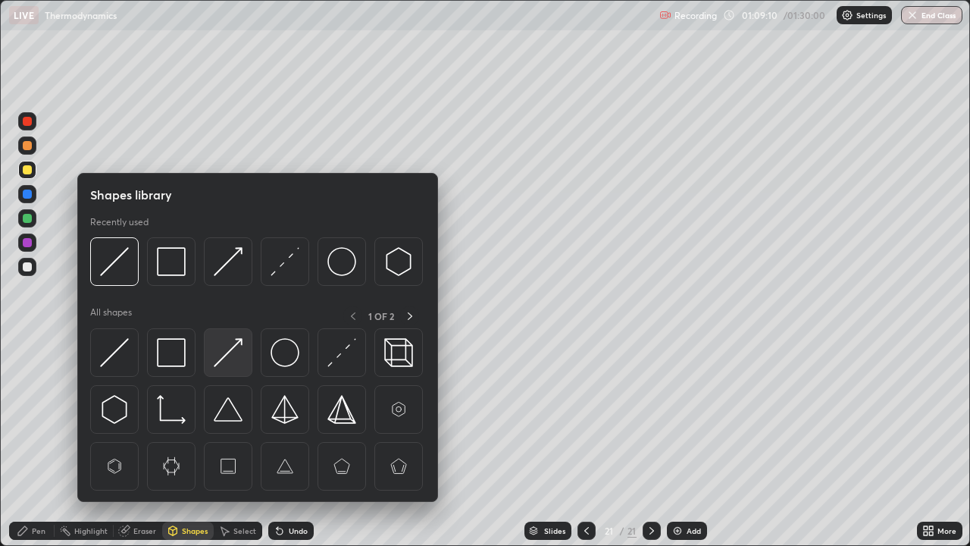
click at [231, 355] on img at bounding box center [228, 352] width 29 height 29
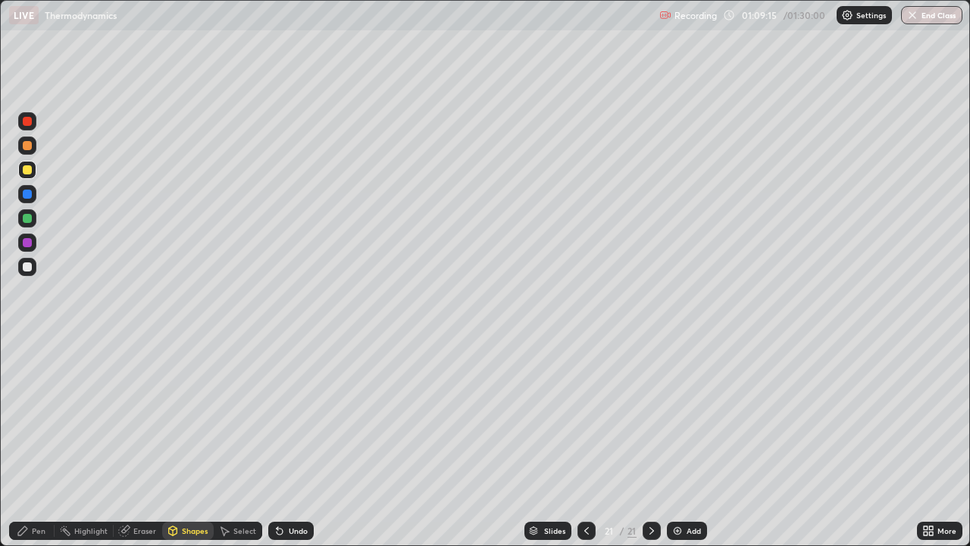
click at [31, 443] on div "Pen" at bounding box center [31, 530] width 45 height 18
click at [189, 443] on div "Shapes" at bounding box center [195, 531] width 26 height 8
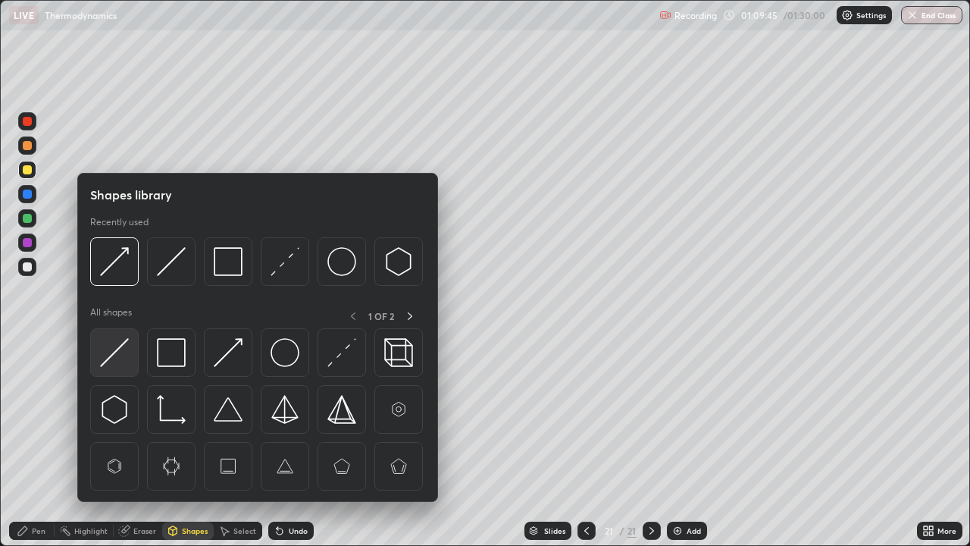
click at [117, 348] on img at bounding box center [114, 352] width 29 height 29
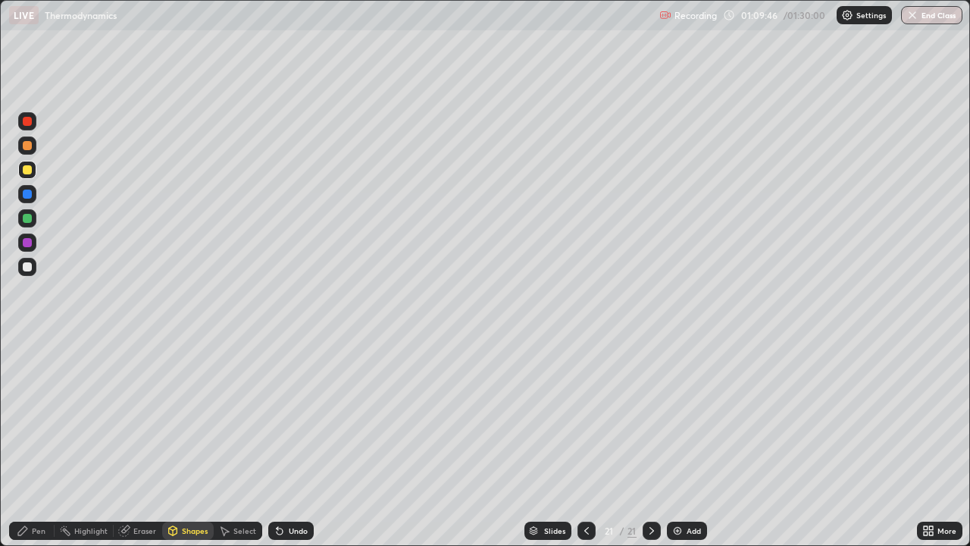
click at [27, 220] on div at bounding box center [27, 218] width 9 height 9
click at [30, 443] on div "Pen" at bounding box center [31, 530] width 45 height 18
click at [30, 195] on div at bounding box center [27, 193] width 9 height 9
click at [283, 443] on div "Undo" at bounding box center [290, 530] width 45 height 18
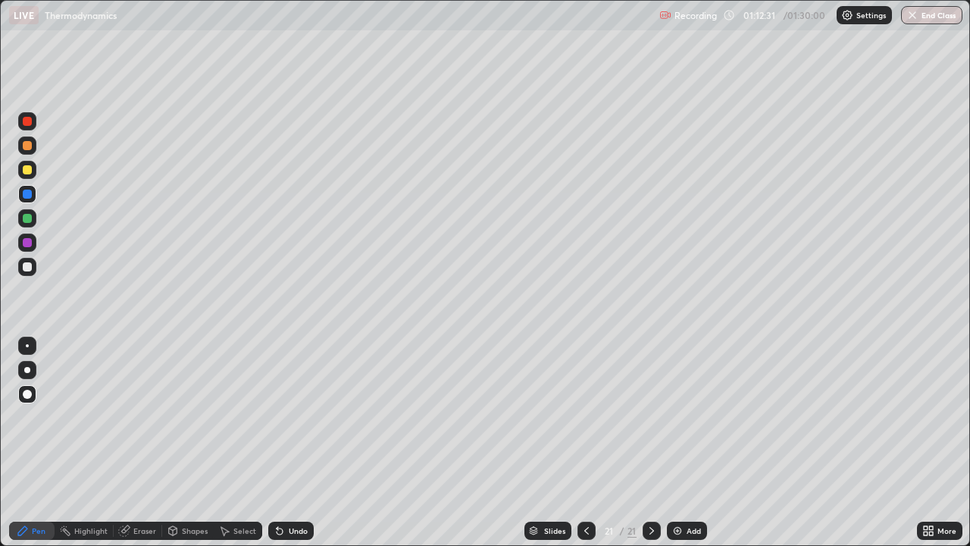
click at [296, 443] on div "Undo" at bounding box center [290, 530] width 45 height 18
click at [292, 443] on div "Undo" at bounding box center [290, 530] width 45 height 18
click at [286, 443] on div "Undo" at bounding box center [290, 530] width 45 height 18
click at [284, 443] on div "Undo" at bounding box center [290, 530] width 45 height 18
click at [278, 443] on icon at bounding box center [280, 531] width 6 height 6
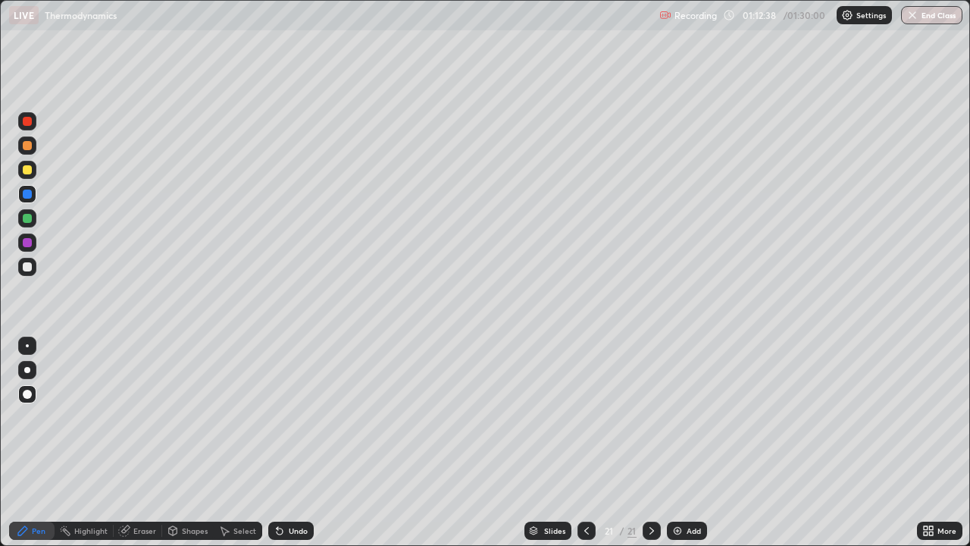
click at [277, 443] on icon at bounding box center [280, 531] width 6 height 6
click at [289, 443] on div "Undo" at bounding box center [298, 531] width 19 height 8
click at [290, 443] on div "Undo" at bounding box center [290, 530] width 45 height 18
click at [23, 194] on div at bounding box center [27, 193] width 9 height 9
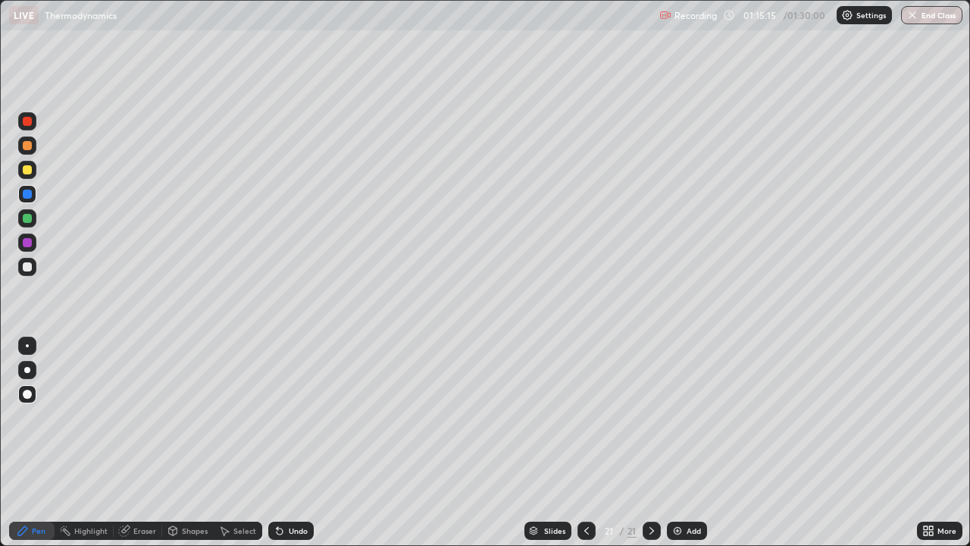
click at [682, 443] on div "Add" at bounding box center [687, 530] width 40 height 18
click at [192, 443] on div "Shapes" at bounding box center [195, 531] width 26 height 8
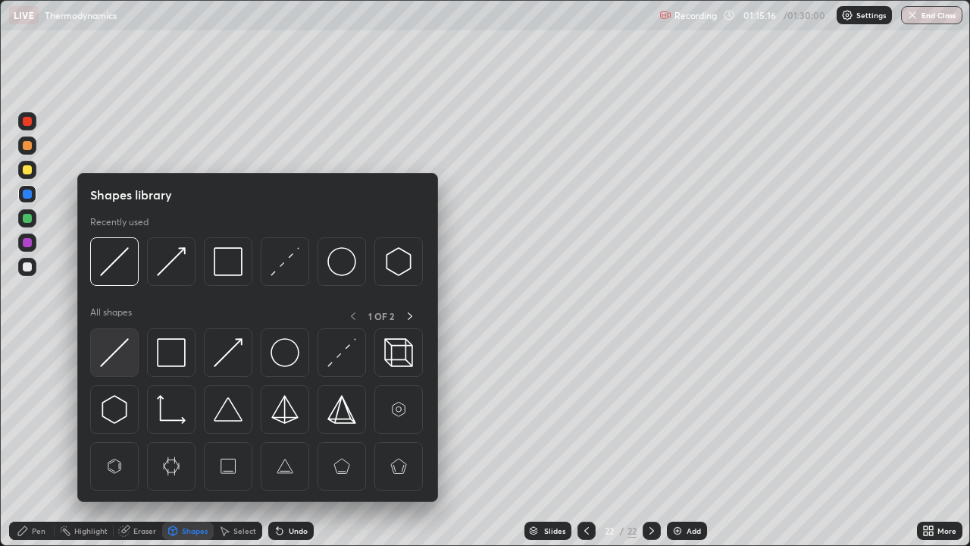
click at [120, 357] on img at bounding box center [114, 352] width 29 height 29
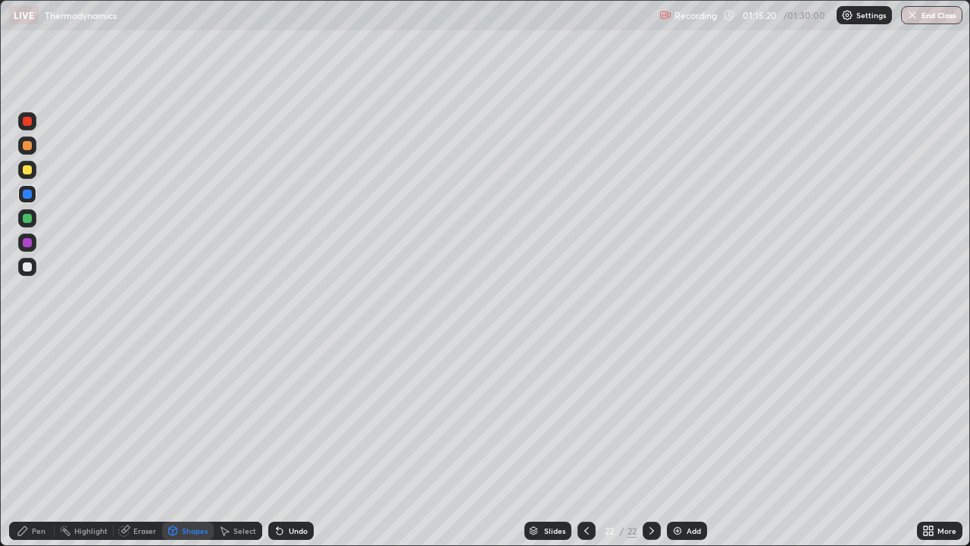
click at [39, 443] on div "Pen" at bounding box center [39, 531] width 14 height 8
click at [27, 169] on div at bounding box center [27, 169] width 9 height 9
click at [282, 443] on icon at bounding box center [280, 530] width 12 height 12
click at [584, 443] on icon at bounding box center [586, 530] width 12 height 12
click at [582, 443] on icon at bounding box center [586, 530] width 12 height 12
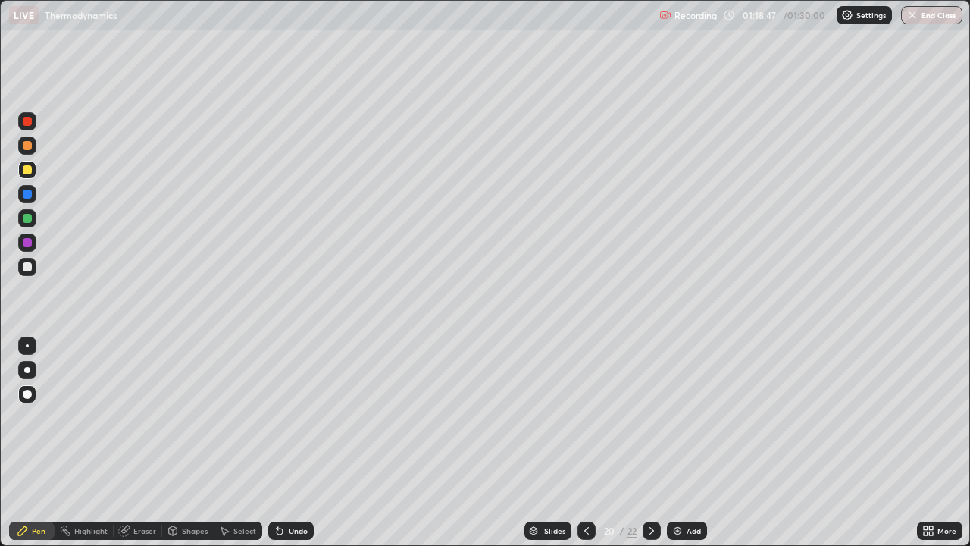
click at [650, 443] on icon at bounding box center [652, 530] width 12 height 12
click at [584, 443] on icon at bounding box center [586, 530] width 12 height 12
click at [929, 22] on button "End Class" at bounding box center [933, 15] width 60 height 18
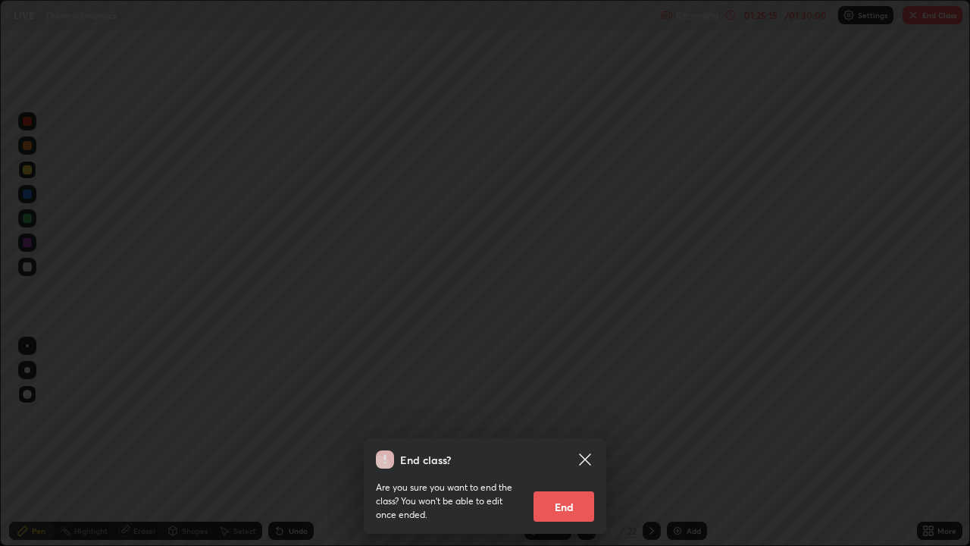
click at [561, 443] on button "End" at bounding box center [564, 506] width 61 height 30
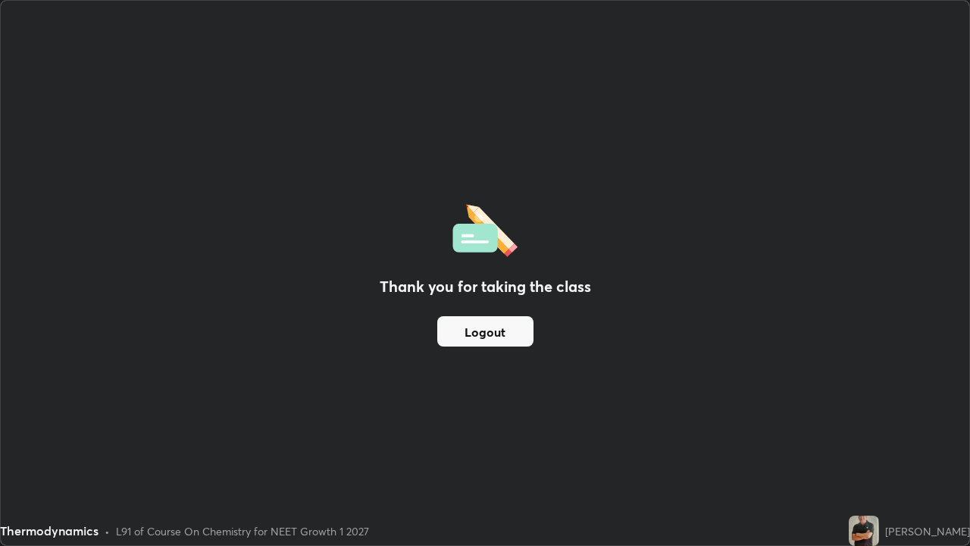
click at [479, 346] on button "Logout" at bounding box center [485, 331] width 96 height 30
